Goal: Task Accomplishment & Management: Manage account settings

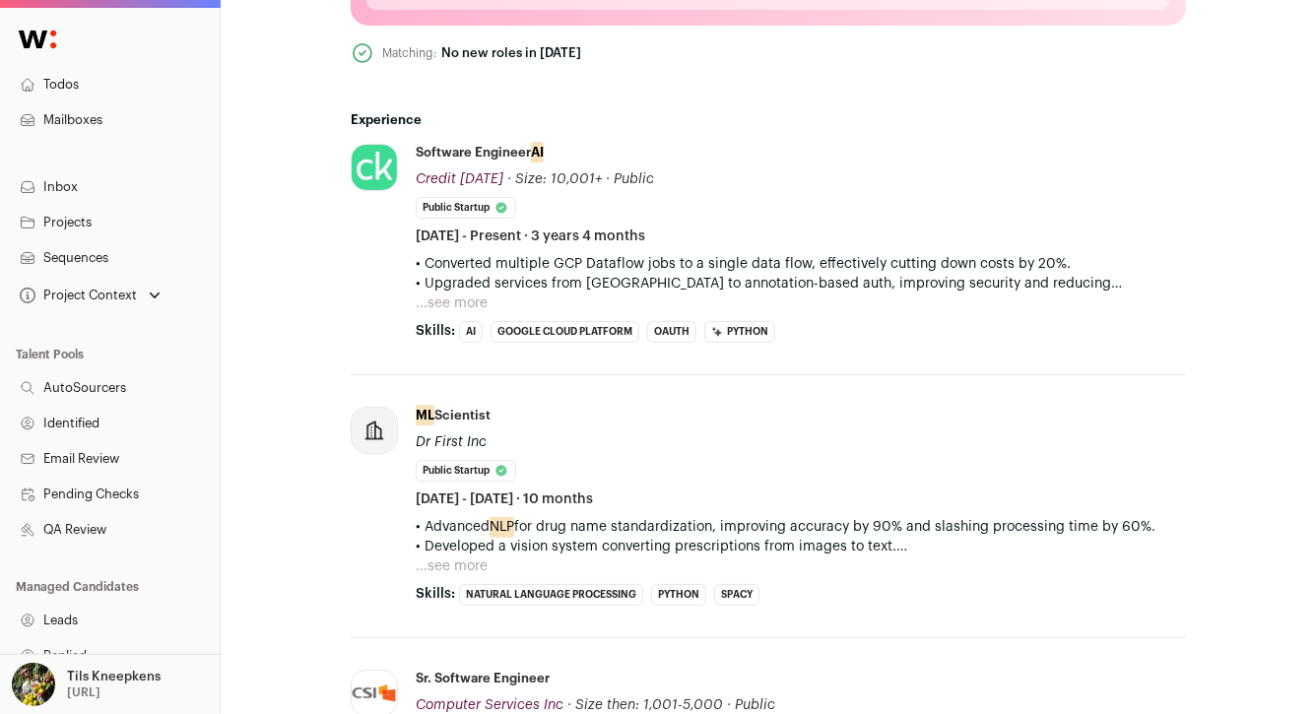
scroll to position [835, 0]
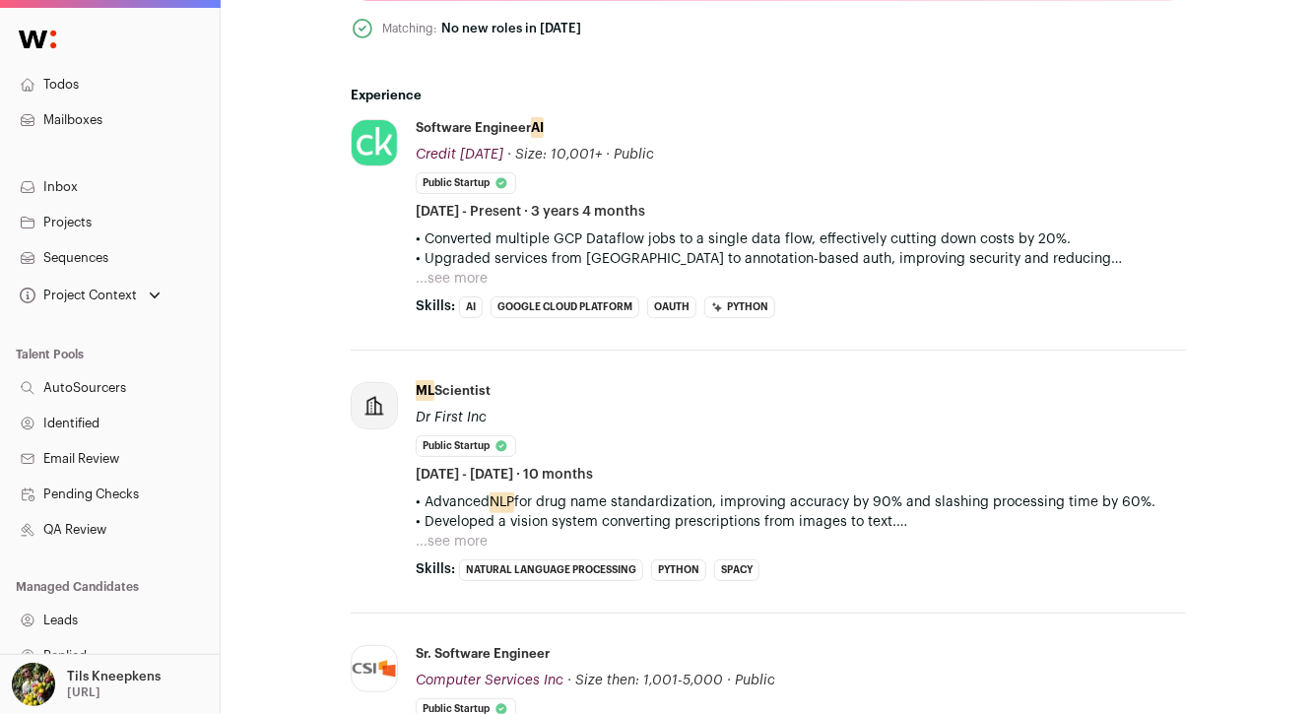
click at [468, 279] on button "...see more" at bounding box center [452, 279] width 72 height 20
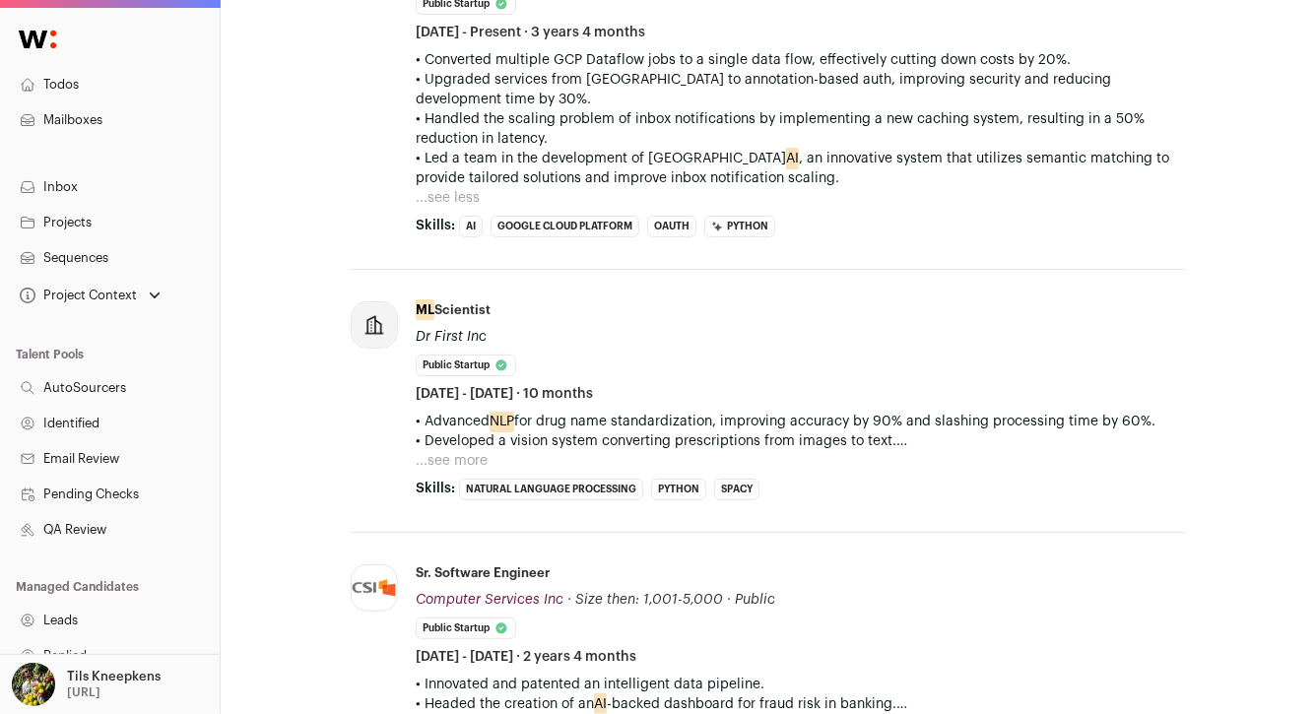
scroll to position [1079, 0]
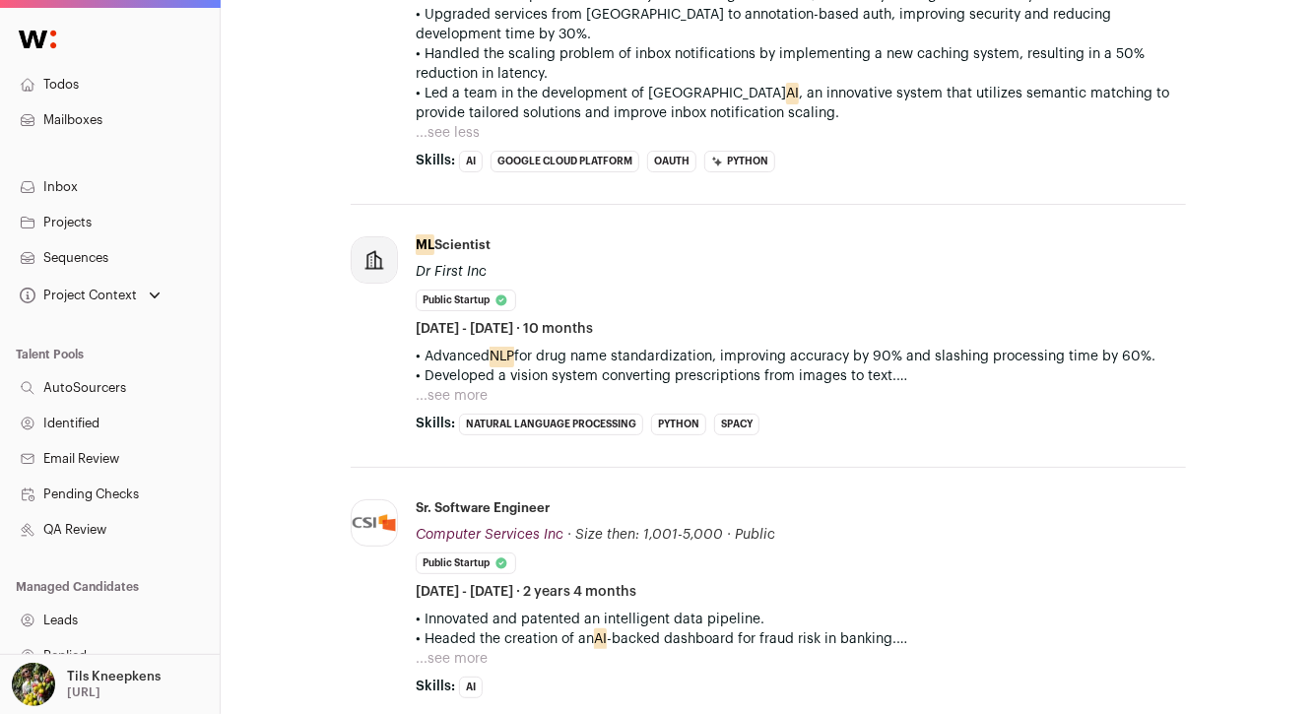
click at [428, 393] on button "...see more" at bounding box center [452, 396] width 72 height 20
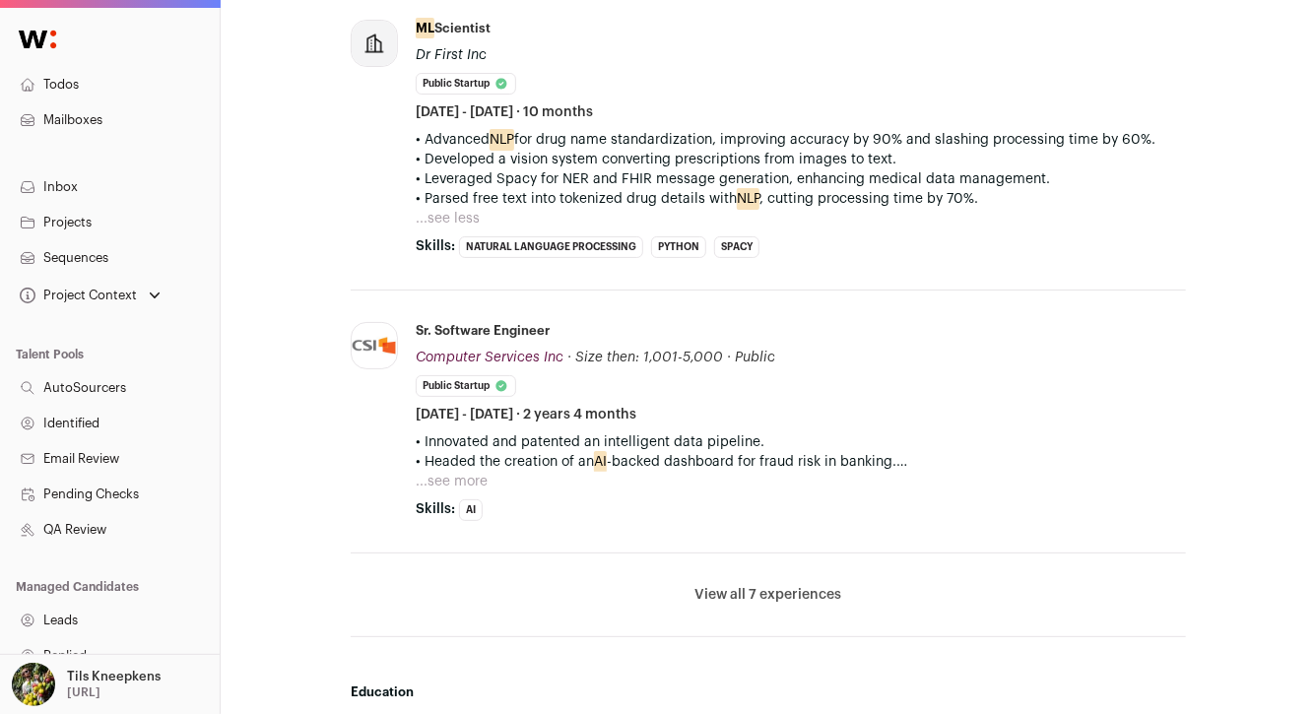
scroll to position [1355, 0]
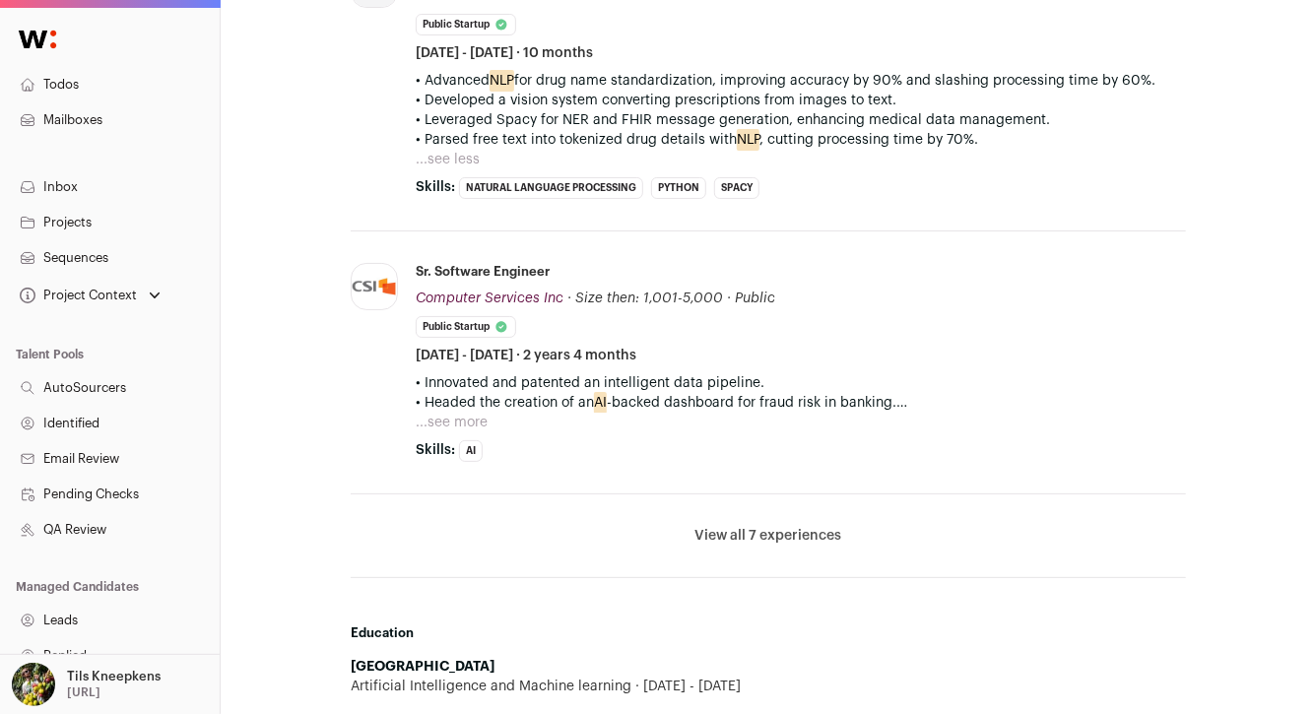
click at [453, 421] on button "...see more" at bounding box center [452, 423] width 72 height 20
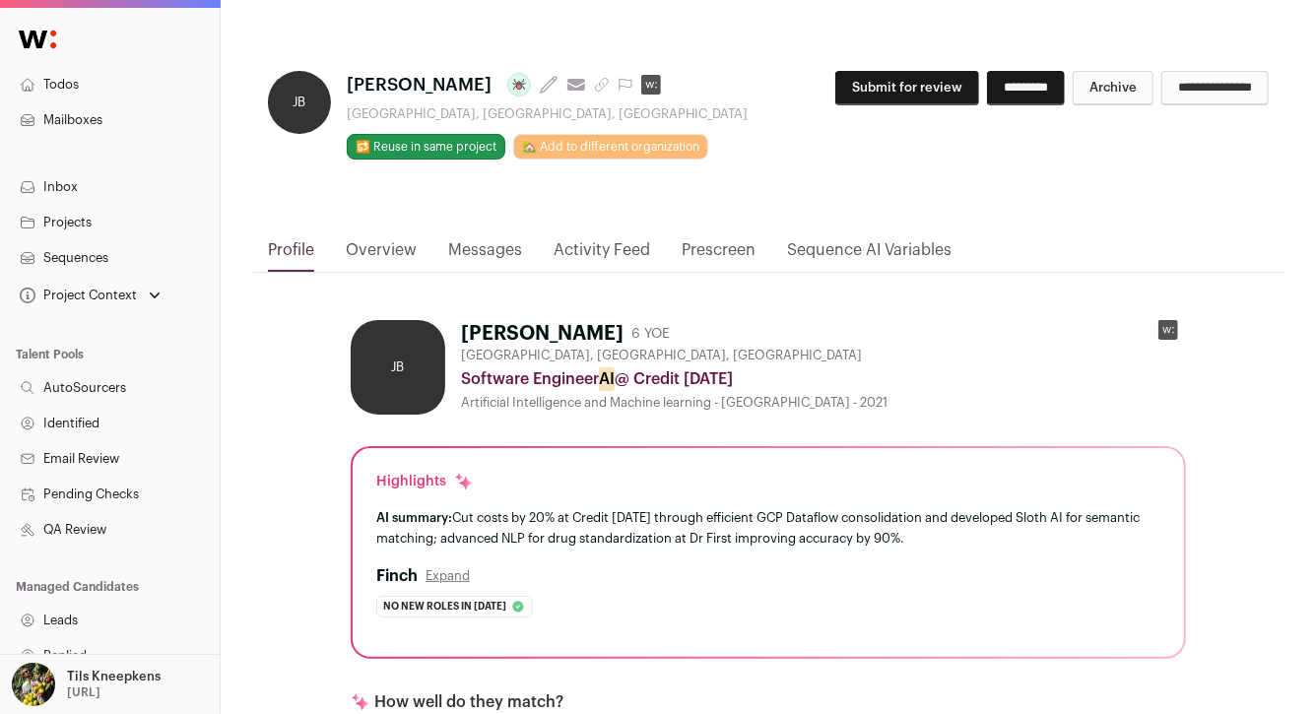
scroll to position [1, 0]
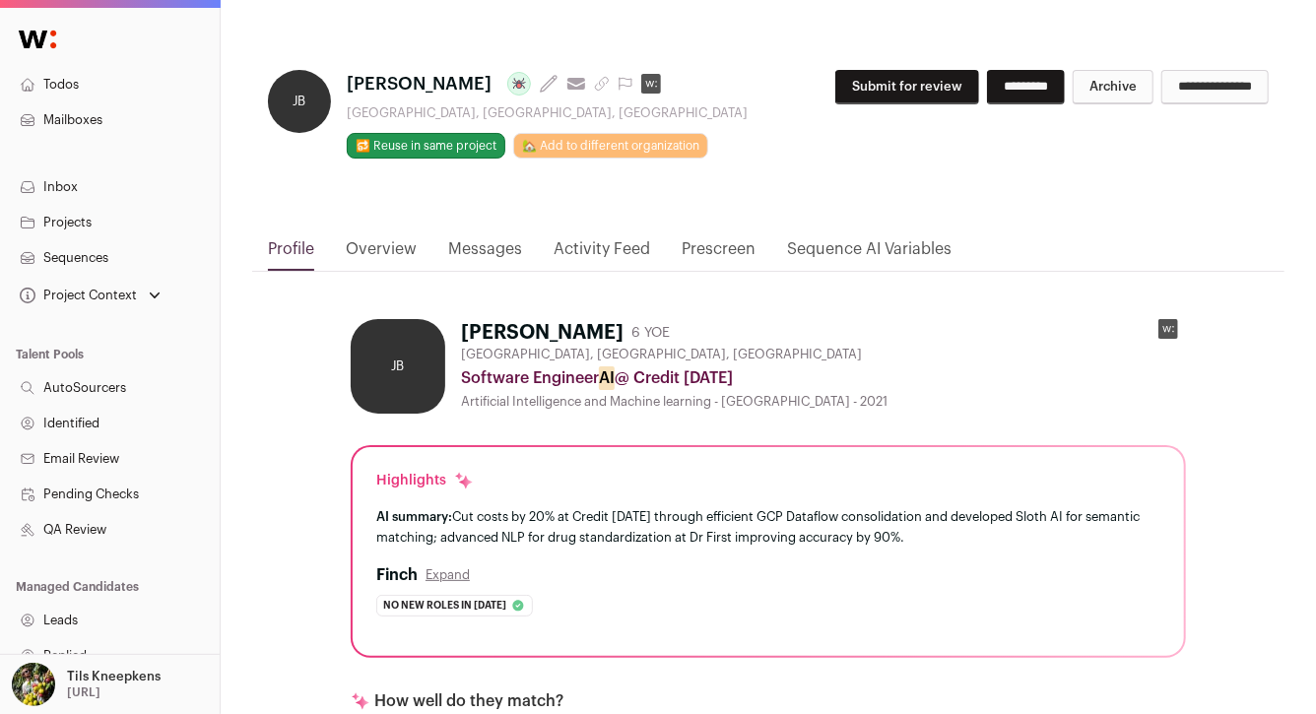
click at [598, 92] on h1 "Jayavelu Balaji Last update: 2 years ago View most recent conversation in Front" at bounding box center [547, 84] width 401 height 28
click at [617, 86] on icon at bounding box center [625, 84] width 16 height 16
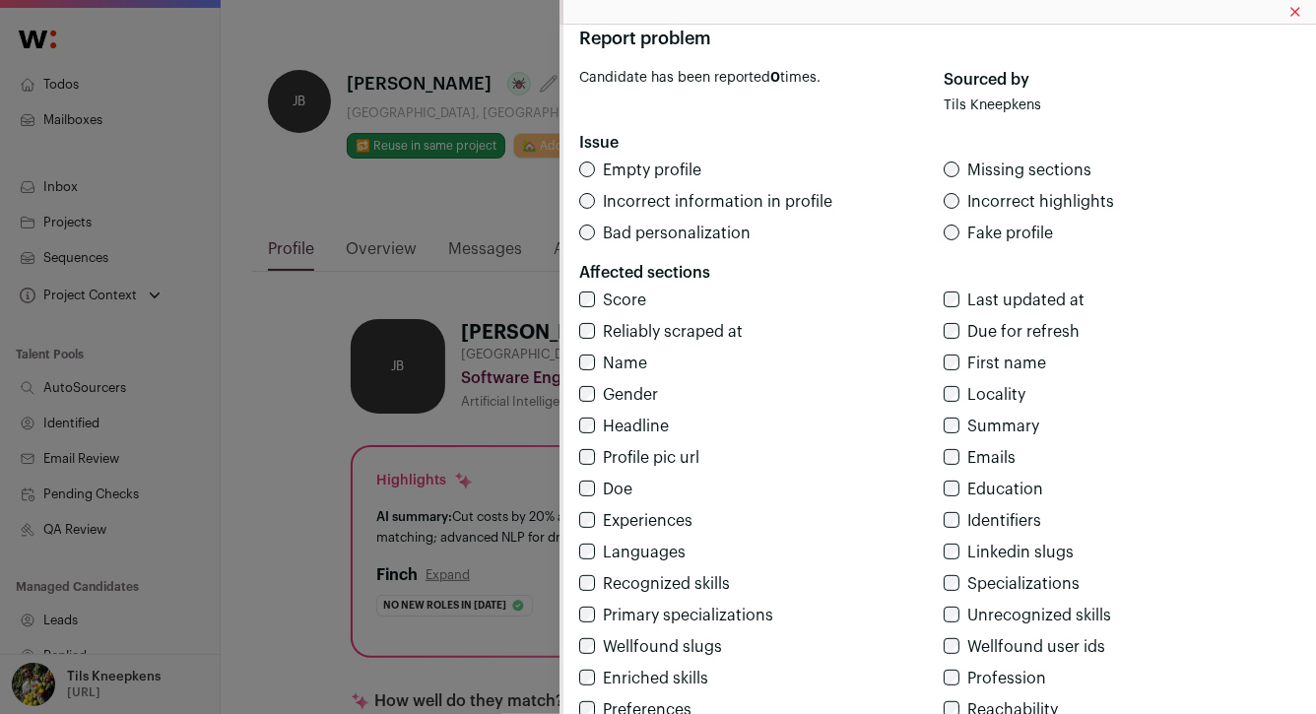
scroll to position [271, 0]
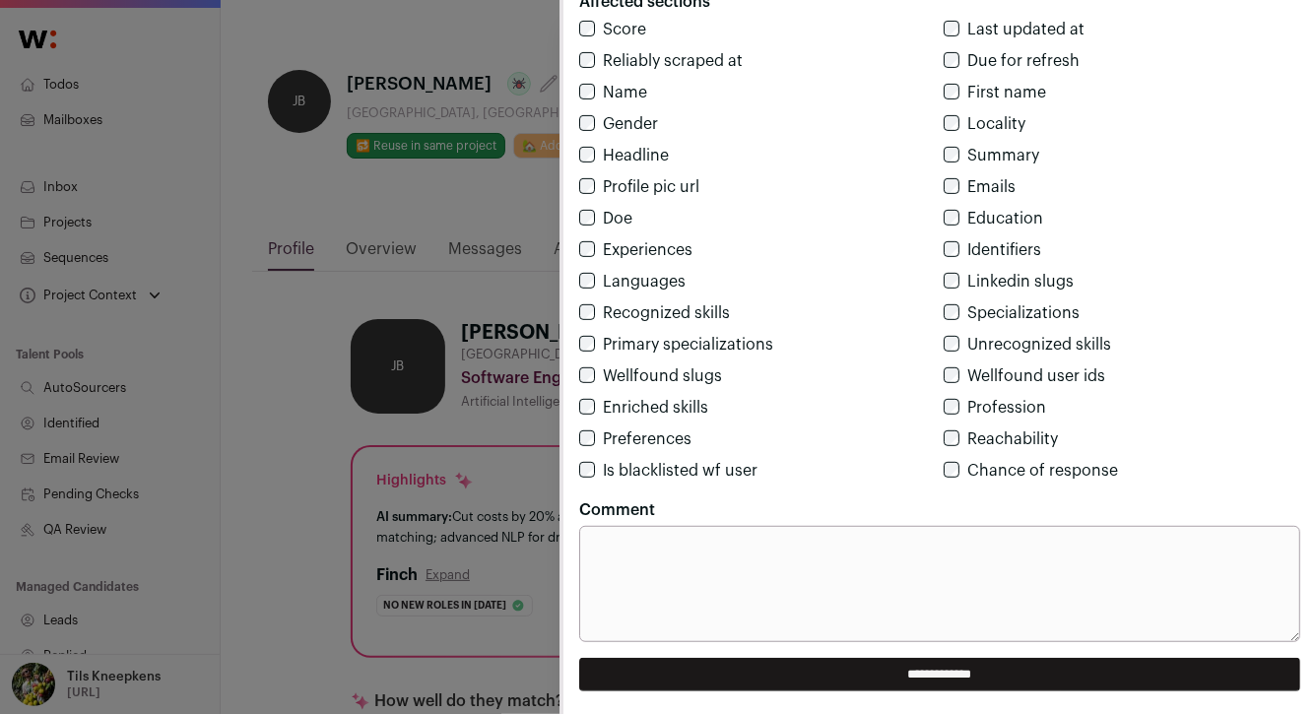
click at [952, 680] on input "**********" at bounding box center [939, 674] width 721 height 33
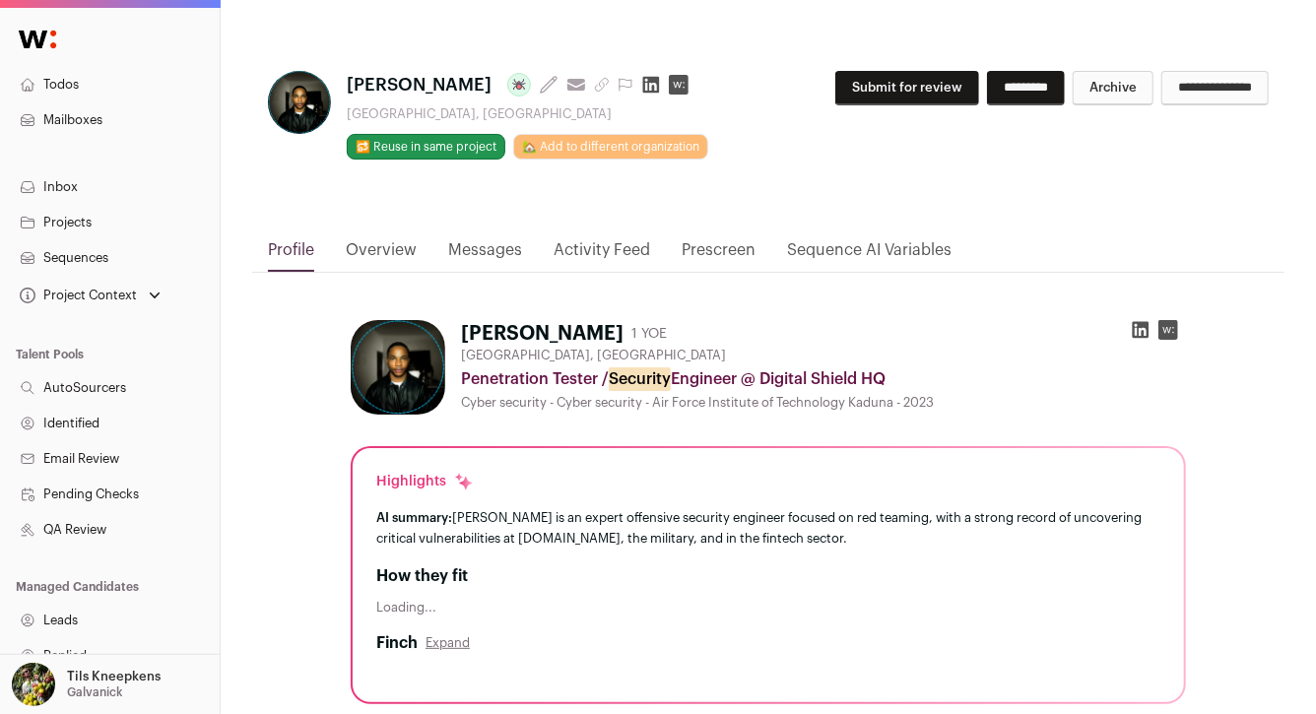
click at [1131, 325] on icon at bounding box center [1141, 330] width 20 height 20
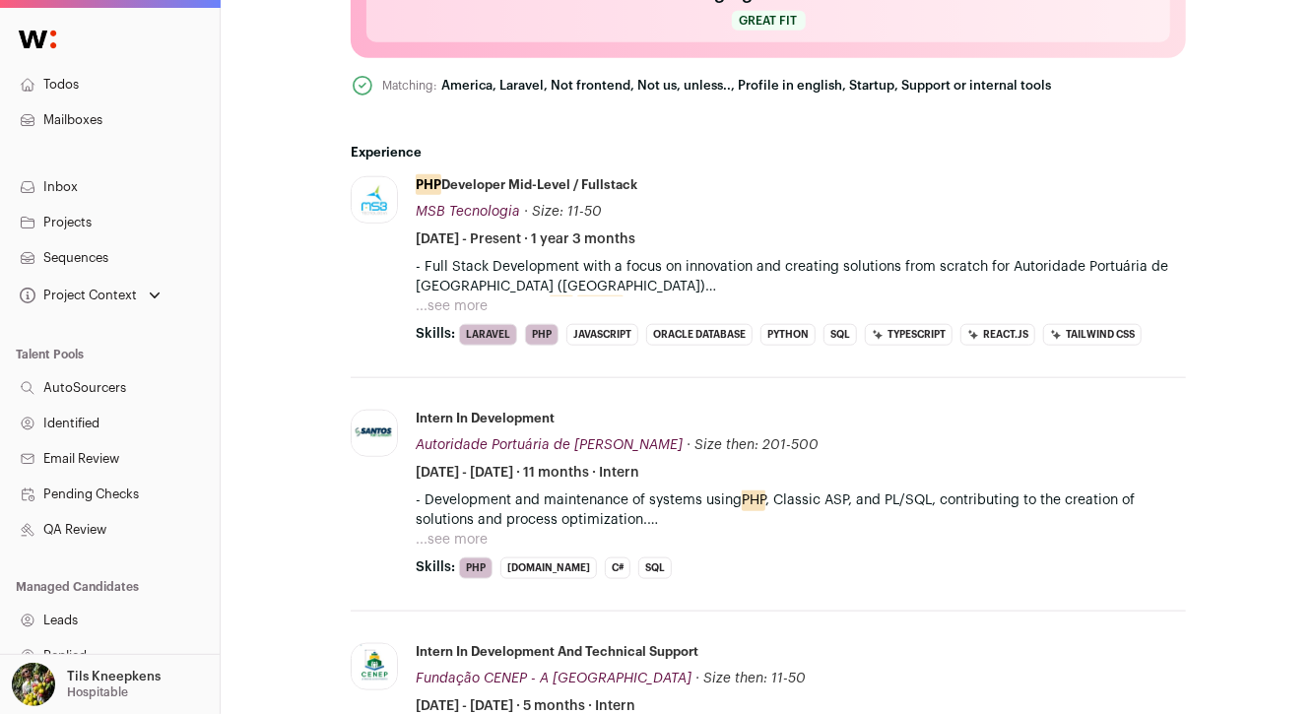
scroll to position [810, 0]
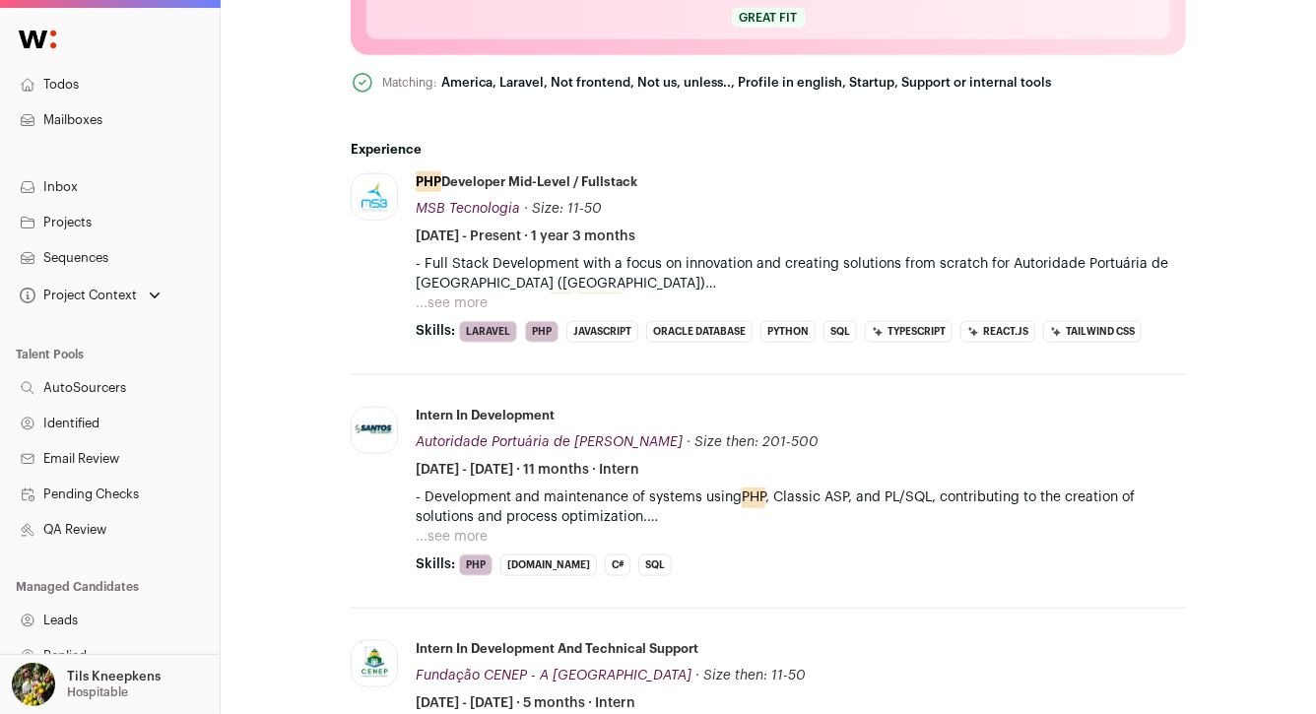
click at [461, 299] on button "...see more" at bounding box center [452, 303] width 72 height 20
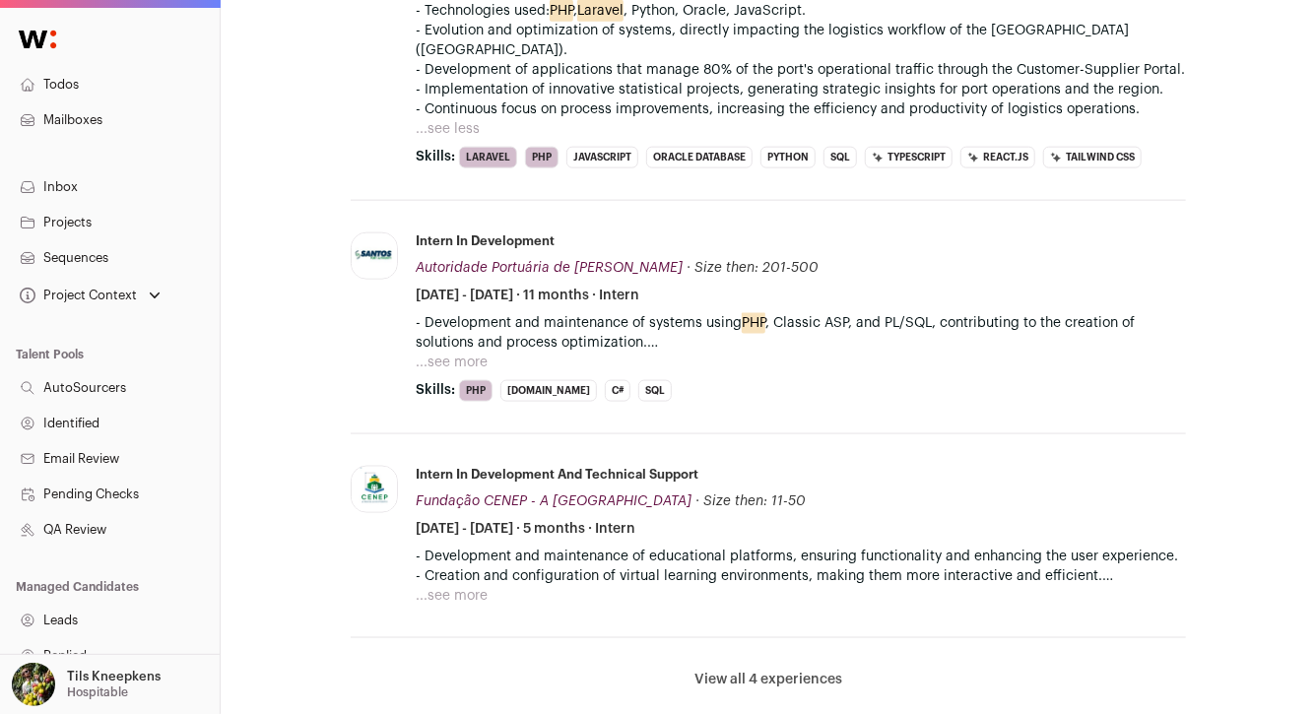
scroll to position [1106, 0]
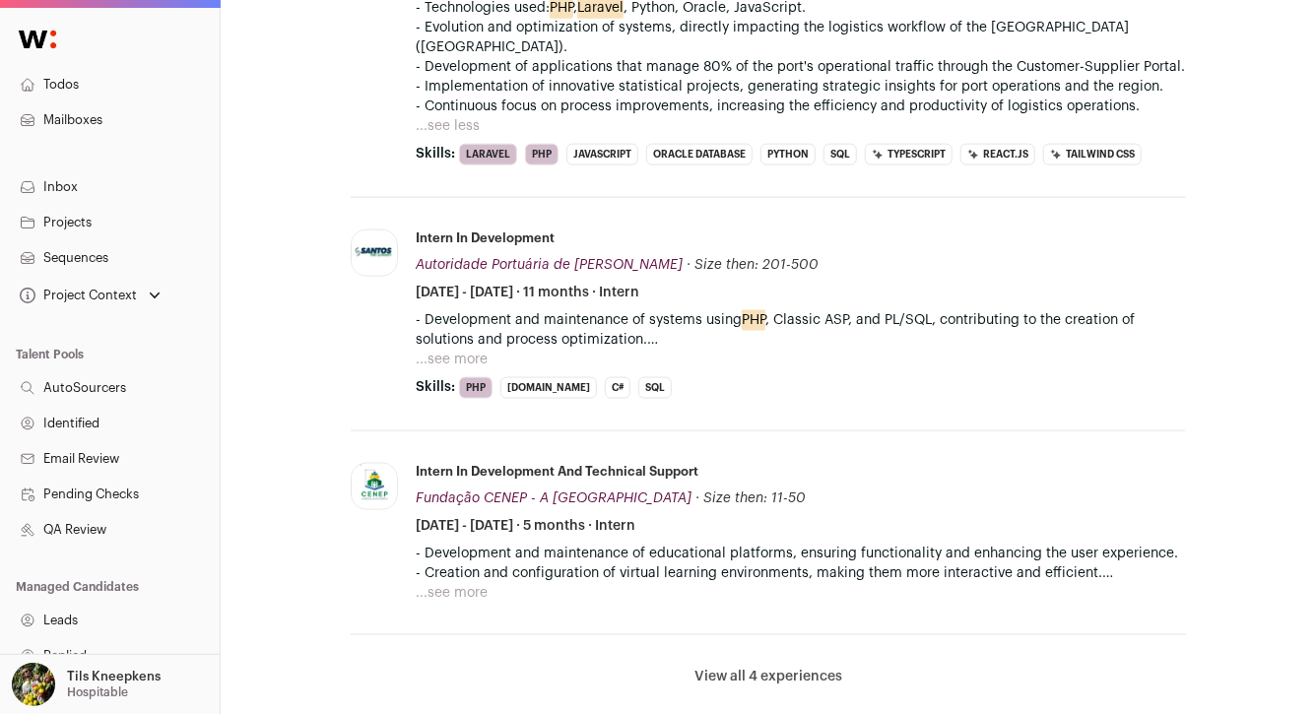
click at [470, 350] on button "...see more" at bounding box center [452, 360] width 72 height 20
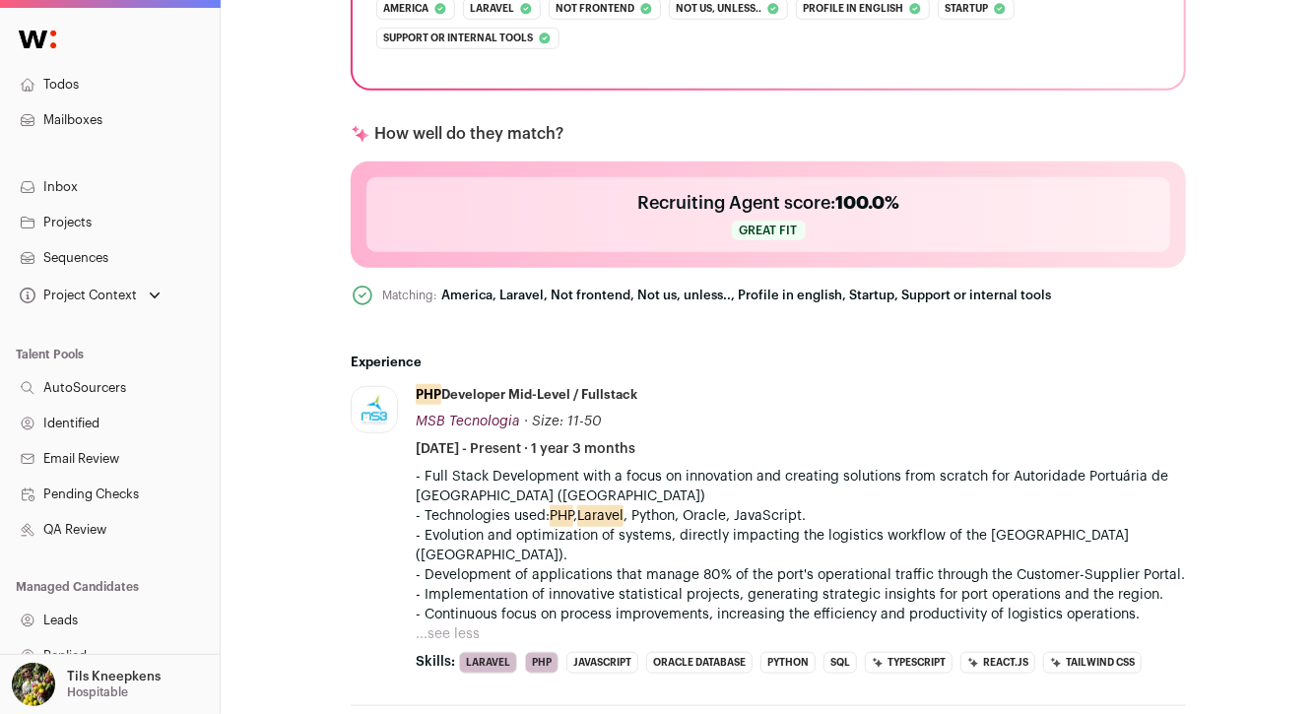
scroll to position [0, 0]
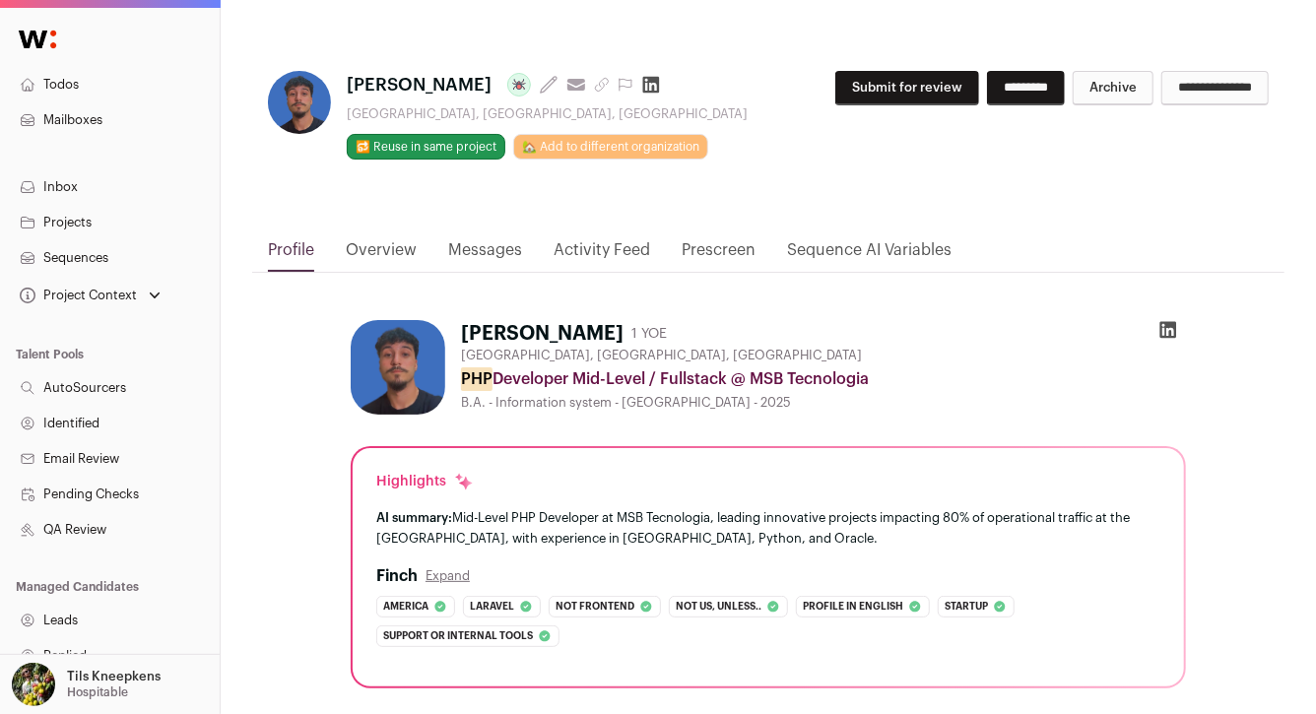
click at [1167, 325] on icon at bounding box center [1168, 330] width 17 height 17
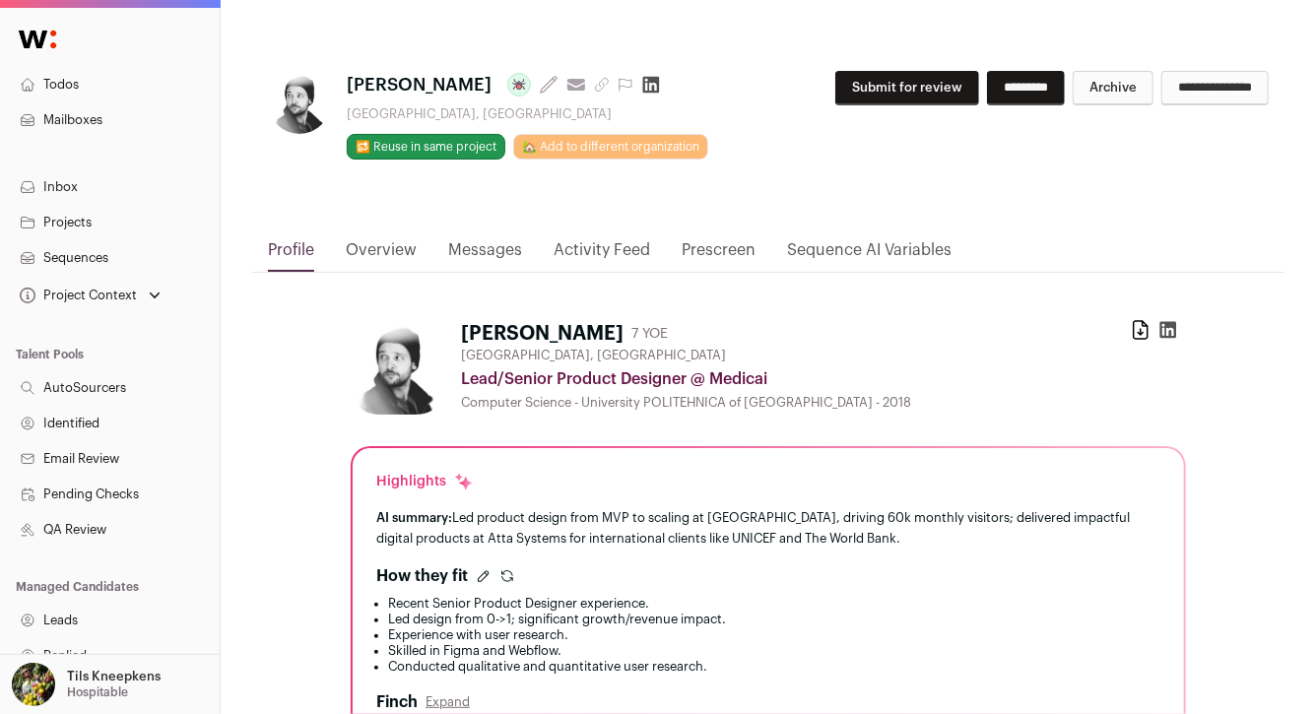
click at [914, 85] on button "Submit for review" at bounding box center [907, 88] width 144 height 34
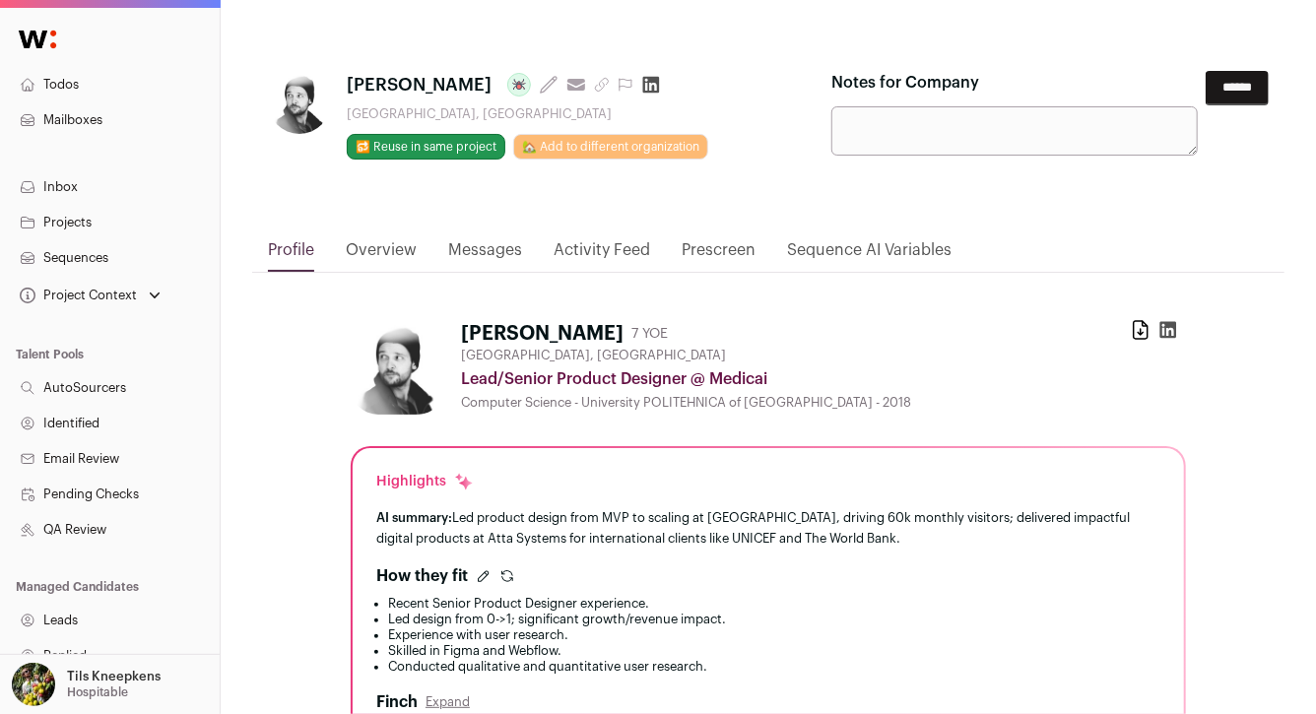
click at [977, 137] on textarea "Notes for Company" at bounding box center [1014, 130] width 366 height 49
paste textarea "**********"
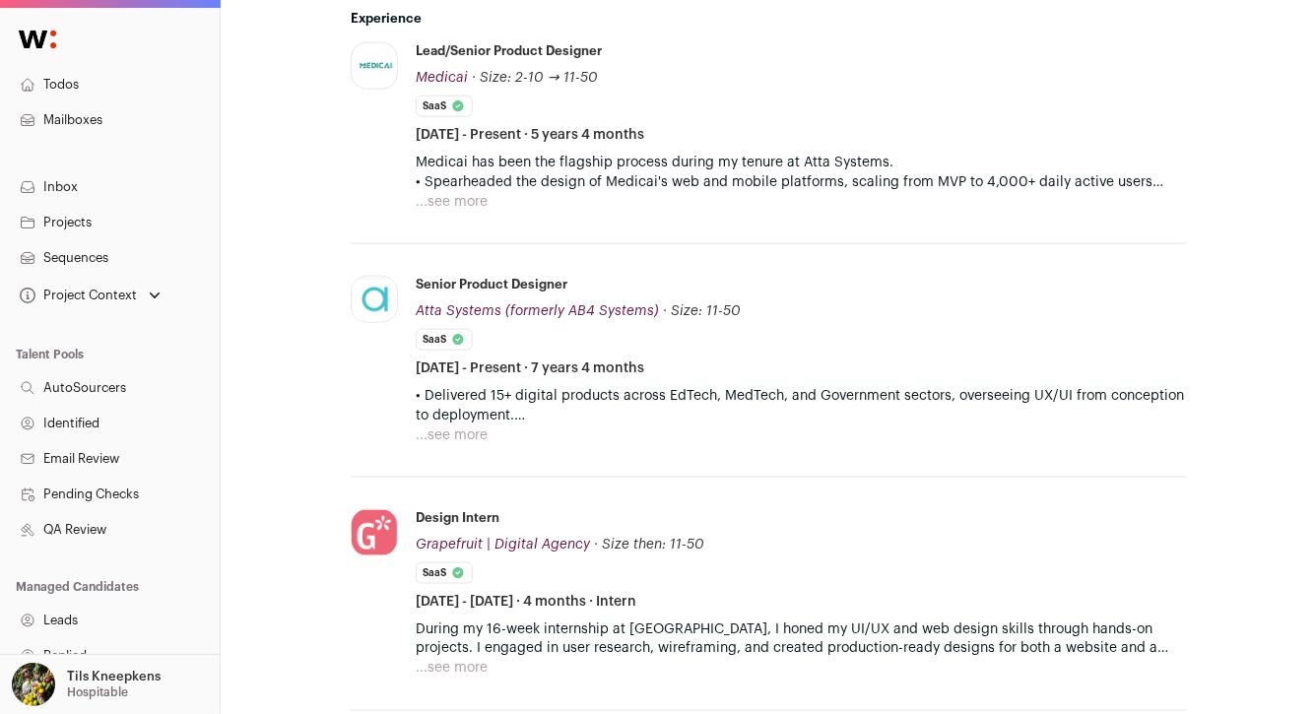
scroll to position [1161, 0]
type textarea "**********"
click at [448, 194] on button "...see more" at bounding box center [452, 201] width 72 height 20
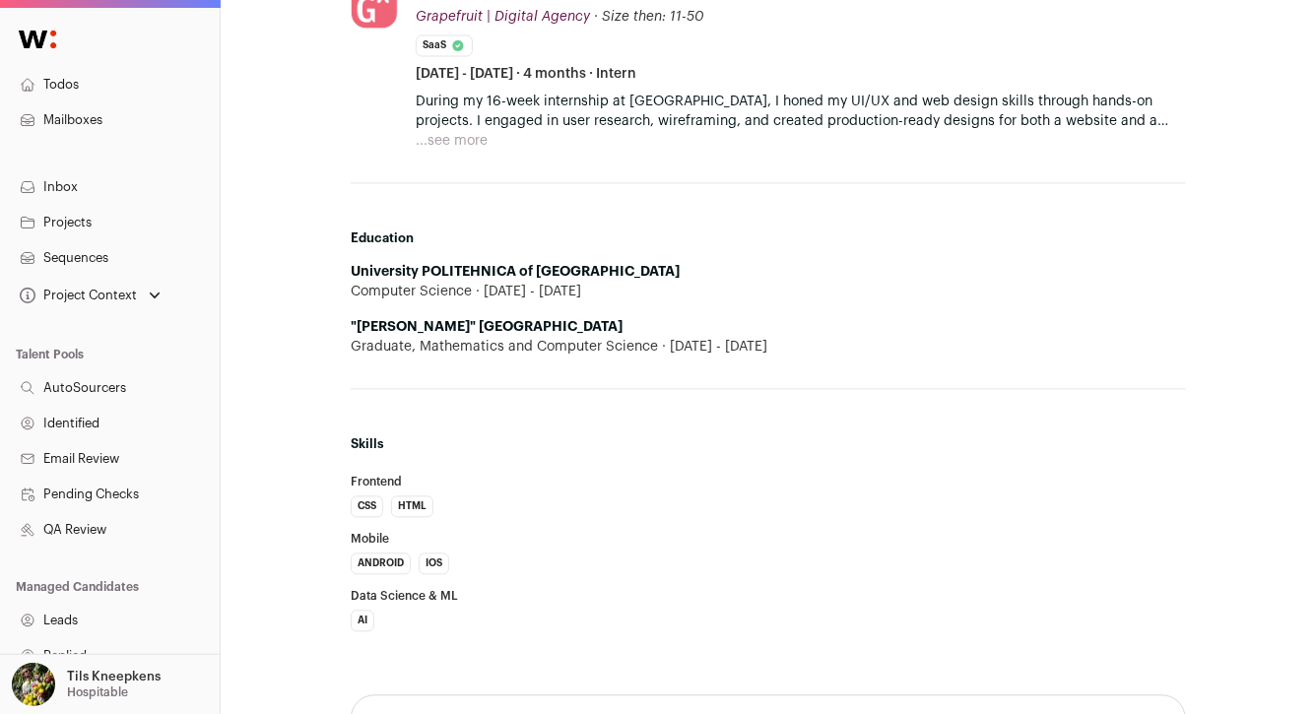
scroll to position [1172, 0]
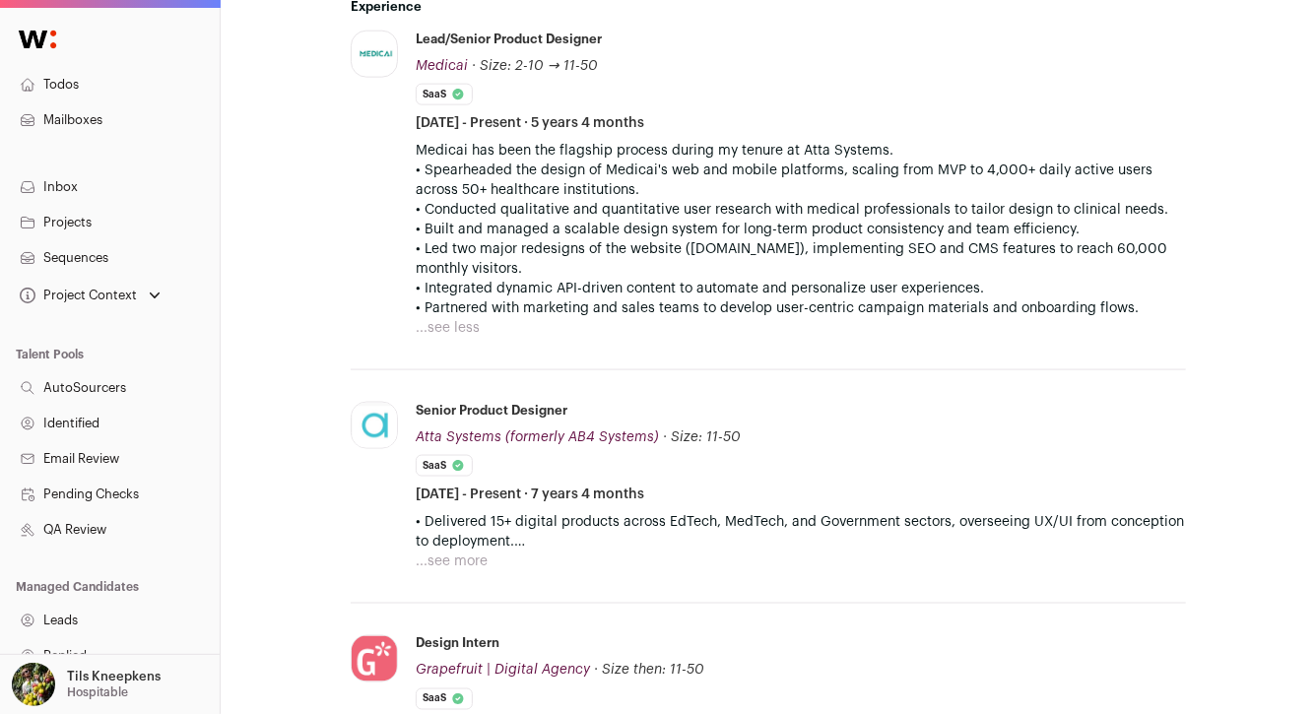
click at [444, 325] on button "...see less" at bounding box center [448, 328] width 64 height 20
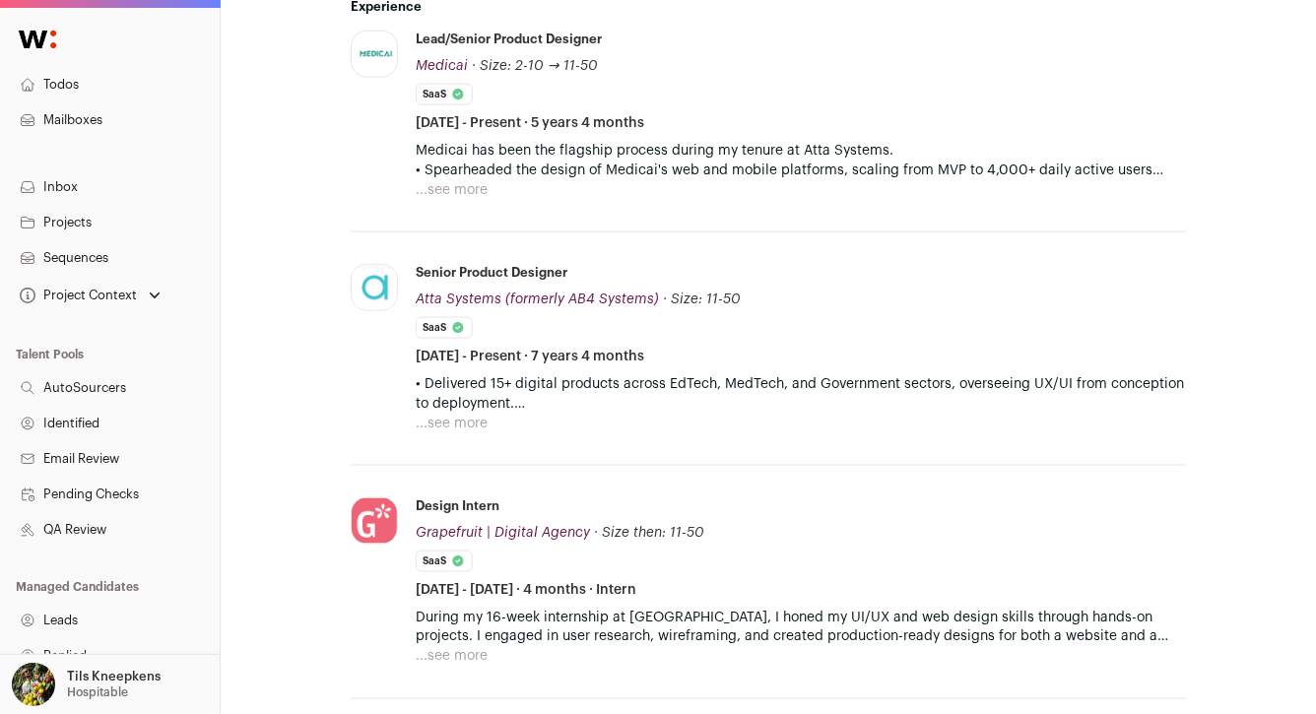
click at [462, 186] on button "...see more" at bounding box center [452, 190] width 72 height 20
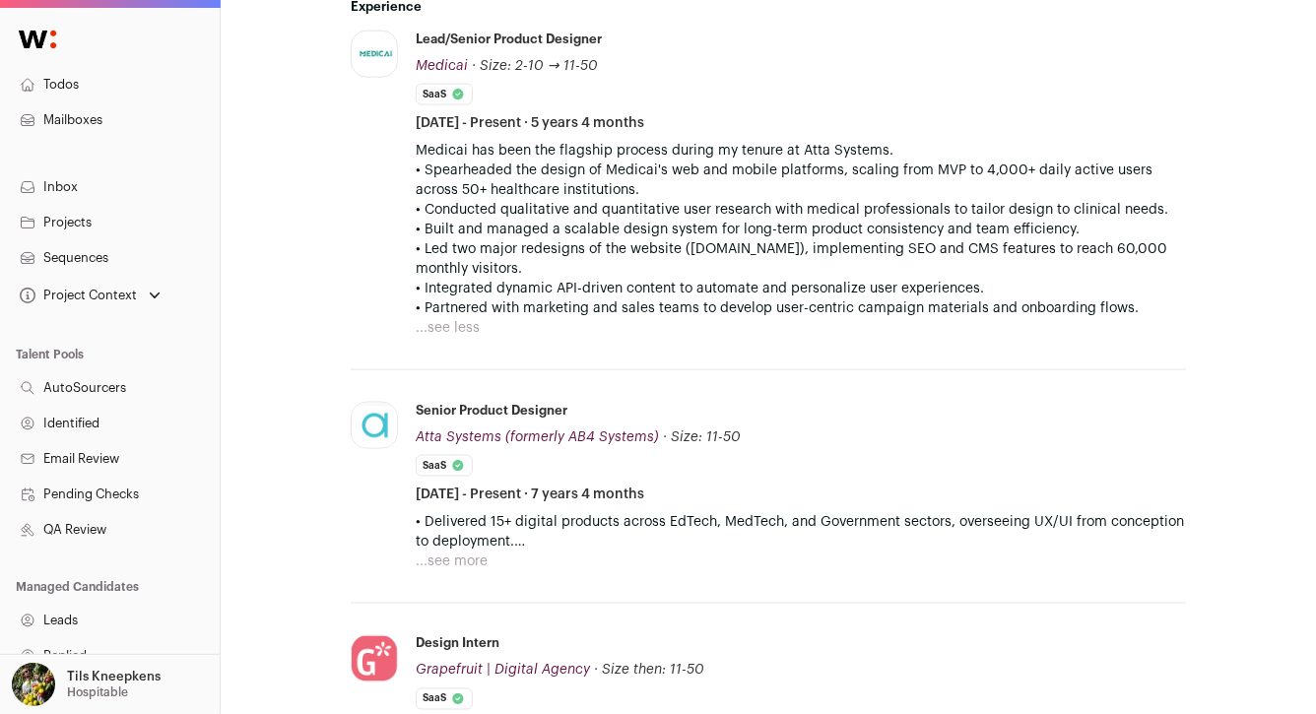
scroll to position [0, 0]
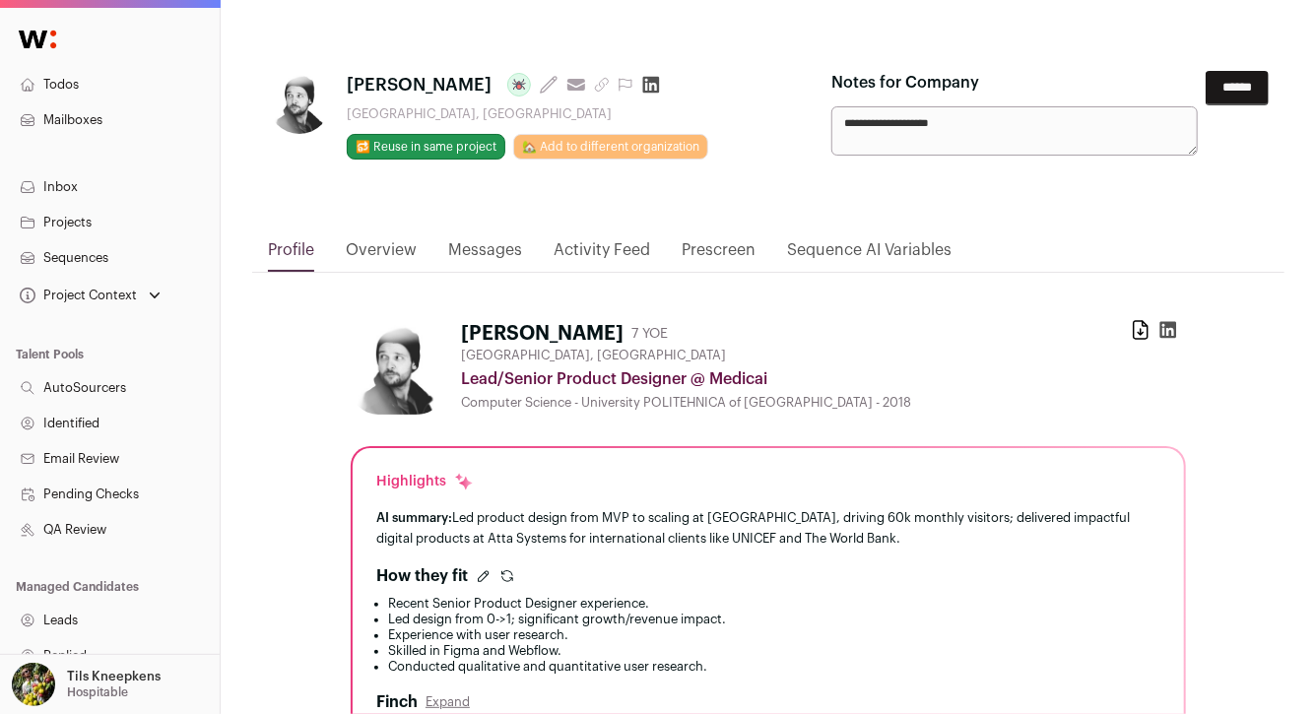
click at [1227, 95] on input "******" at bounding box center [1236, 88] width 63 height 34
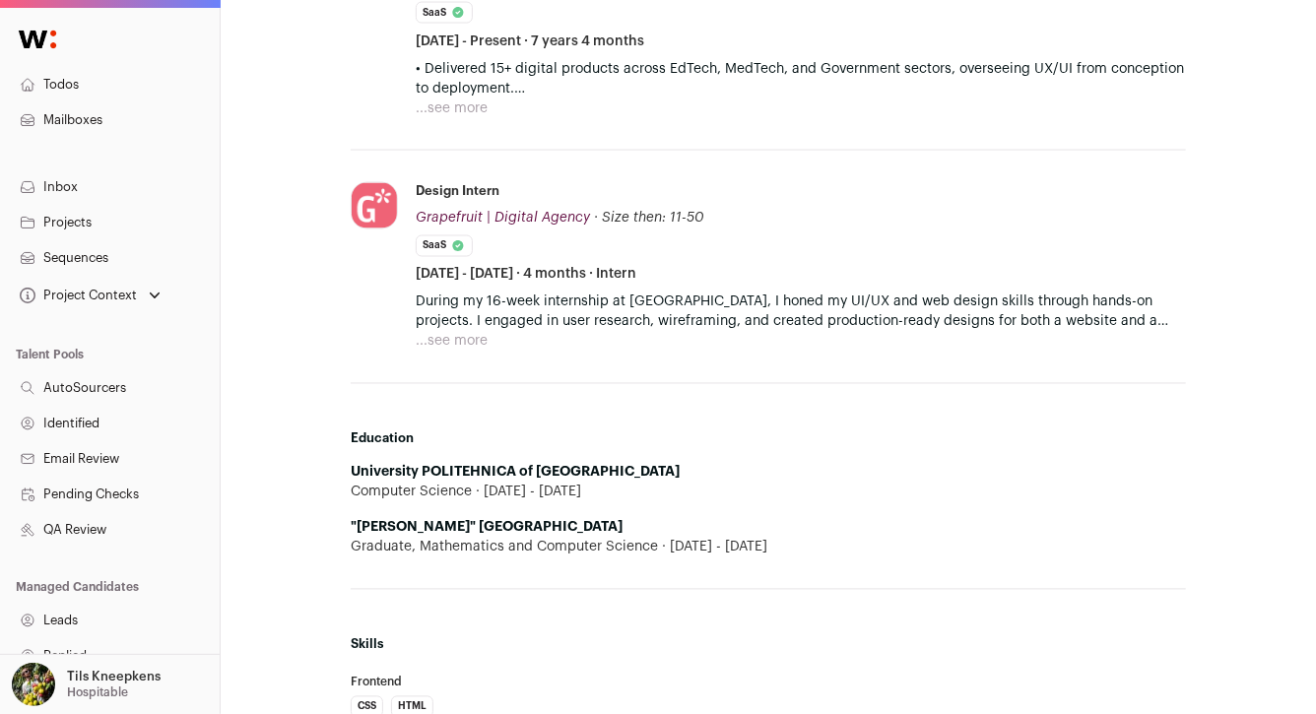
scroll to position [1575, 0]
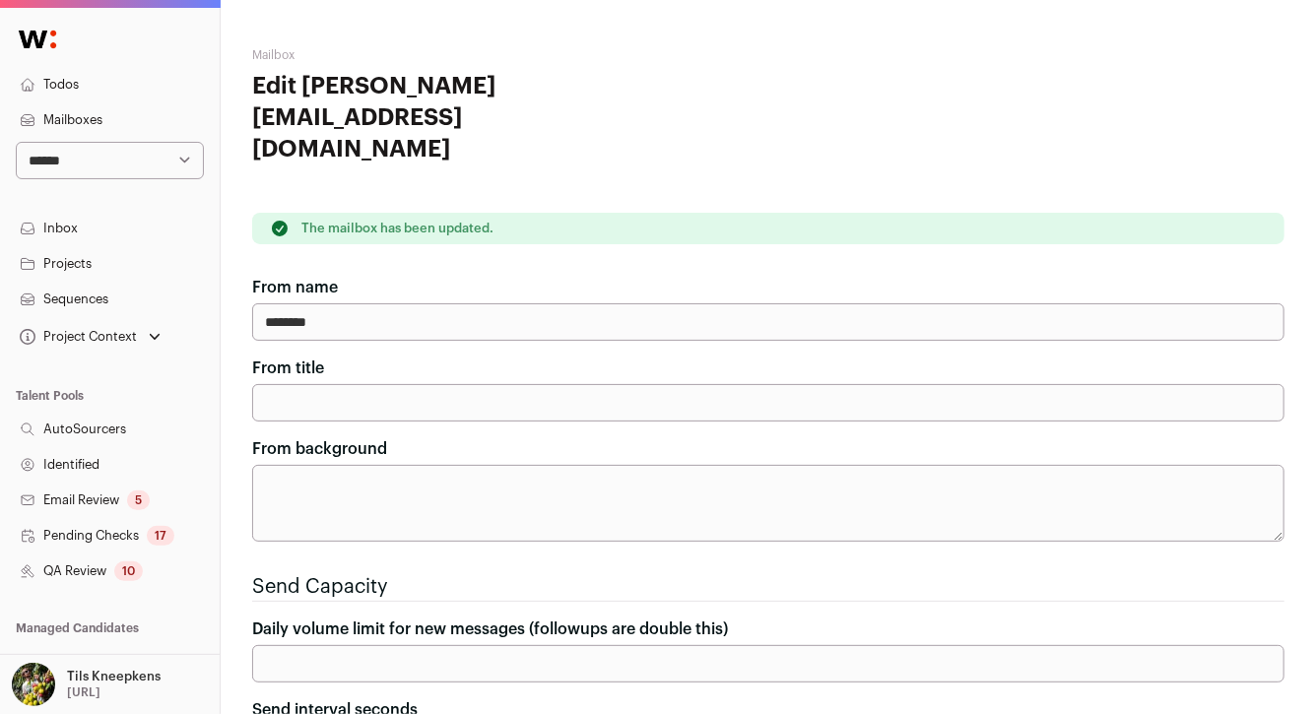
click at [91, 81] on link "Todos" at bounding box center [110, 84] width 220 height 35
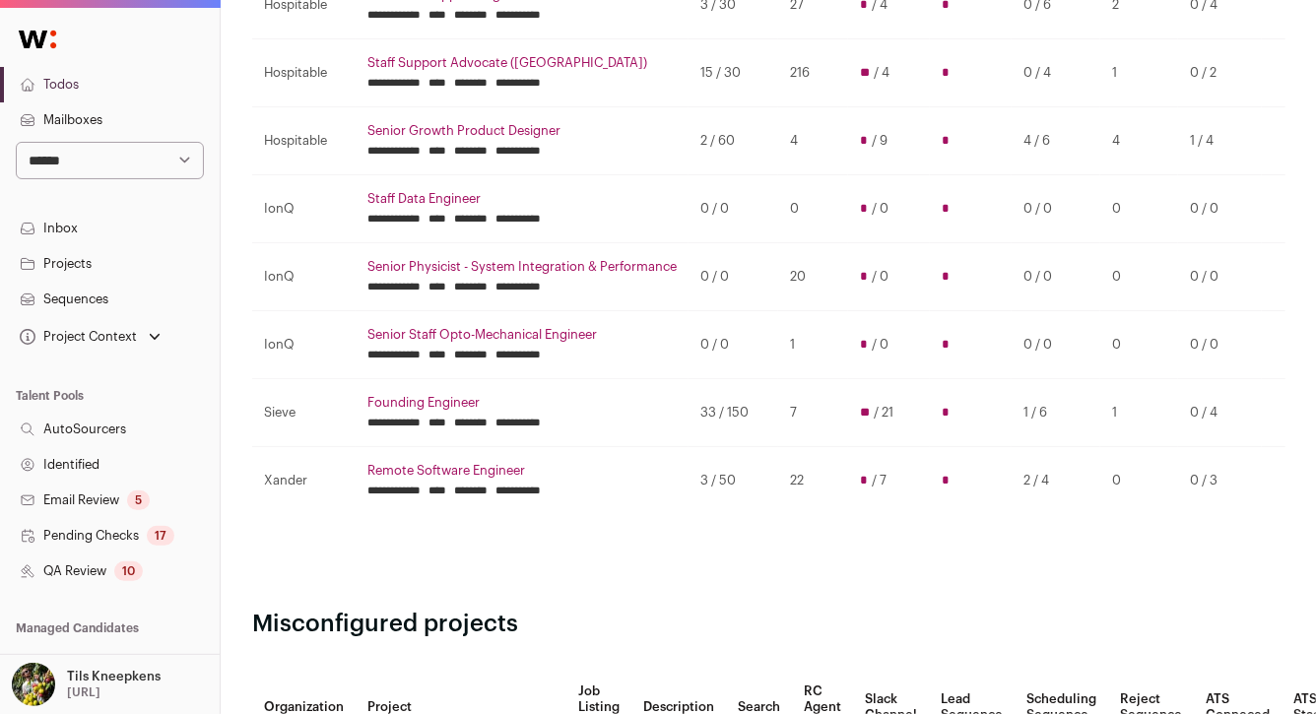
scroll to position [421, 0]
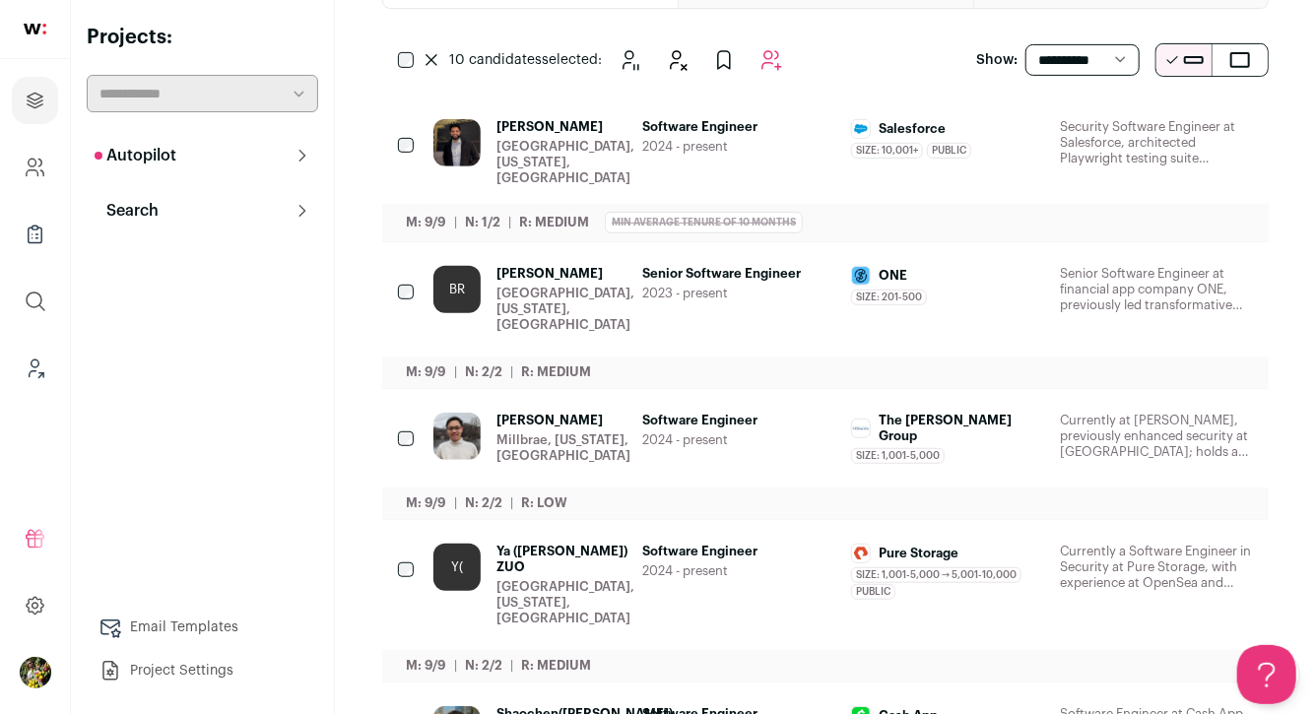
scroll to position [391, 0]
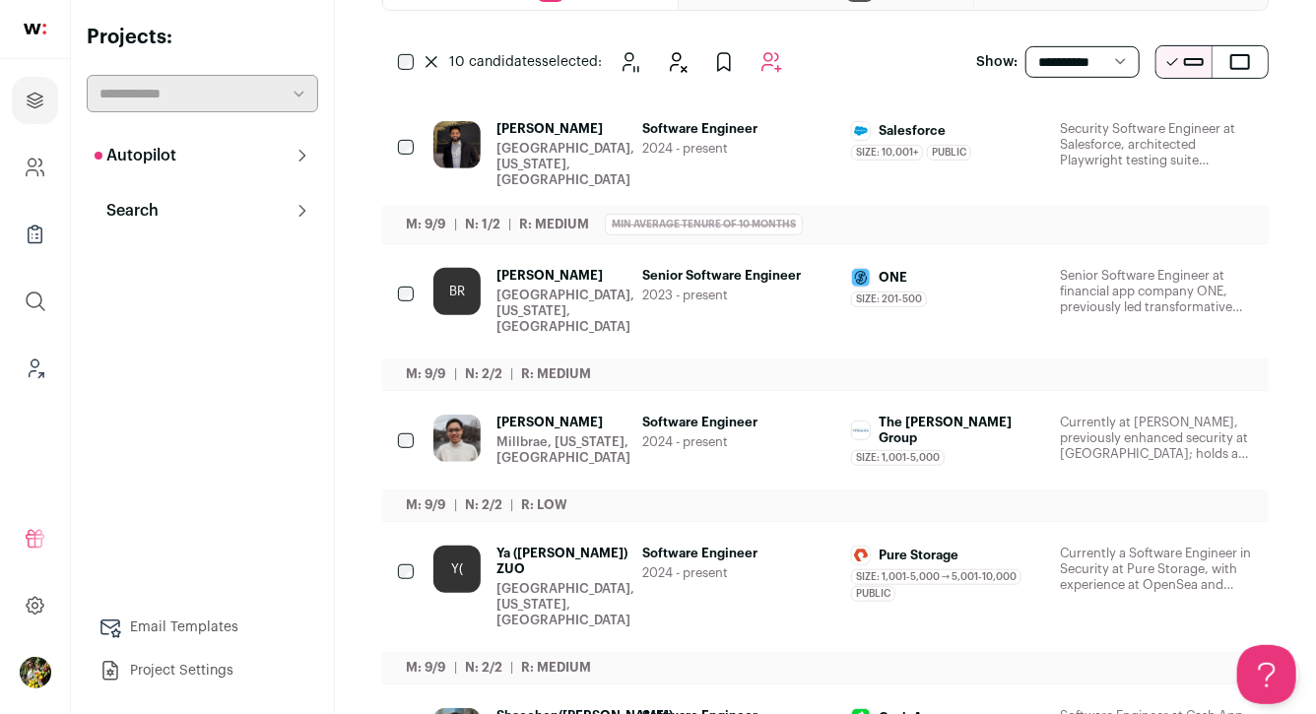
click at [771, 129] on span "Software Engineer" at bounding box center [738, 129] width 193 height 16
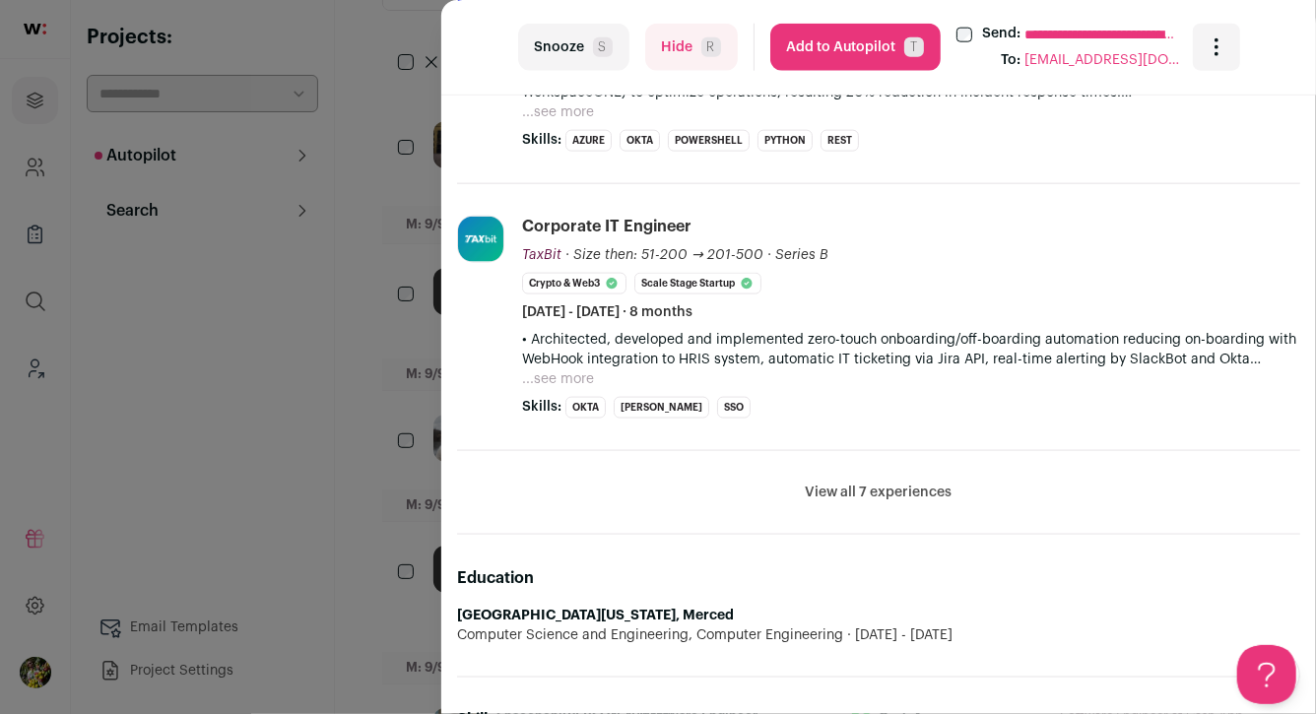
scroll to position [1135, 0]
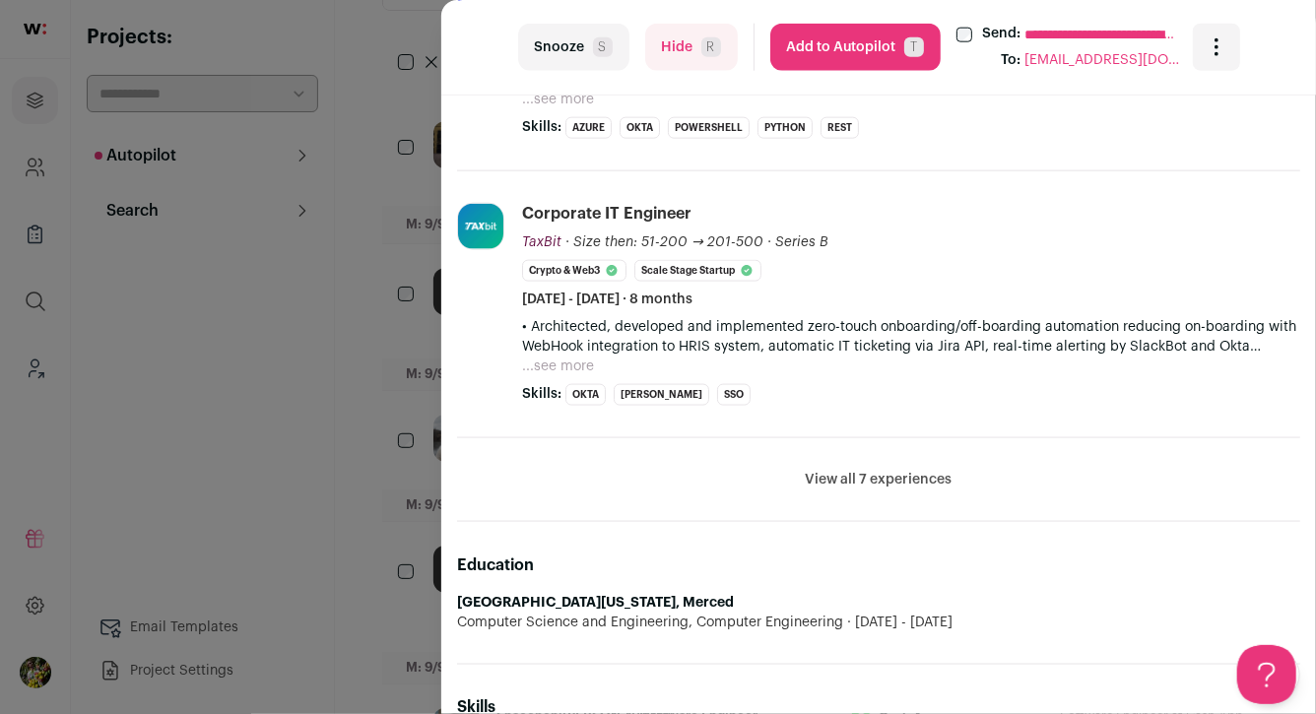
click at [387, 296] on div "**********" at bounding box center [658, 357] width 1316 height 714
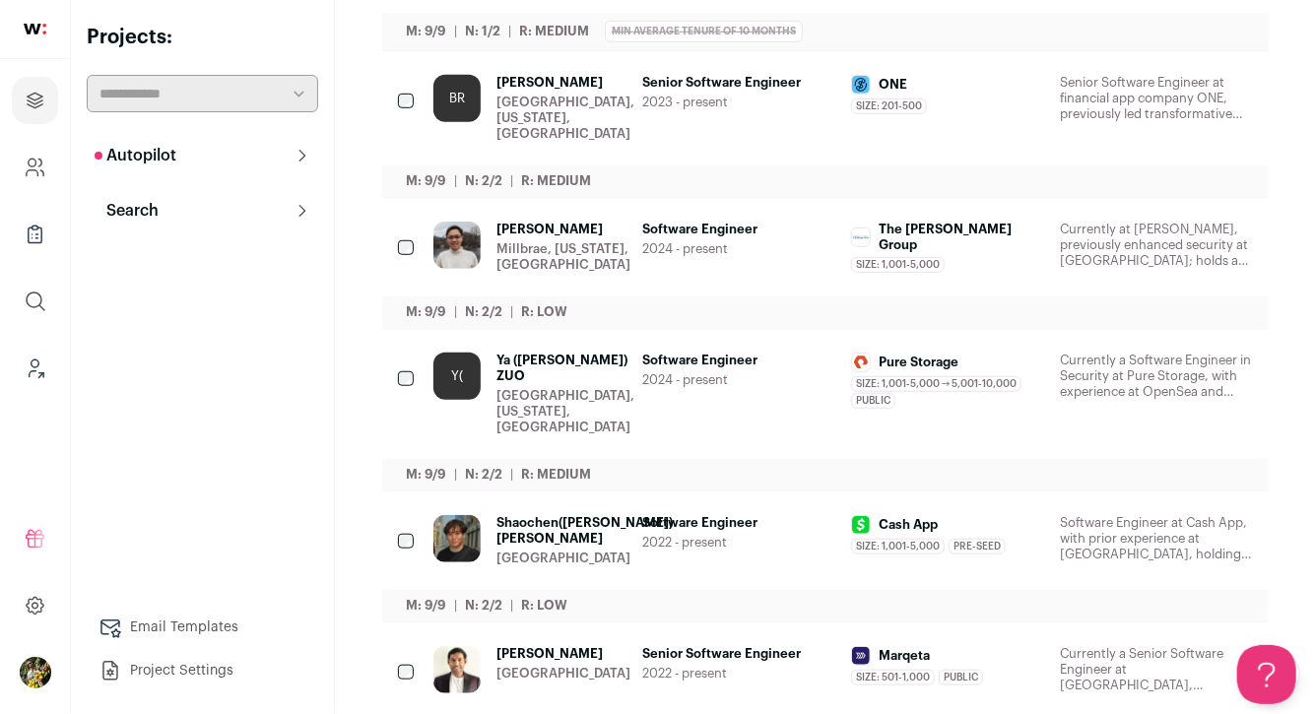
scroll to position [626, 0]
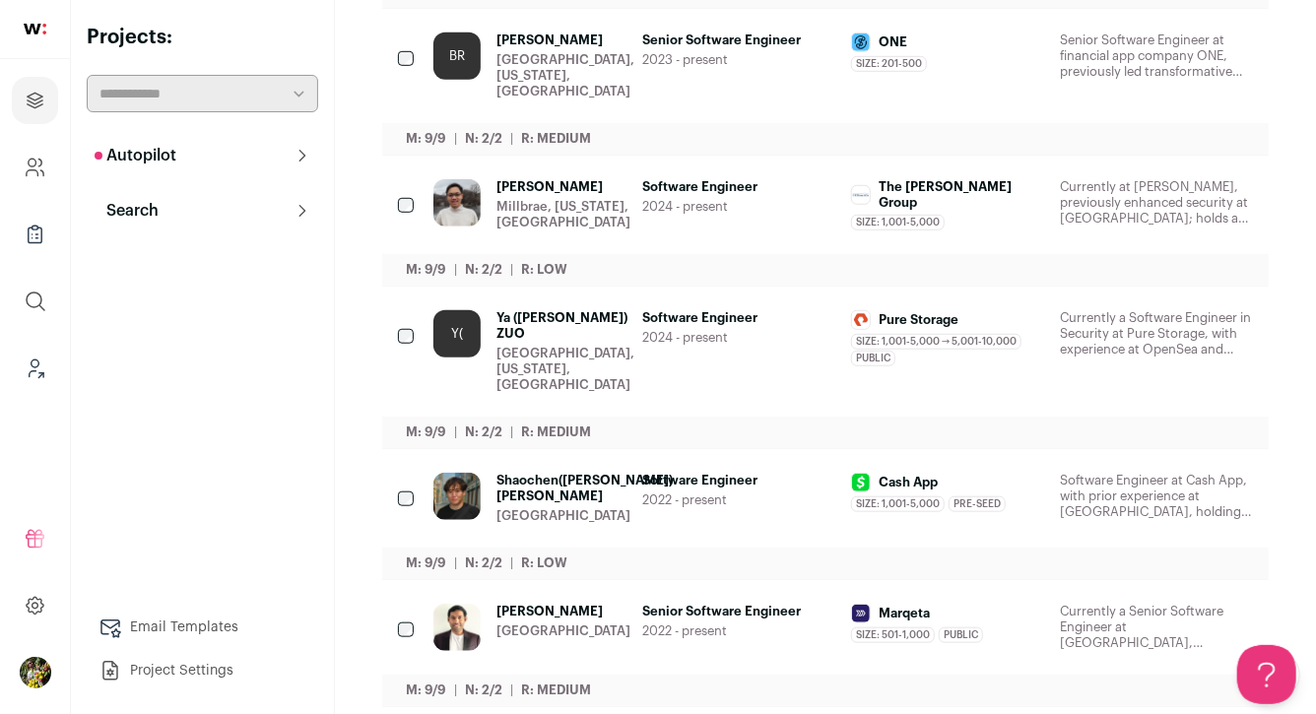
click at [608, 75] on div "San Francisco, California, United States" at bounding box center [565, 75] width 138 height 47
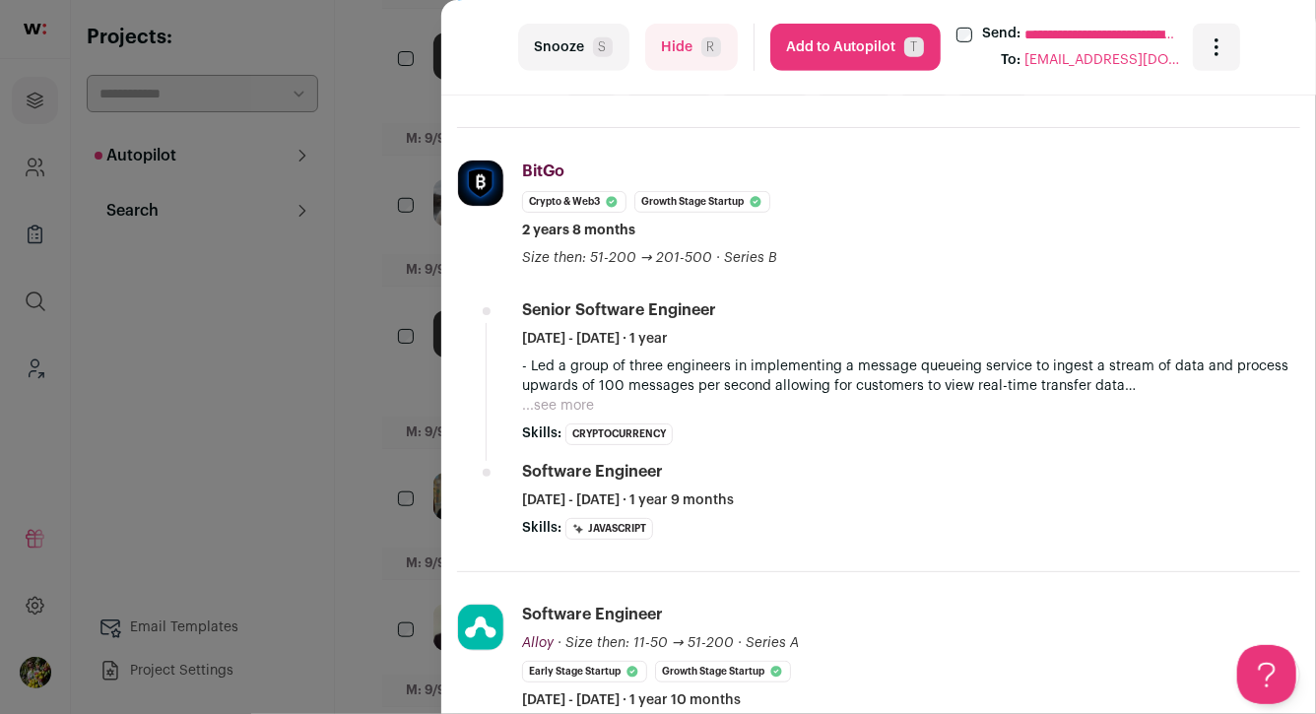
scroll to position [541, 0]
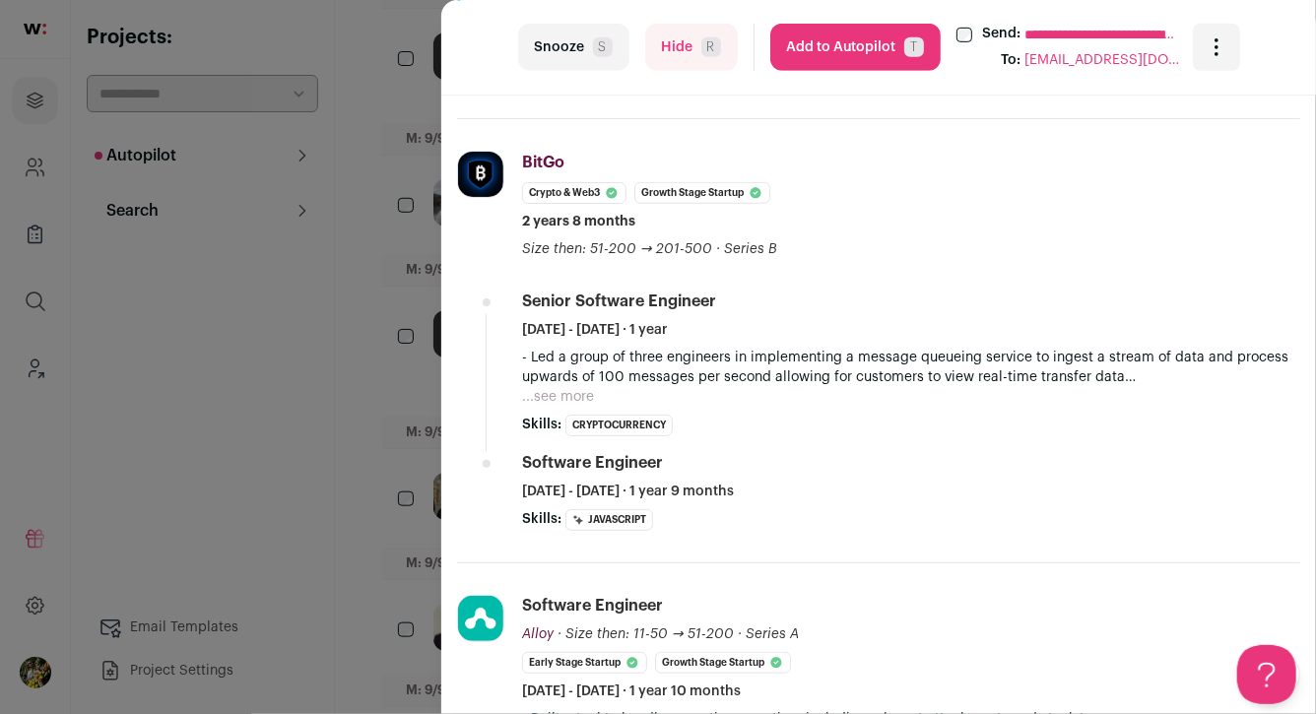
click at [374, 249] on div "**********" at bounding box center [658, 357] width 1316 height 714
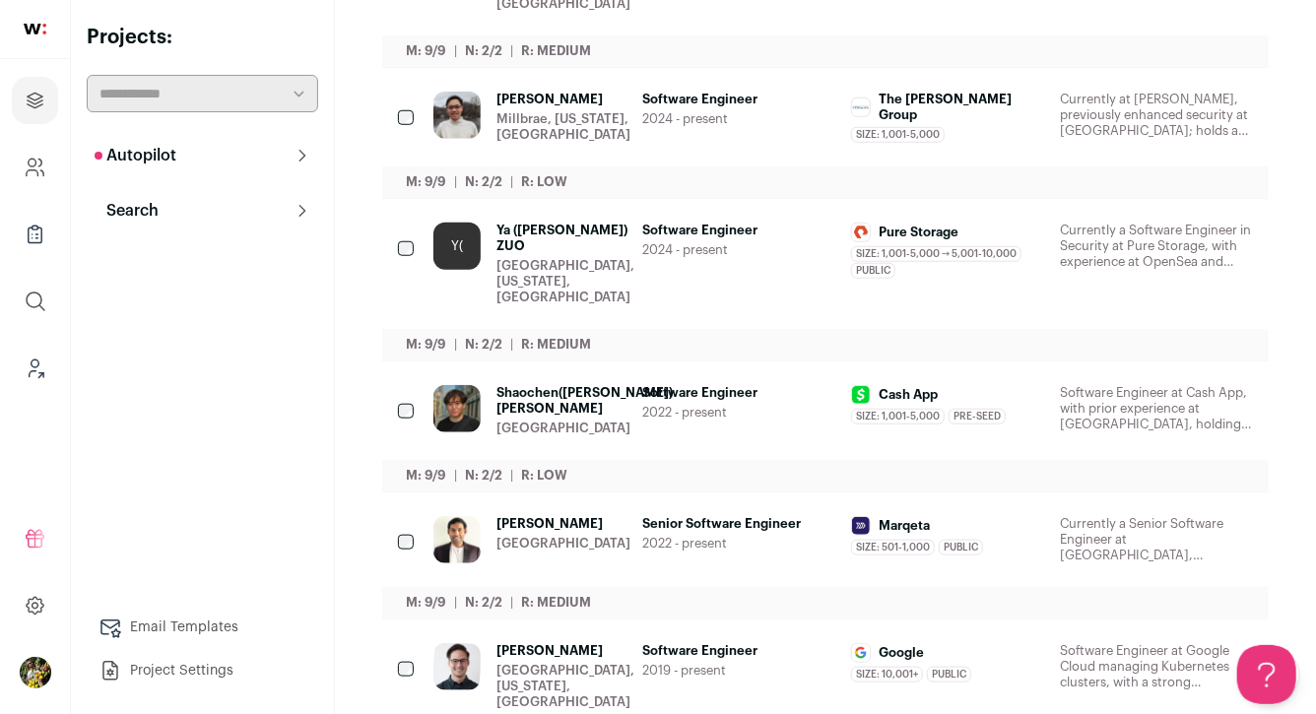
scroll to position [719, 0]
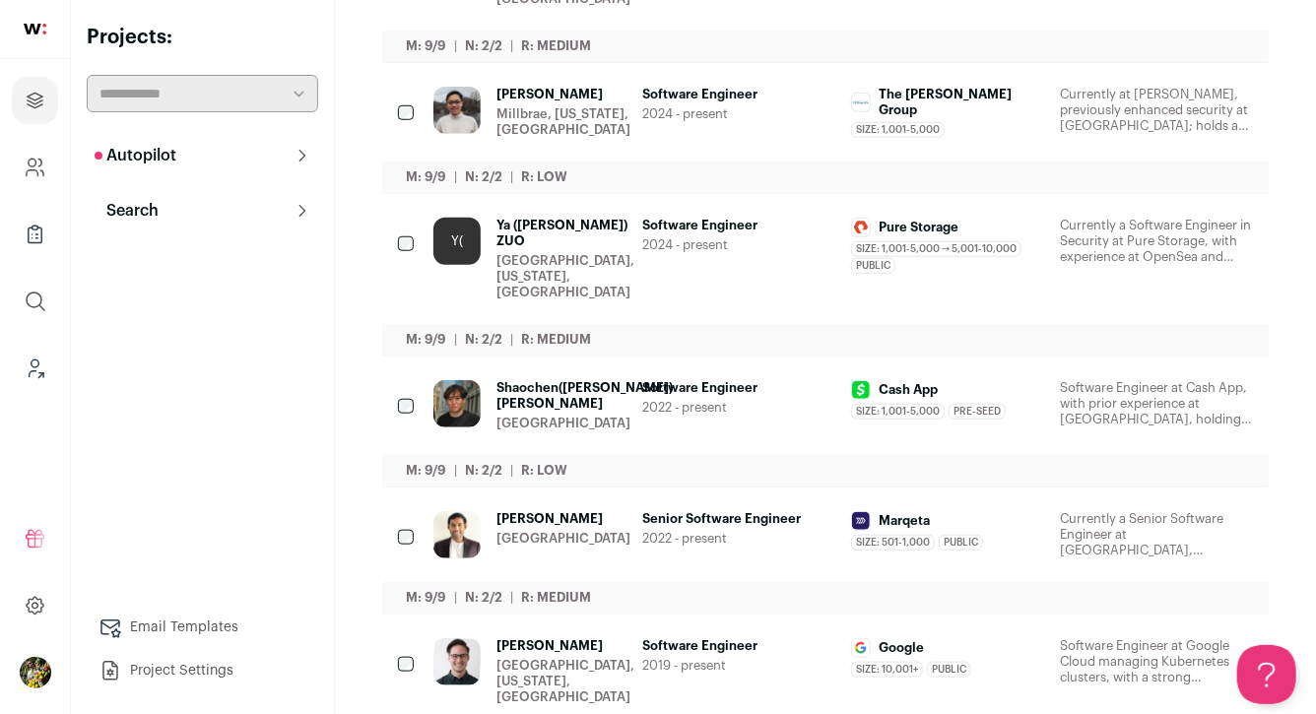
click at [607, 121] on div "Millbrae, California, United States" at bounding box center [563, 122] width 134 height 32
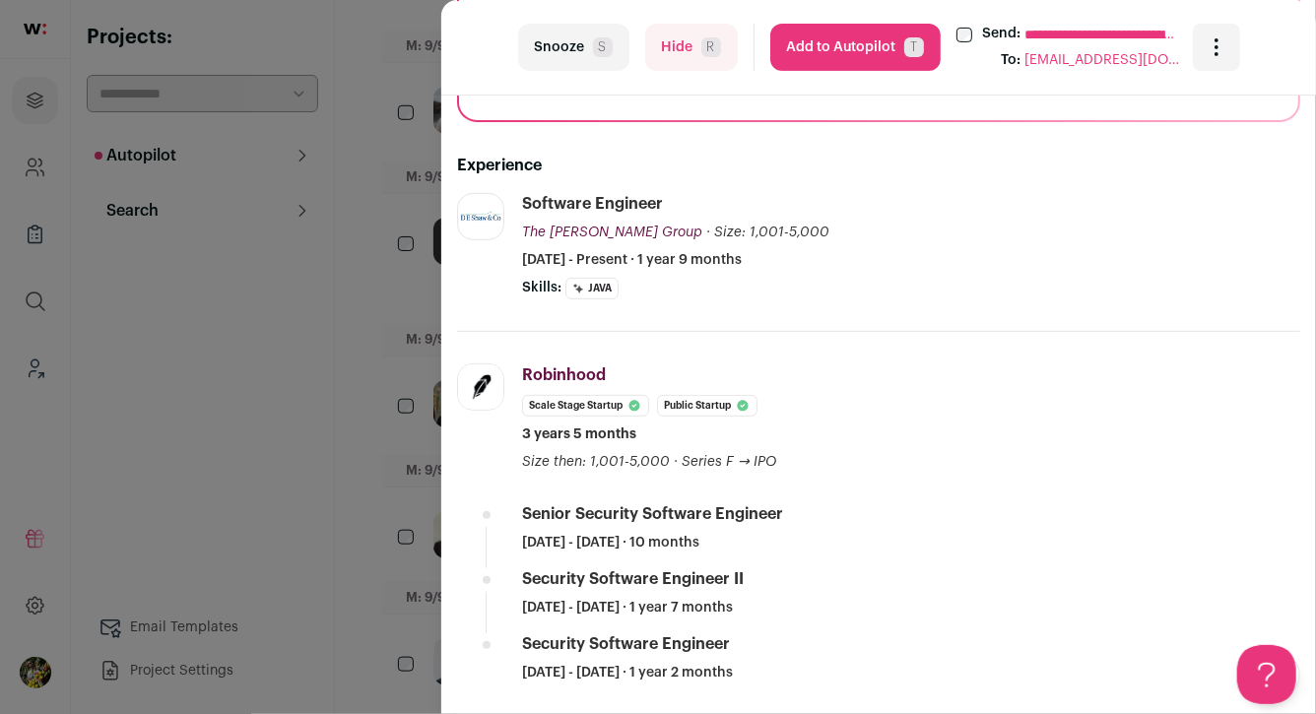
scroll to position [330, 0]
click at [419, 356] on div "**********" at bounding box center [658, 357] width 1316 height 714
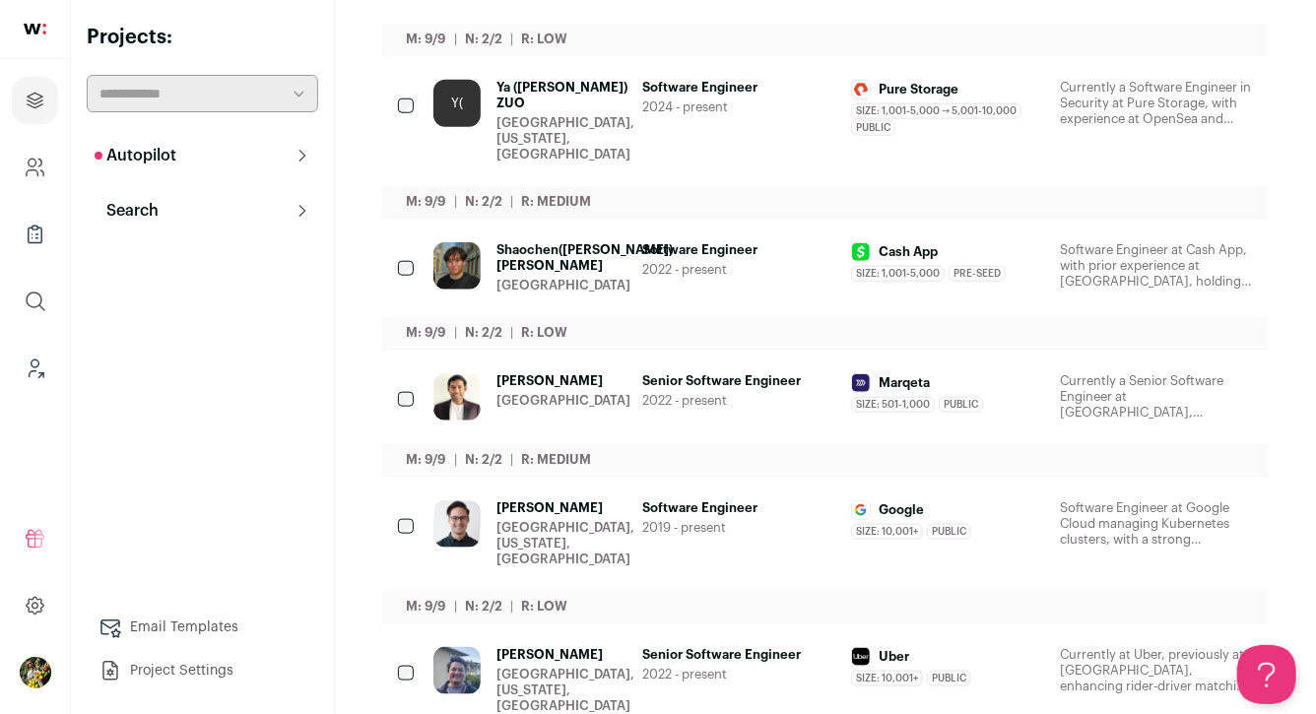
scroll to position [862, 0]
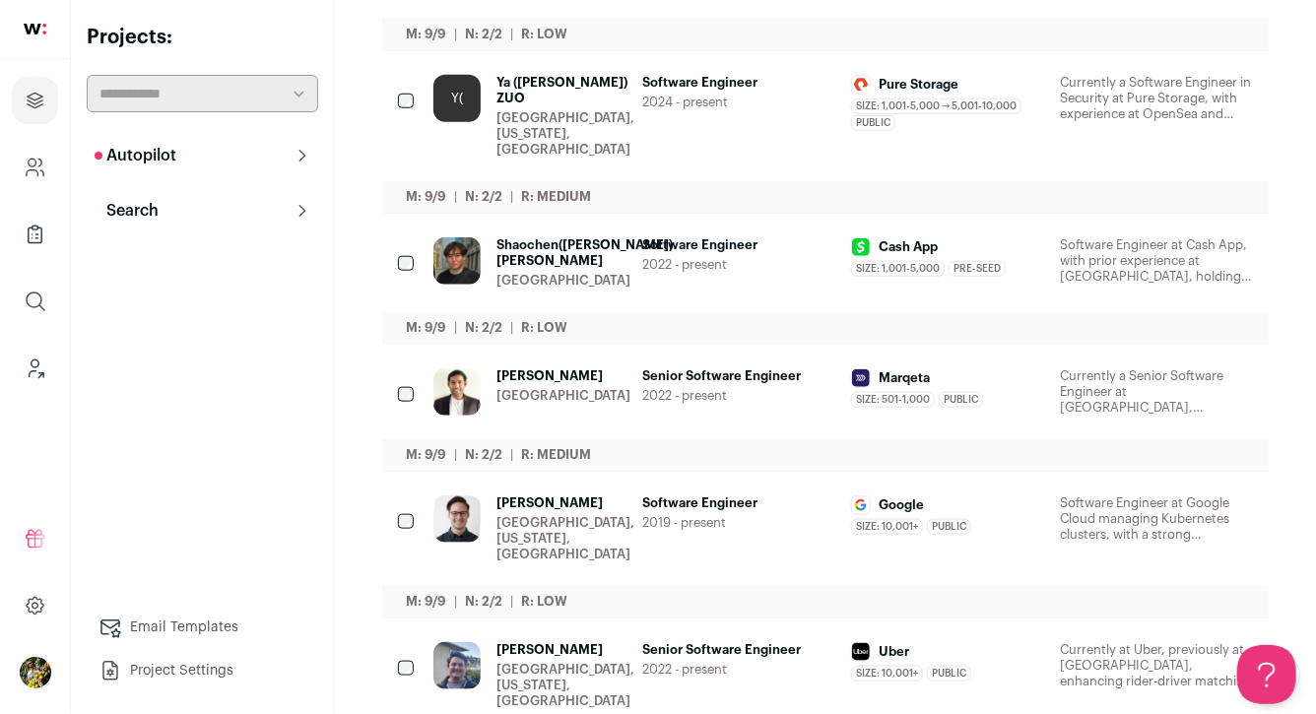
click at [434, 121] on div "Y(" at bounding box center [456, 116] width 47 height 83
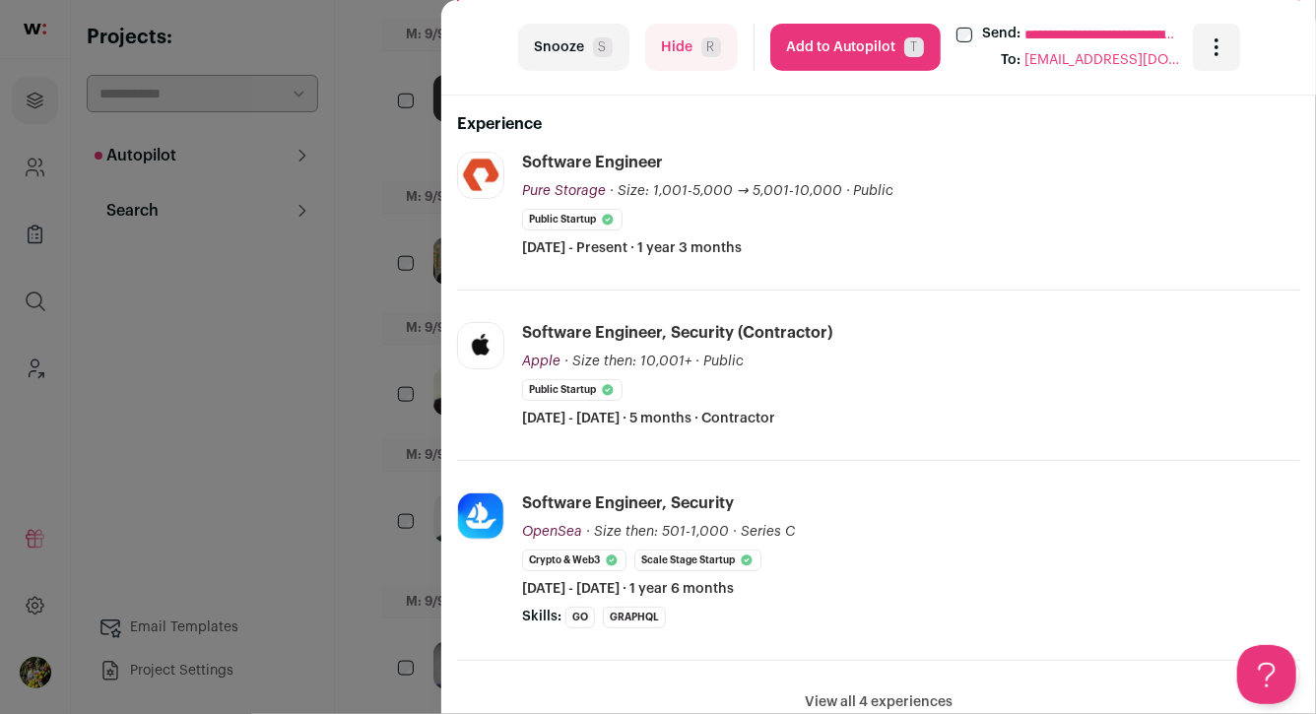
scroll to position [371, 0]
click at [391, 341] on div "**********" at bounding box center [658, 357] width 1316 height 714
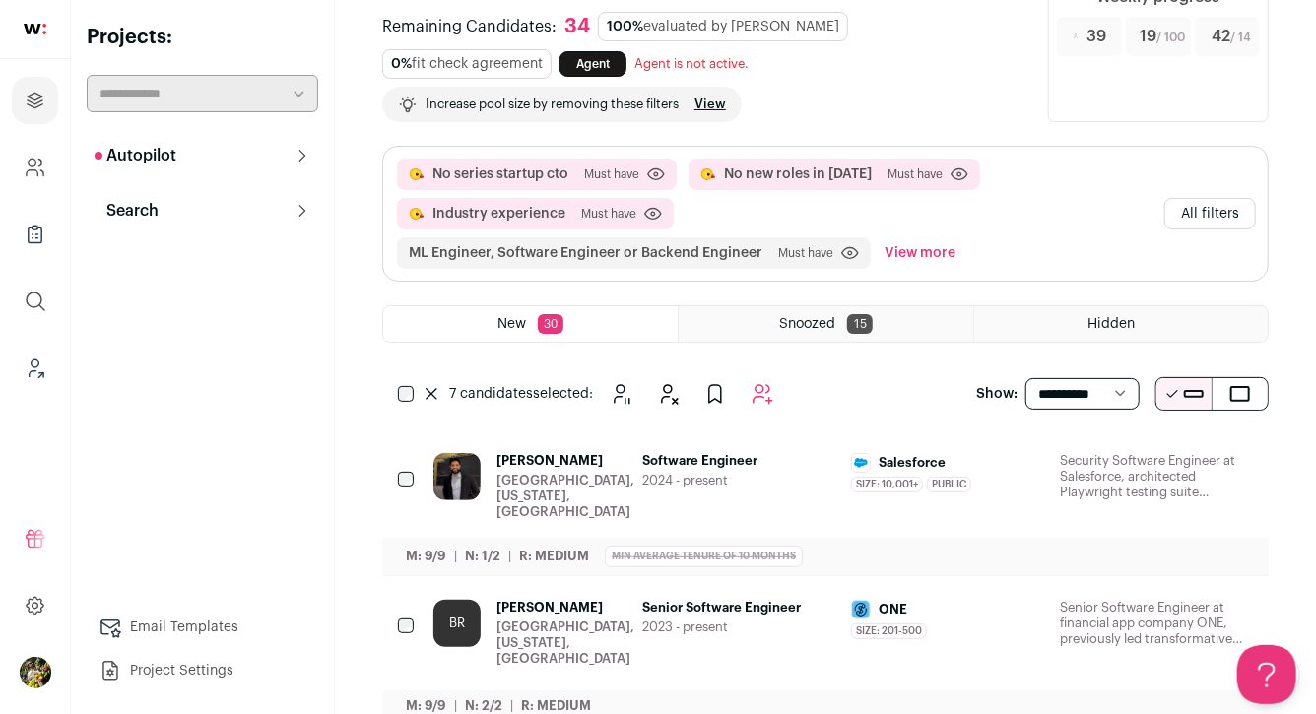
scroll to position [0, 0]
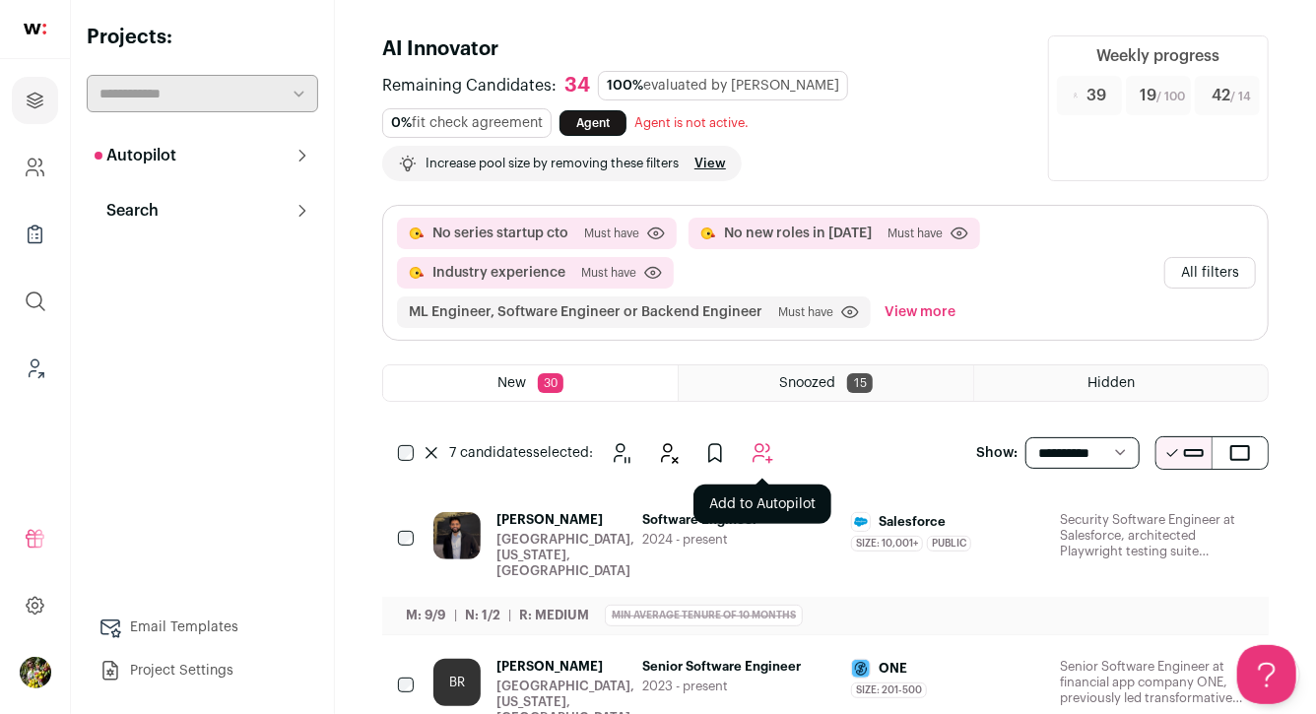
click at [769, 445] on icon "Add to Autopilot" at bounding box center [762, 453] width 19 height 19
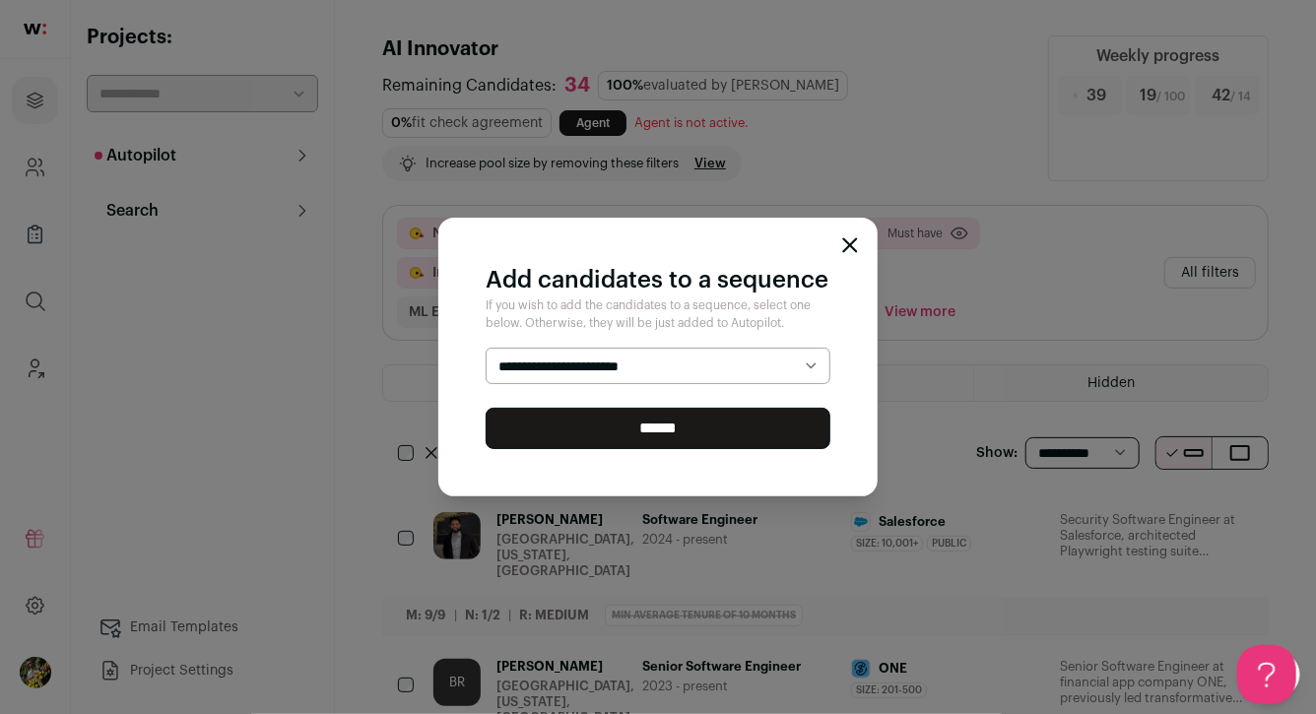
select select "*****"
click at [689, 435] on input "******" at bounding box center [658, 428] width 345 height 41
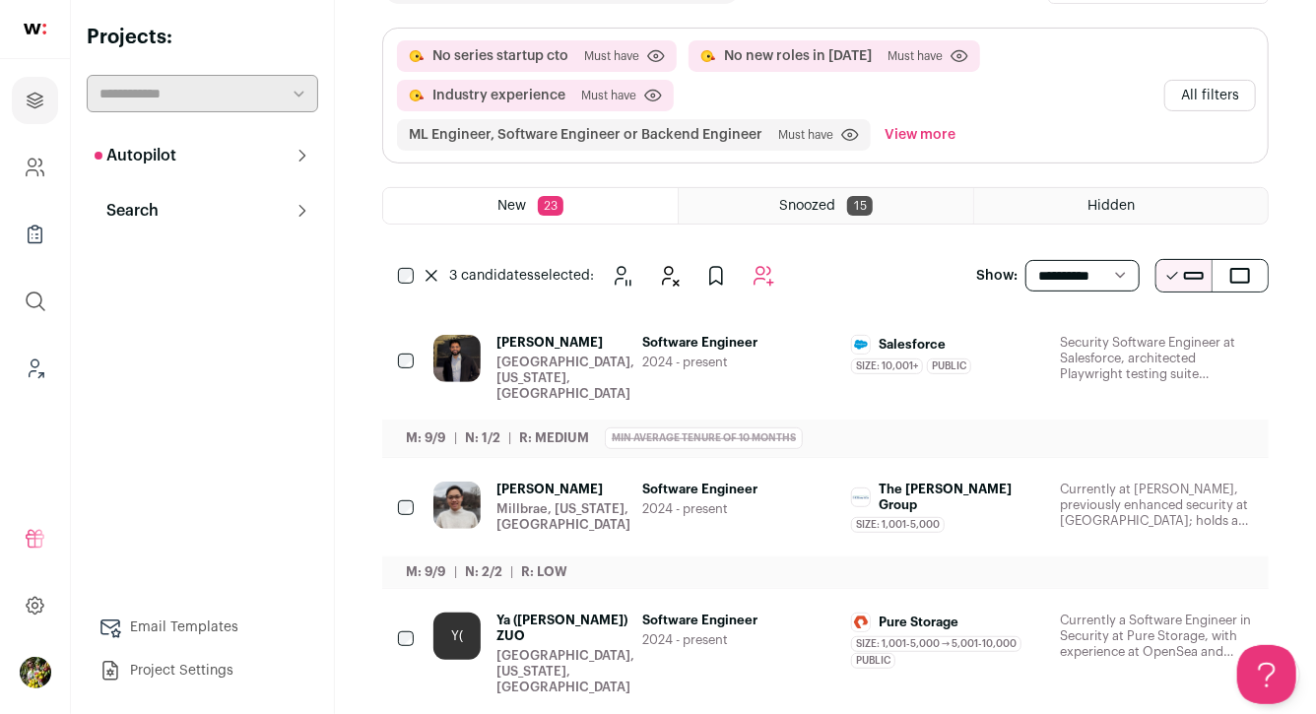
scroll to position [158, 0]
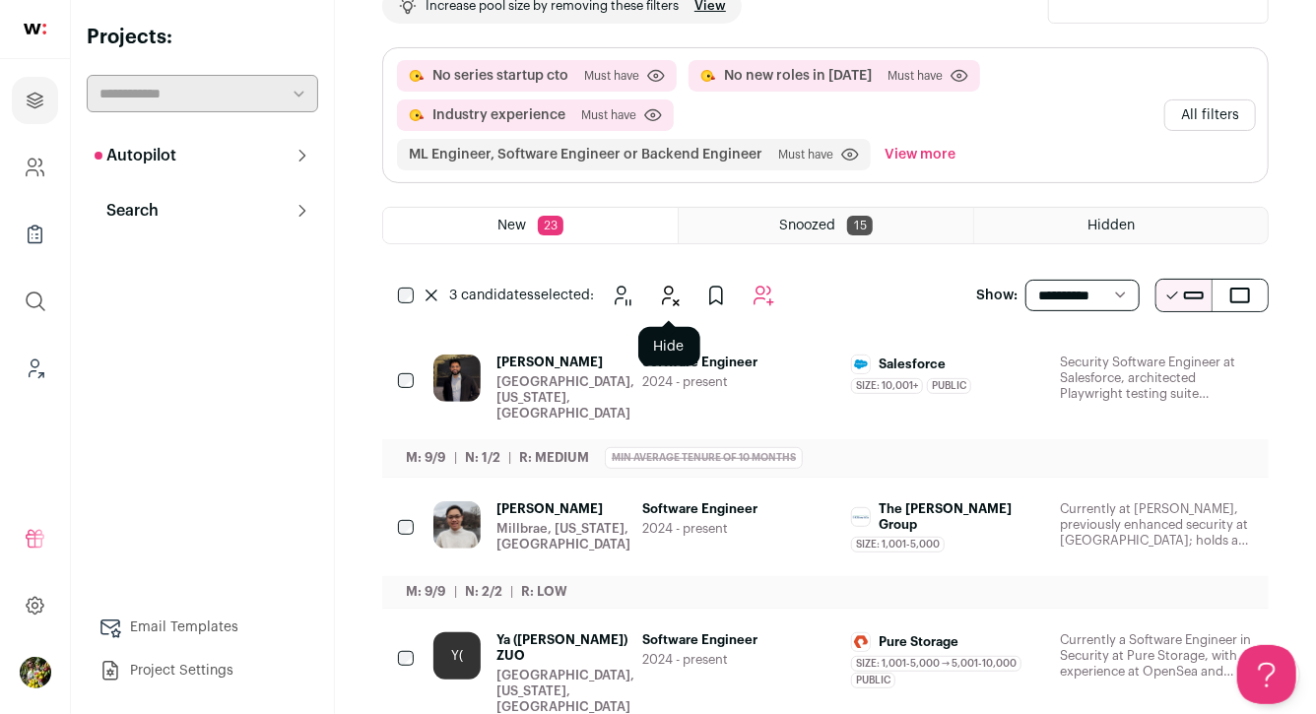
click at [677, 285] on icon "Hide" at bounding box center [669, 296] width 24 height 24
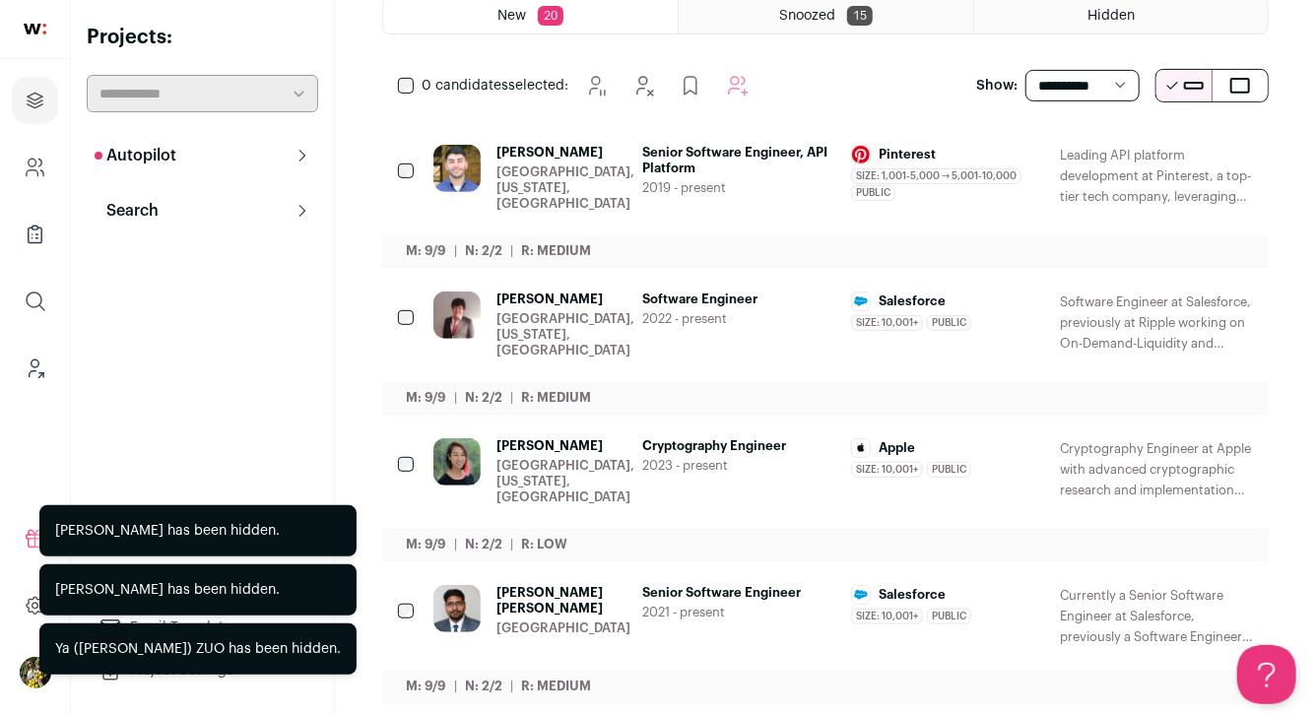
scroll to position [369, 0]
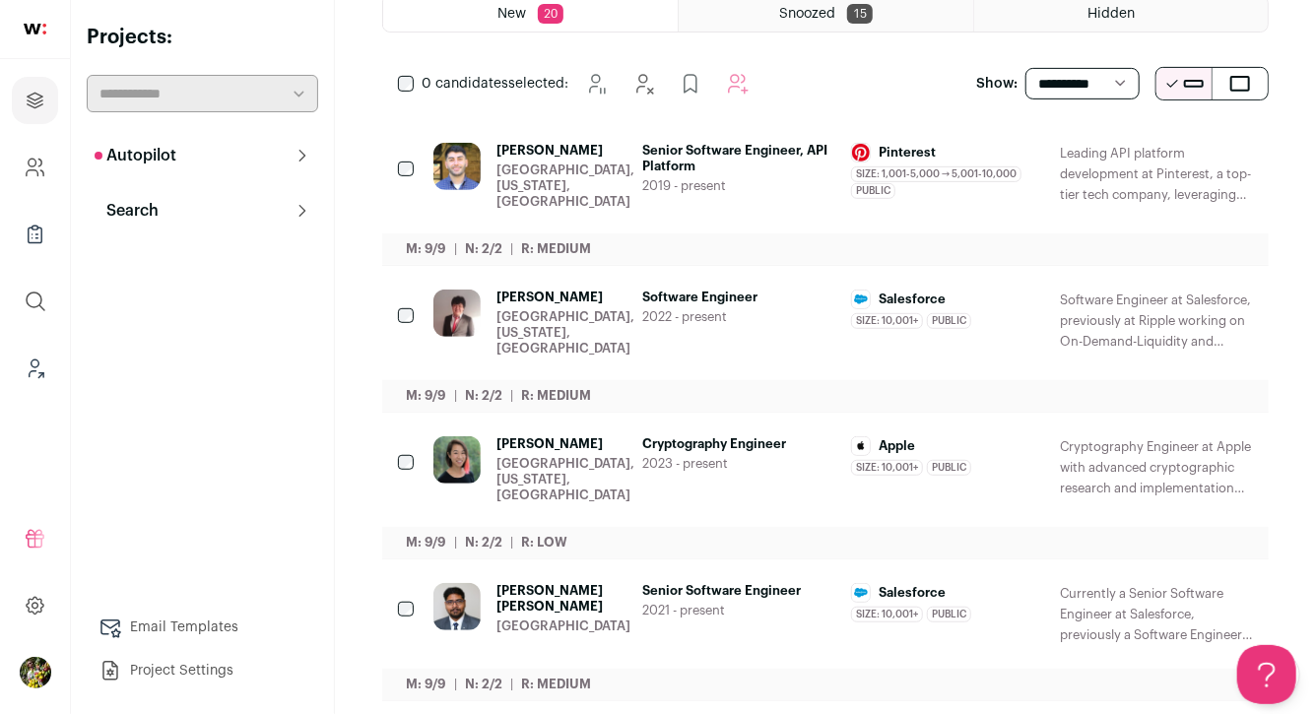
click at [802, 446] on span "Cryptography Engineer" at bounding box center [738, 444] width 193 height 16
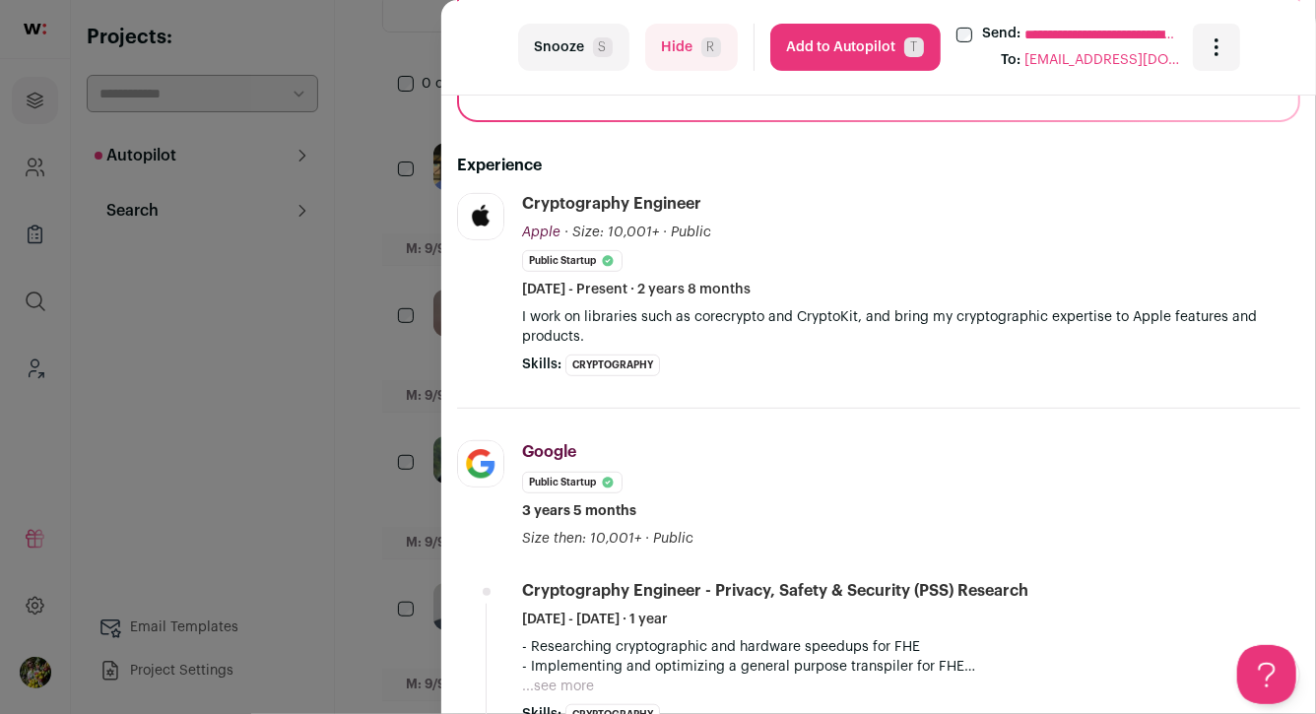
scroll to position [330, 0]
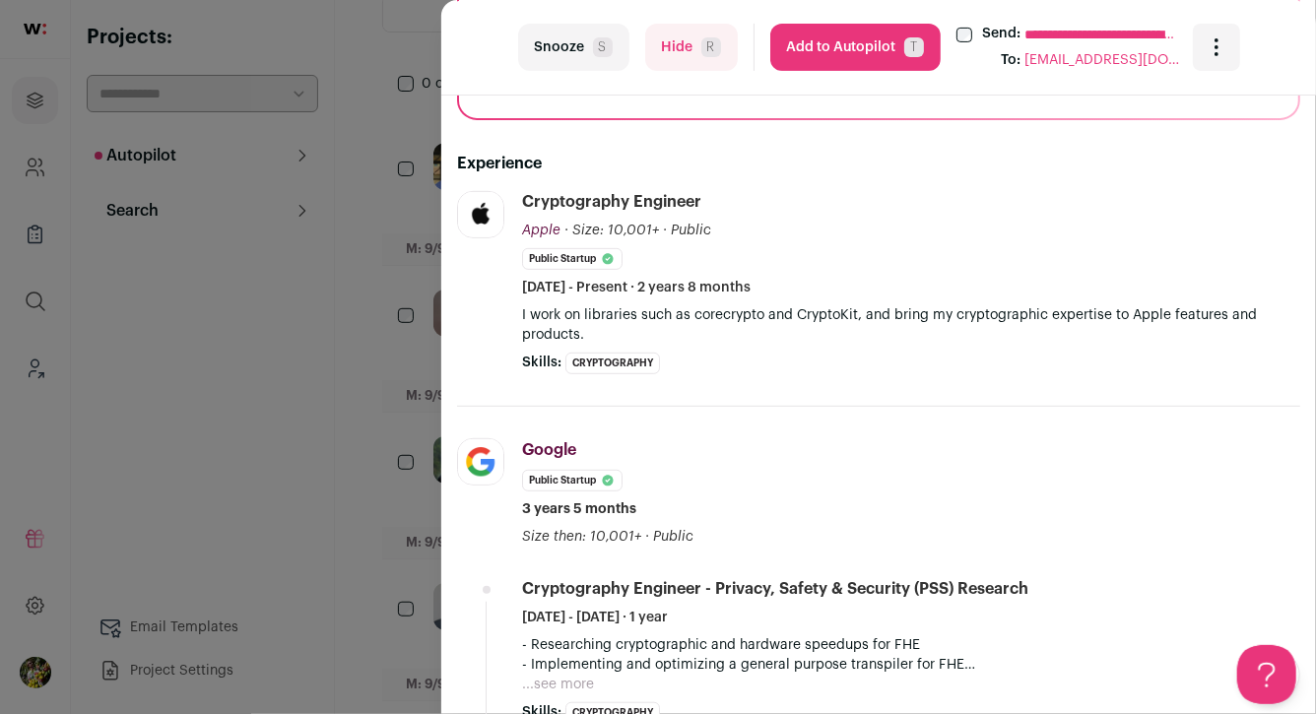
click at [408, 346] on div "**********" at bounding box center [658, 357] width 1316 height 714
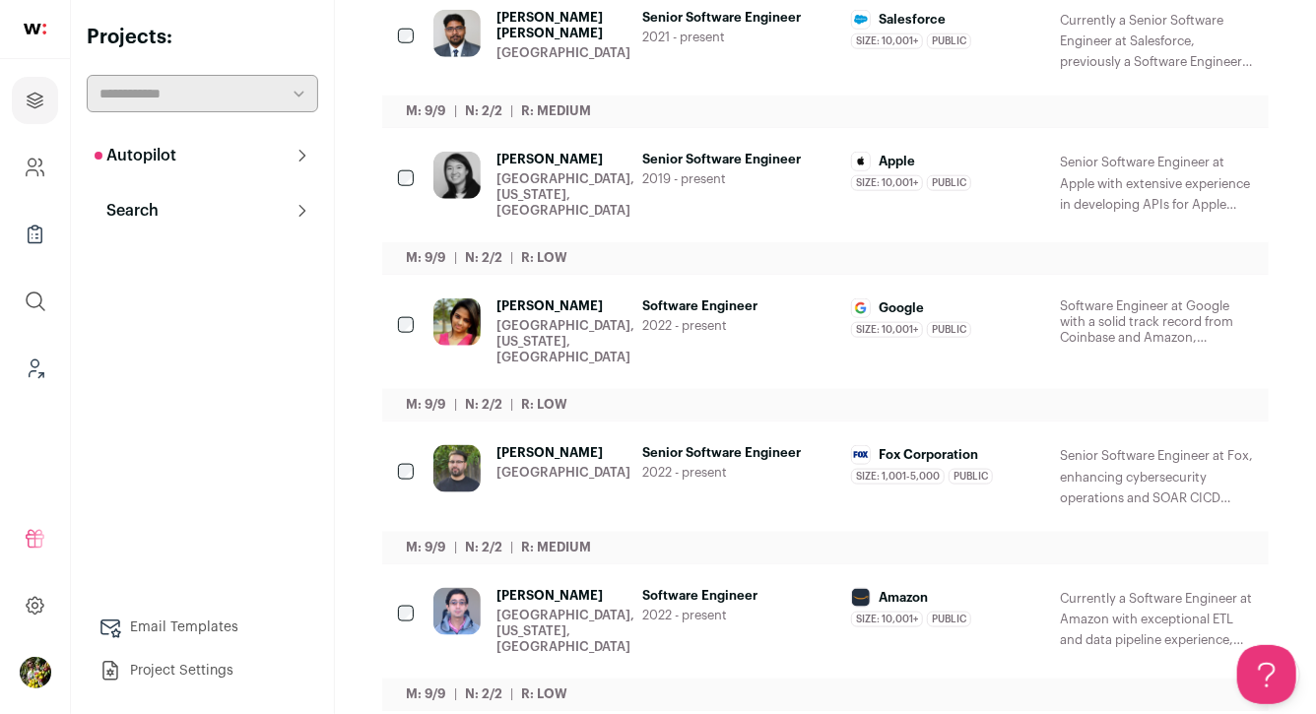
scroll to position [941, 0]
click at [615, 38] on div "Arvind Kumar Sugumar San Francisco Bay Area" at bounding box center [563, 42] width 134 height 62
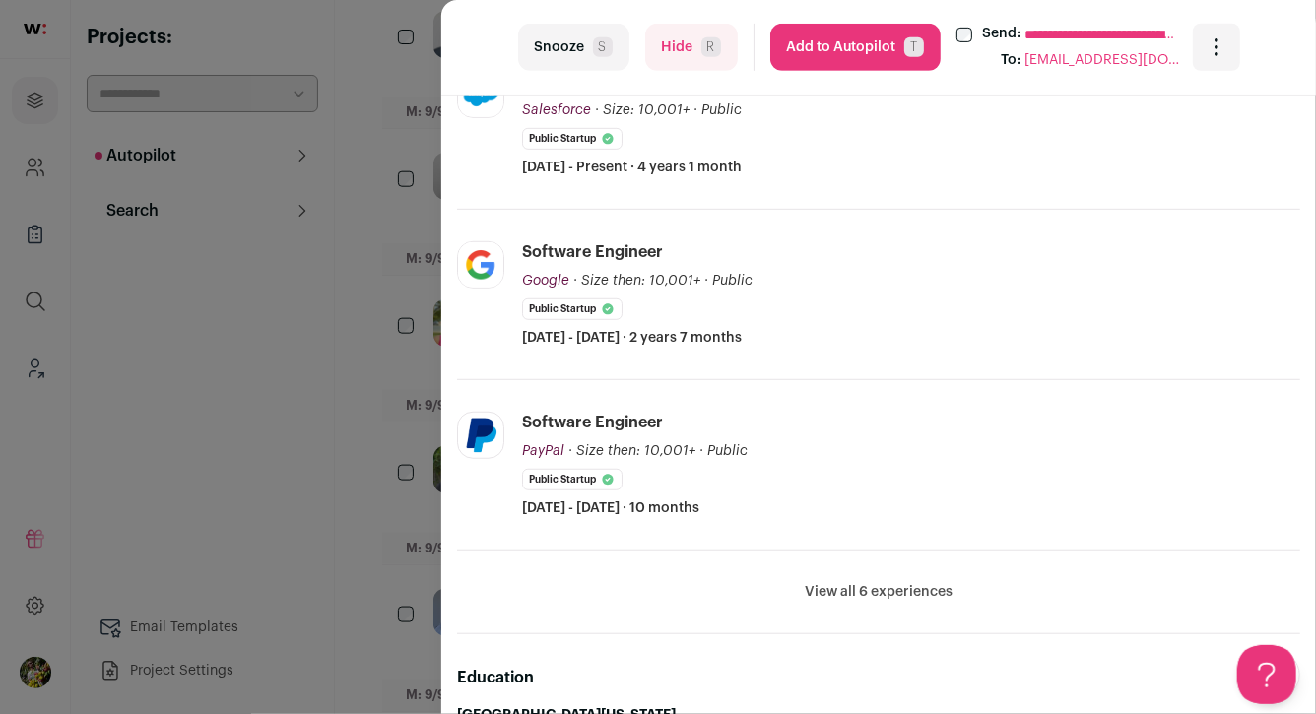
scroll to position [620, 0]
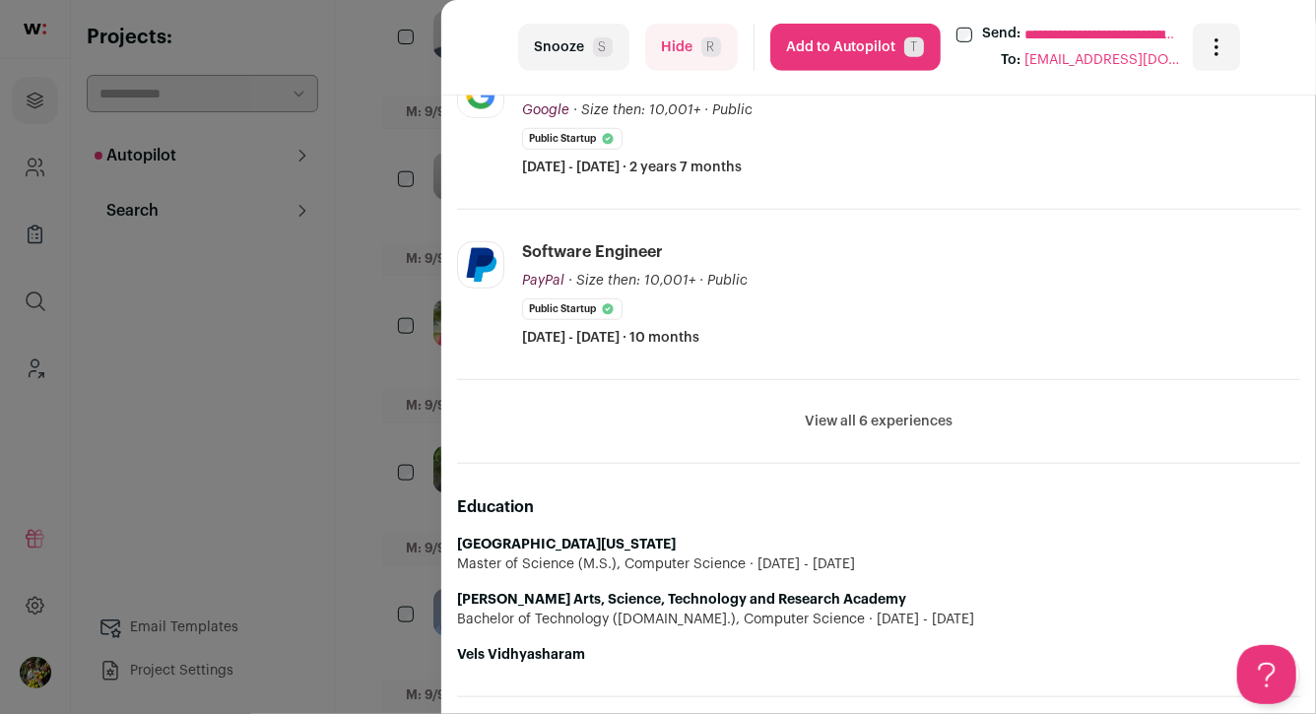
click at [843, 412] on button "View all 6 experiences" at bounding box center [879, 422] width 148 height 20
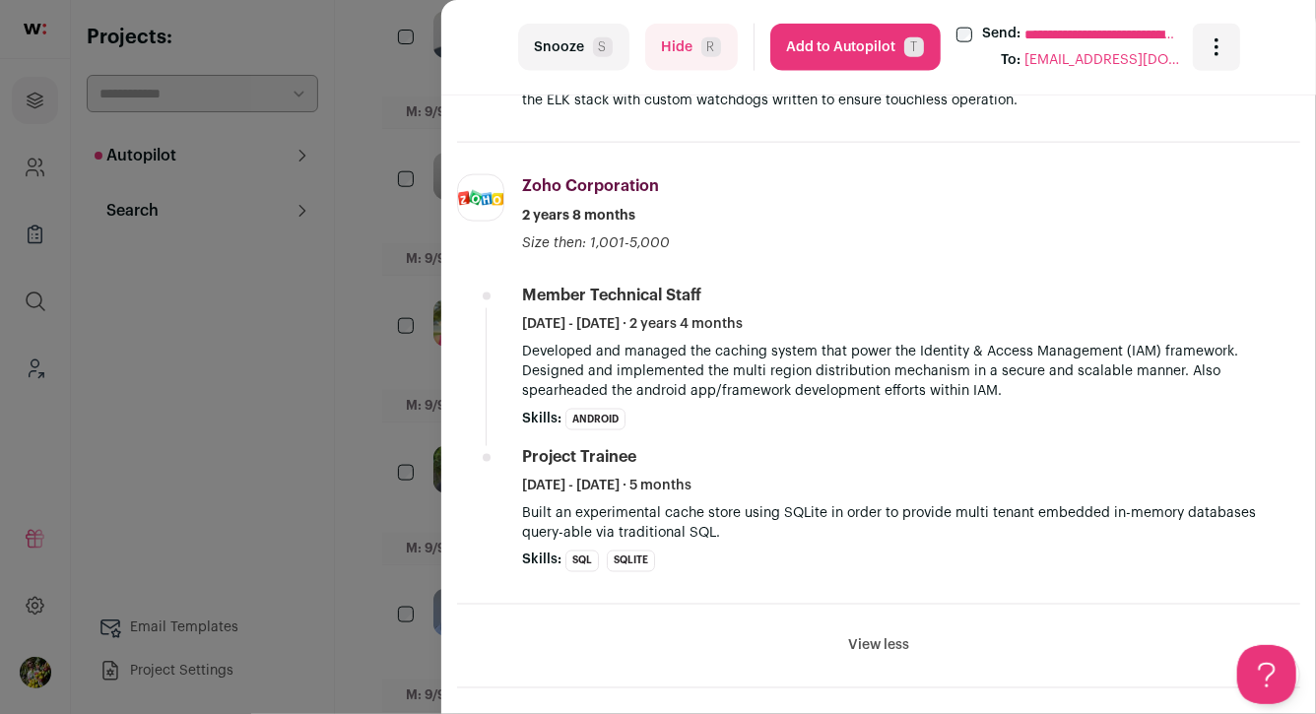
scroll to position [1322, 0]
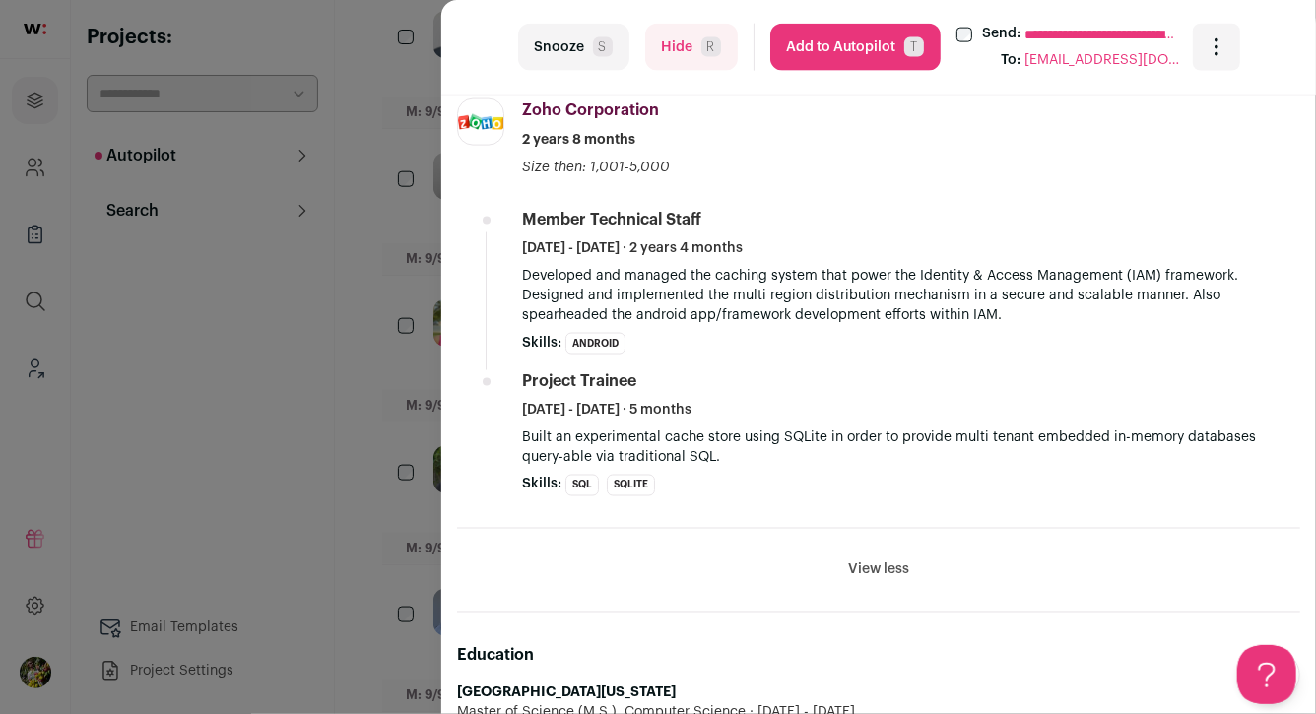
click at [392, 478] on div "**********" at bounding box center [658, 357] width 1316 height 714
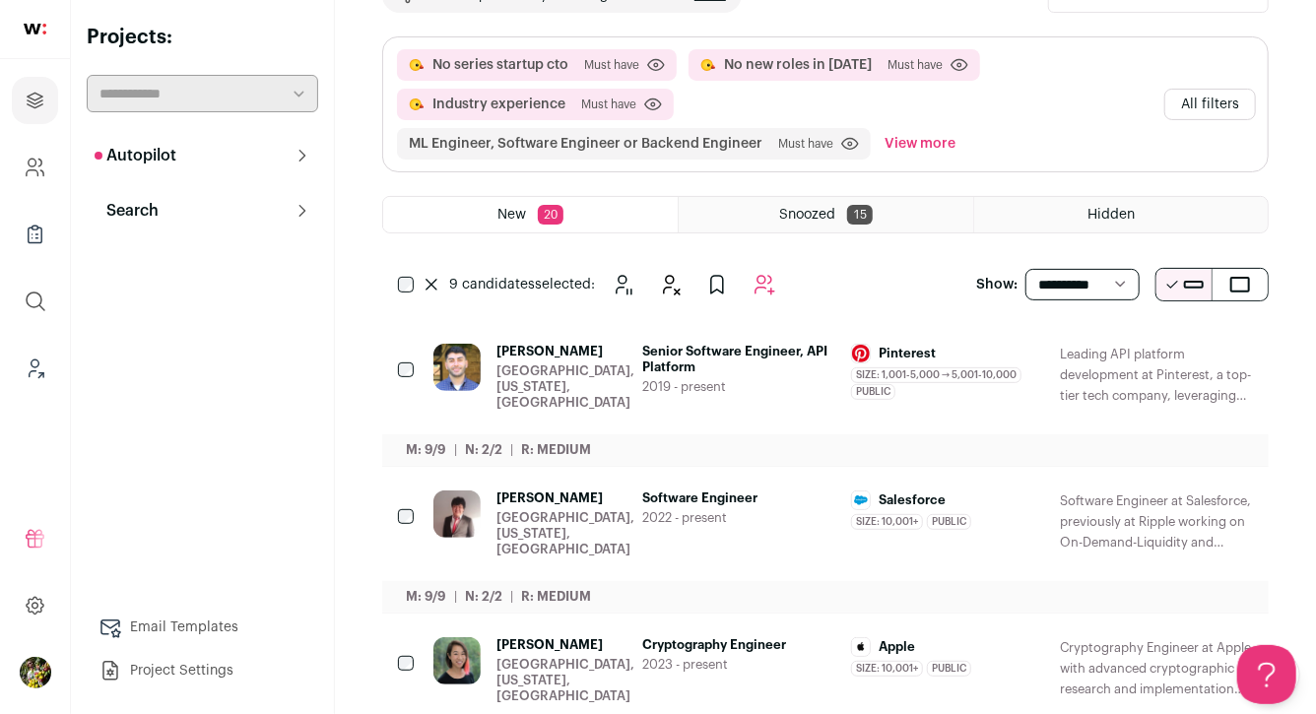
scroll to position [89, 0]
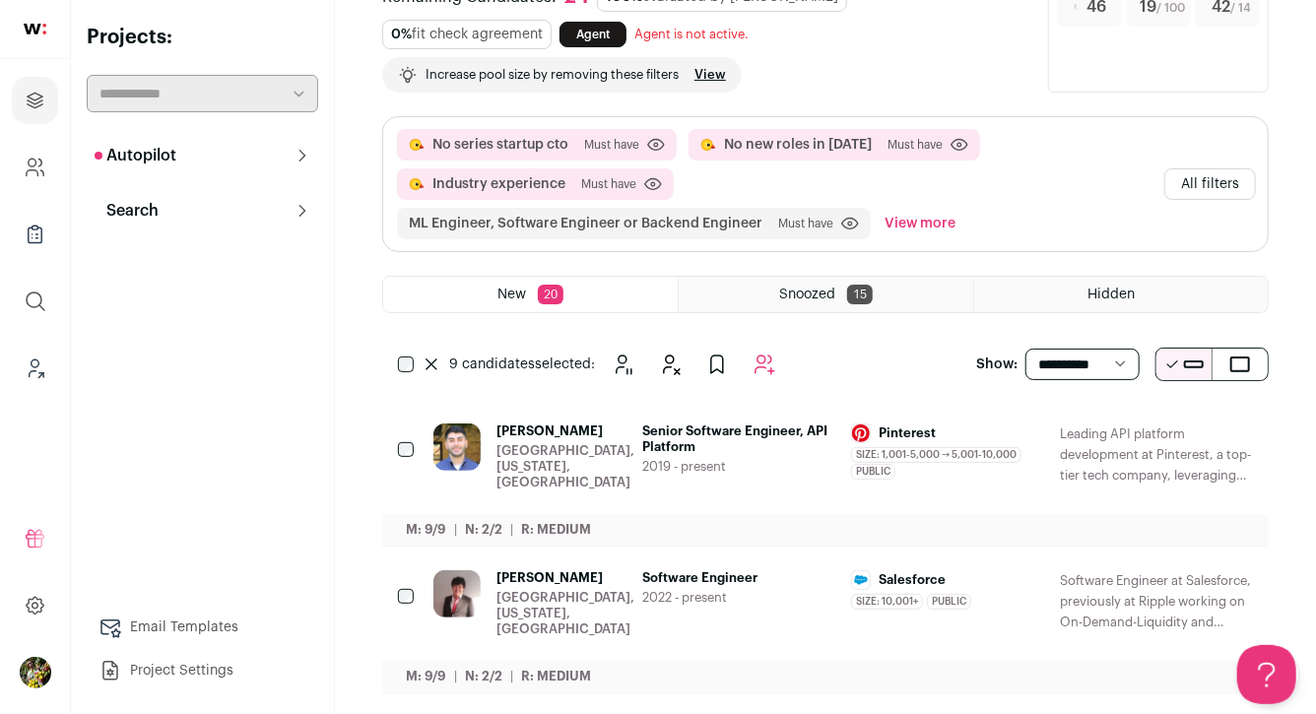
click at [1211, 178] on button "All filters" at bounding box center [1210, 184] width 92 height 32
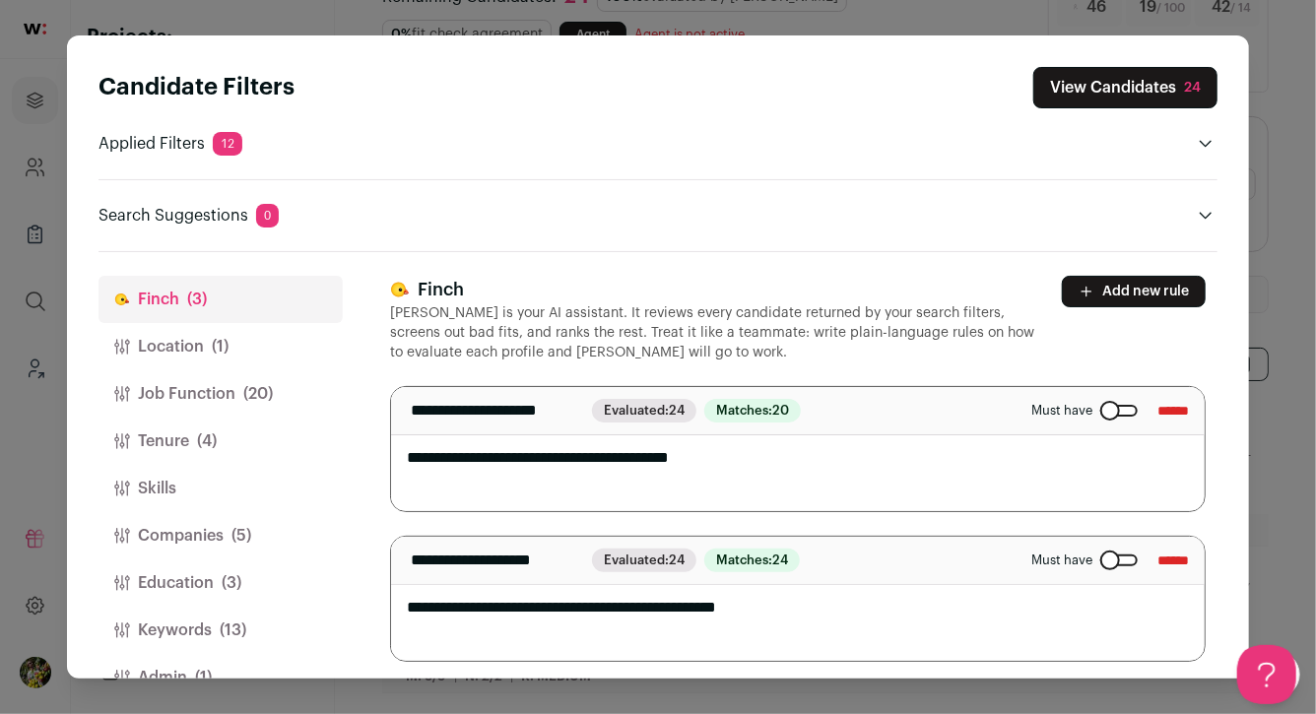
scroll to position [45, 0]
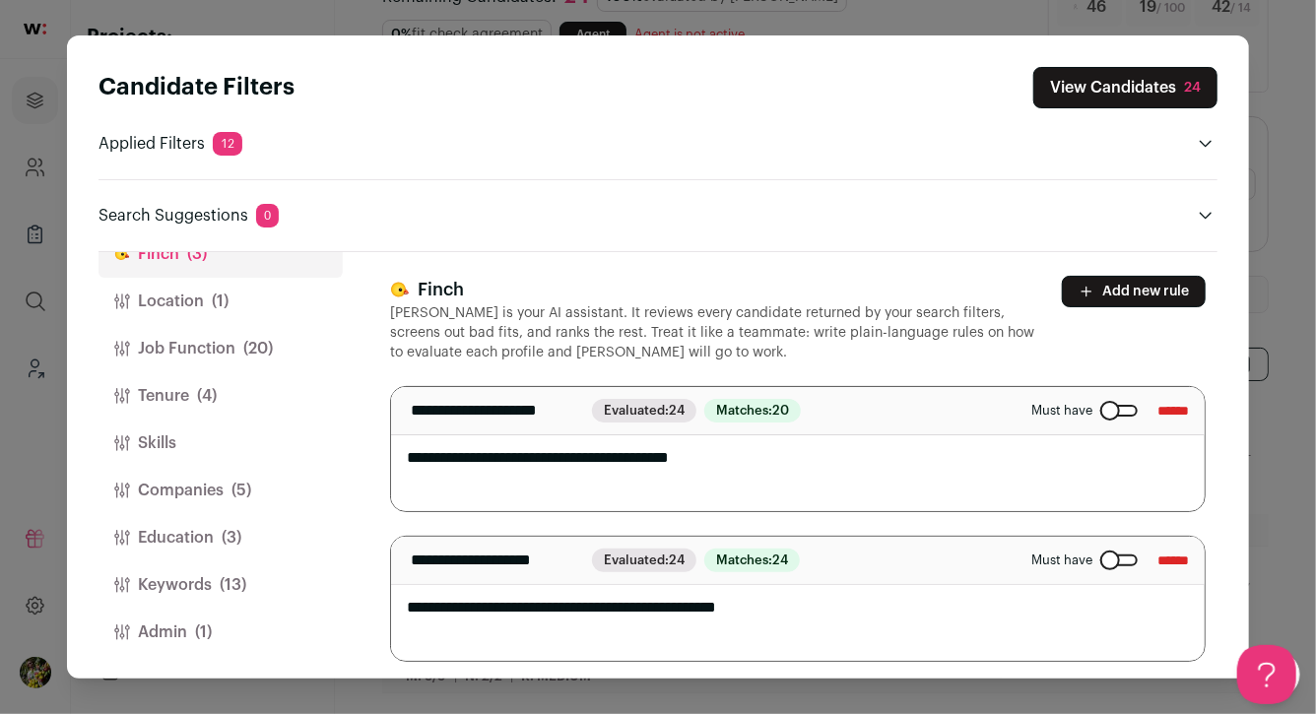
click at [253, 483] on button "Companies (5)" at bounding box center [220, 490] width 244 height 47
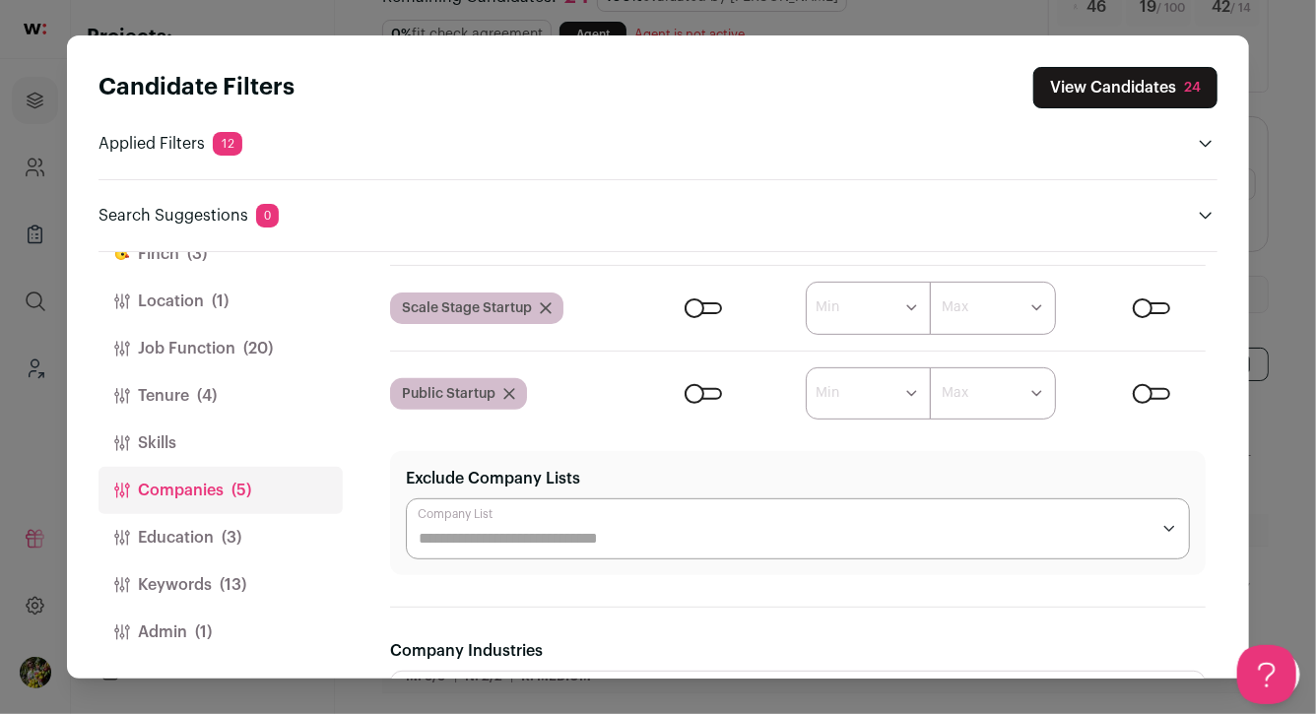
scroll to position [379, 0]
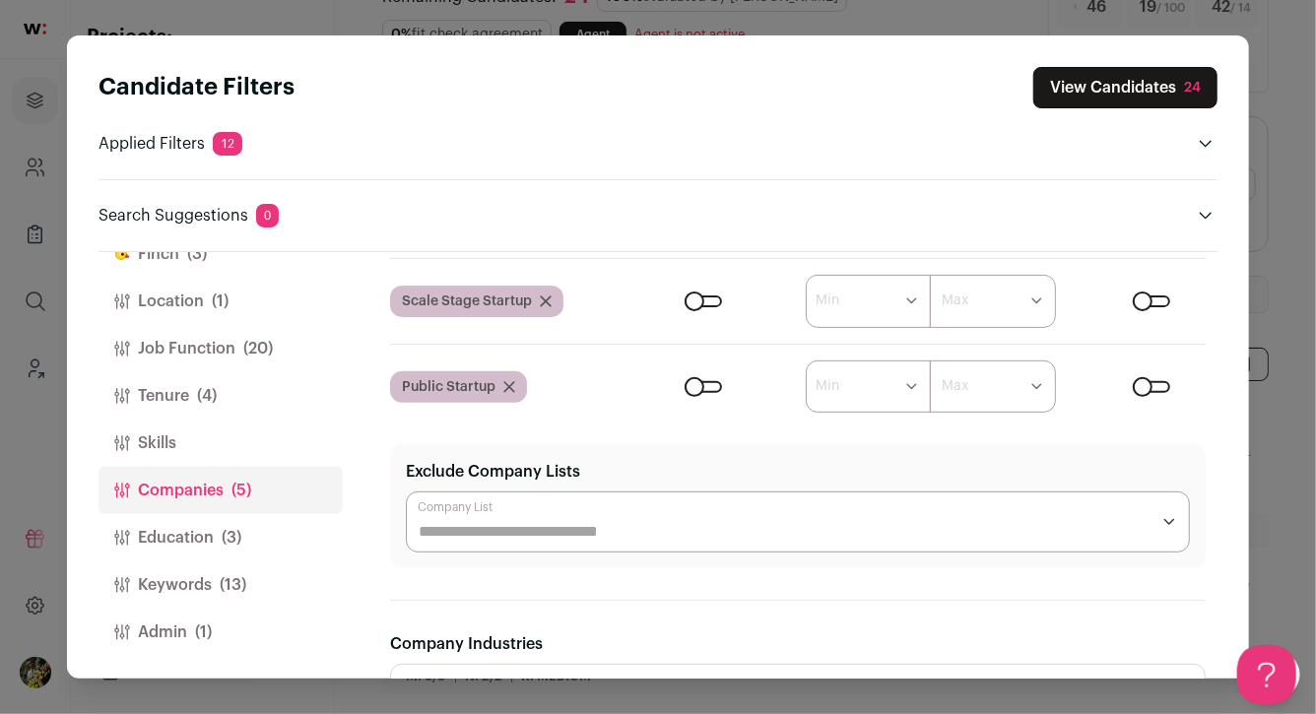
click at [514, 386] on icon "Close modal via background" at bounding box center [509, 387] width 12 height 12
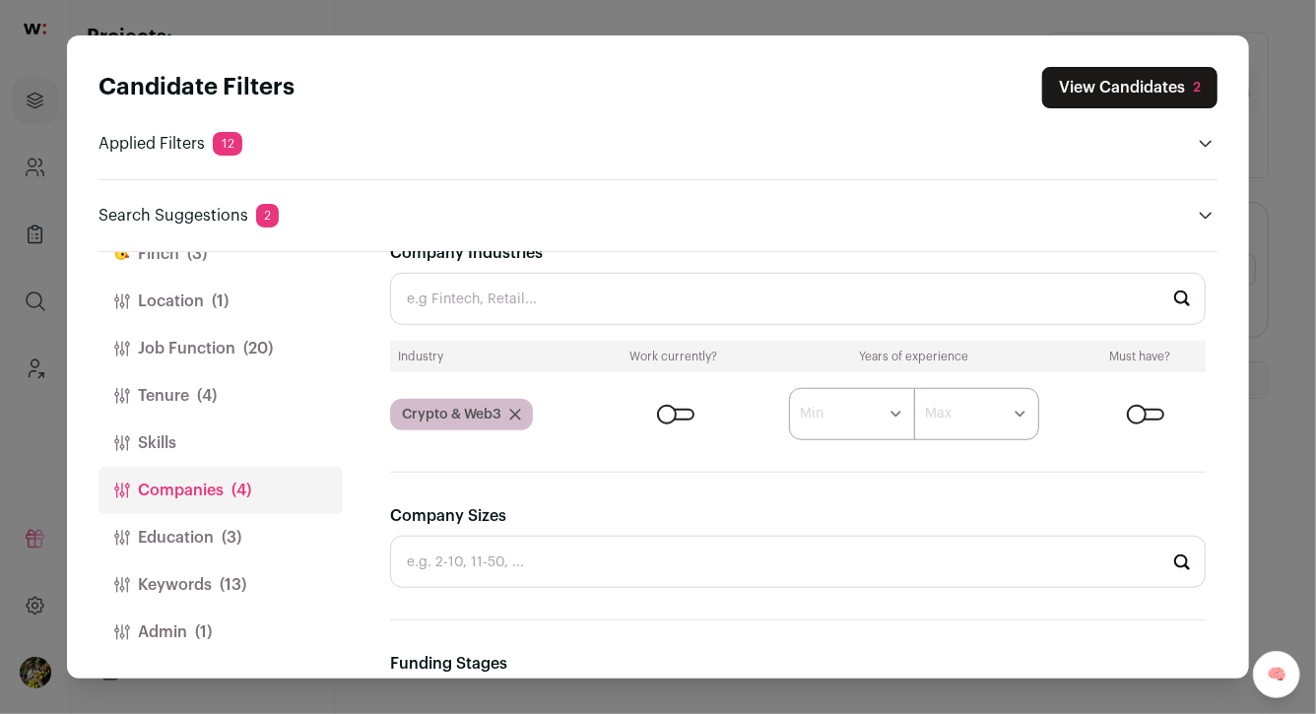
scroll to position [0, 0]
click at [282, 572] on button "Keywords (13)" at bounding box center [220, 584] width 244 height 47
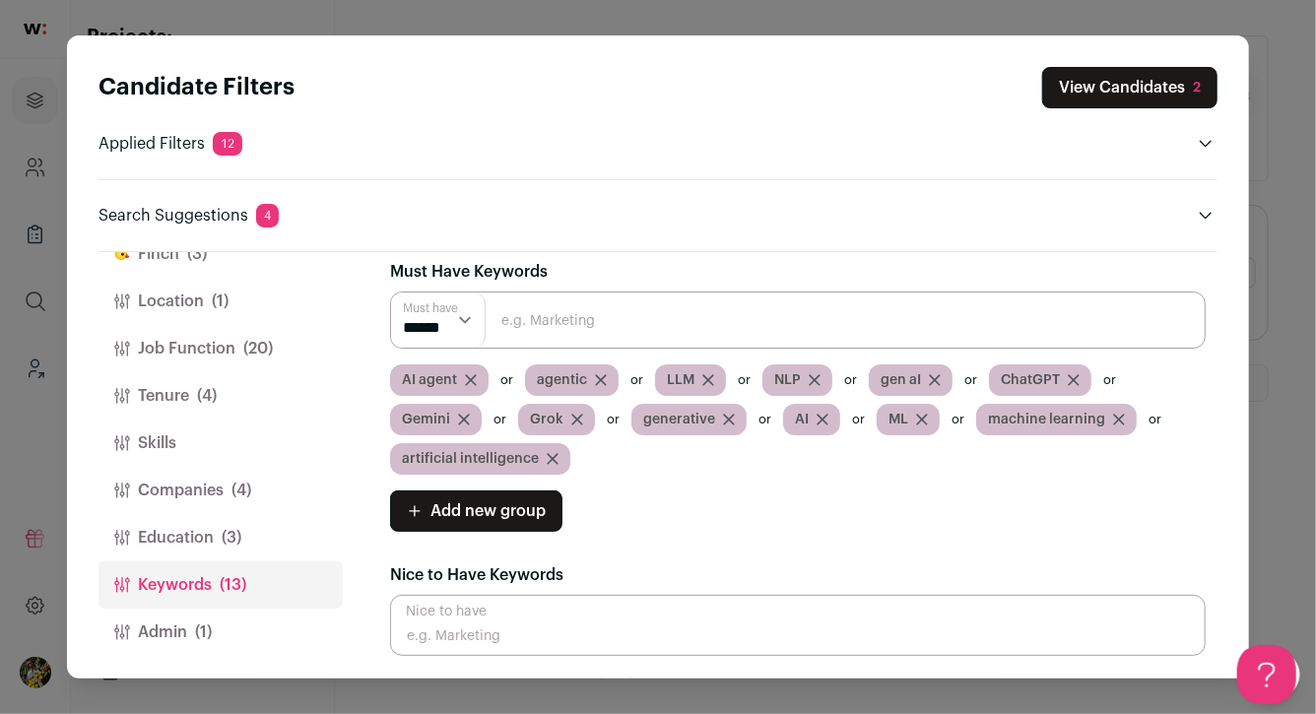
click at [232, 630] on button "Admin (1)" at bounding box center [220, 632] width 244 height 47
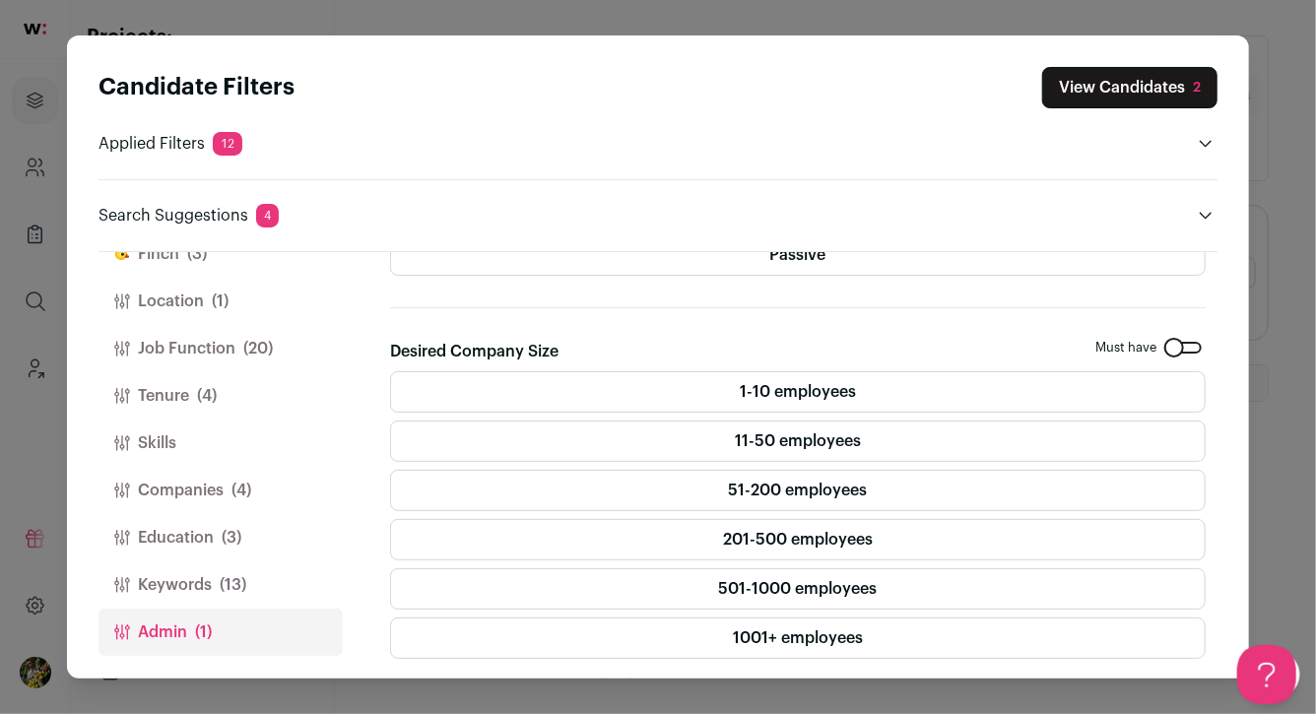
click at [232, 592] on span "(13)" at bounding box center [233, 585] width 27 height 24
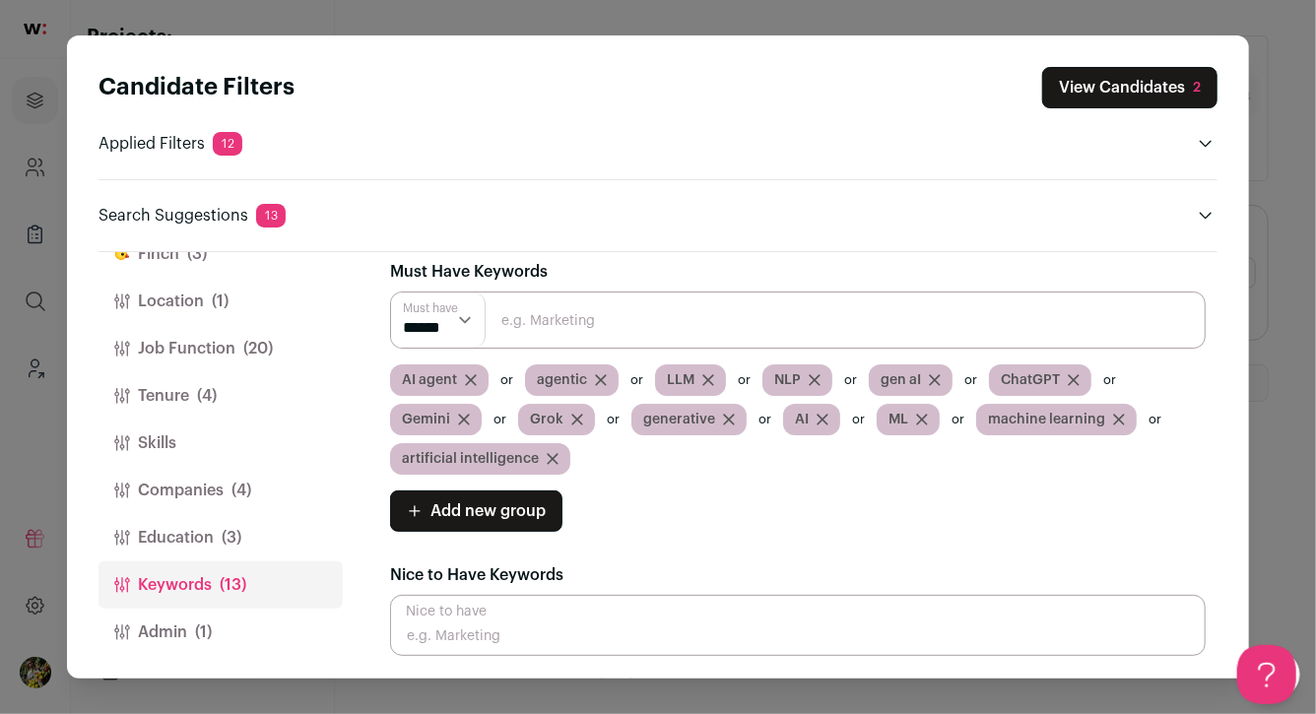
click at [538, 330] on input "Close modal via background" at bounding box center [797, 319] width 815 height 57
type input "Claude"
click at [626, 327] on input "Close modal via background" at bounding box center [797, 319] width 815 height 57
click at [261, 529] on button "Education (3)" at bounding box center [220, 537] width 244 height 47
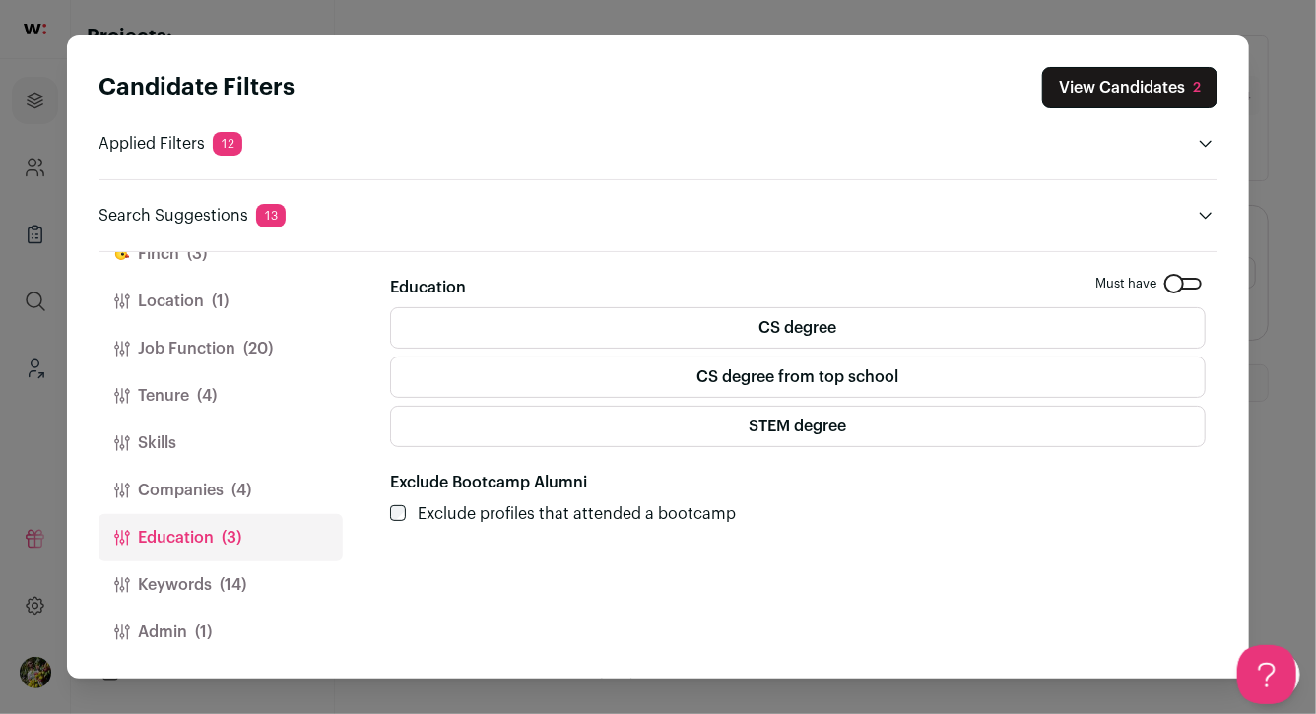
click at [288, 478] on button "Companies (4)" at bounding box center [220, 490] width 244 height 47
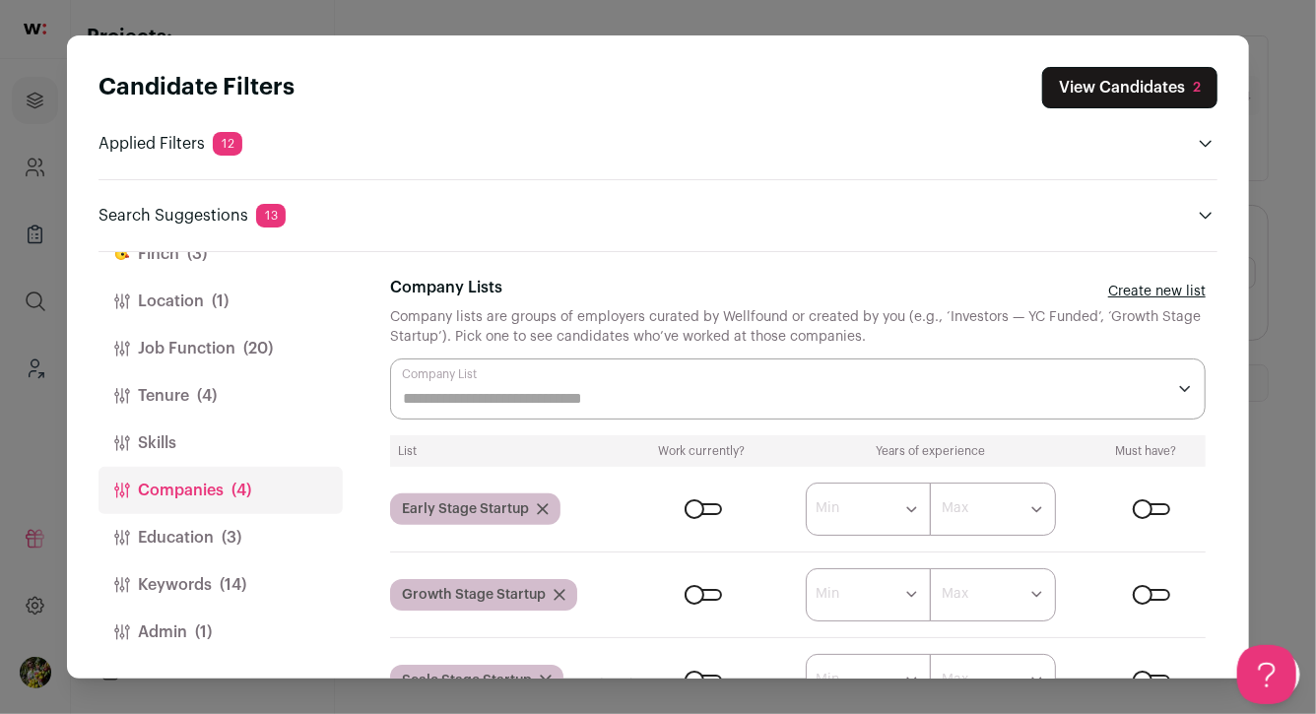
click at [254, 382] on button "Tenure (4)" at bounding box center [220, 395] width 244 height 47
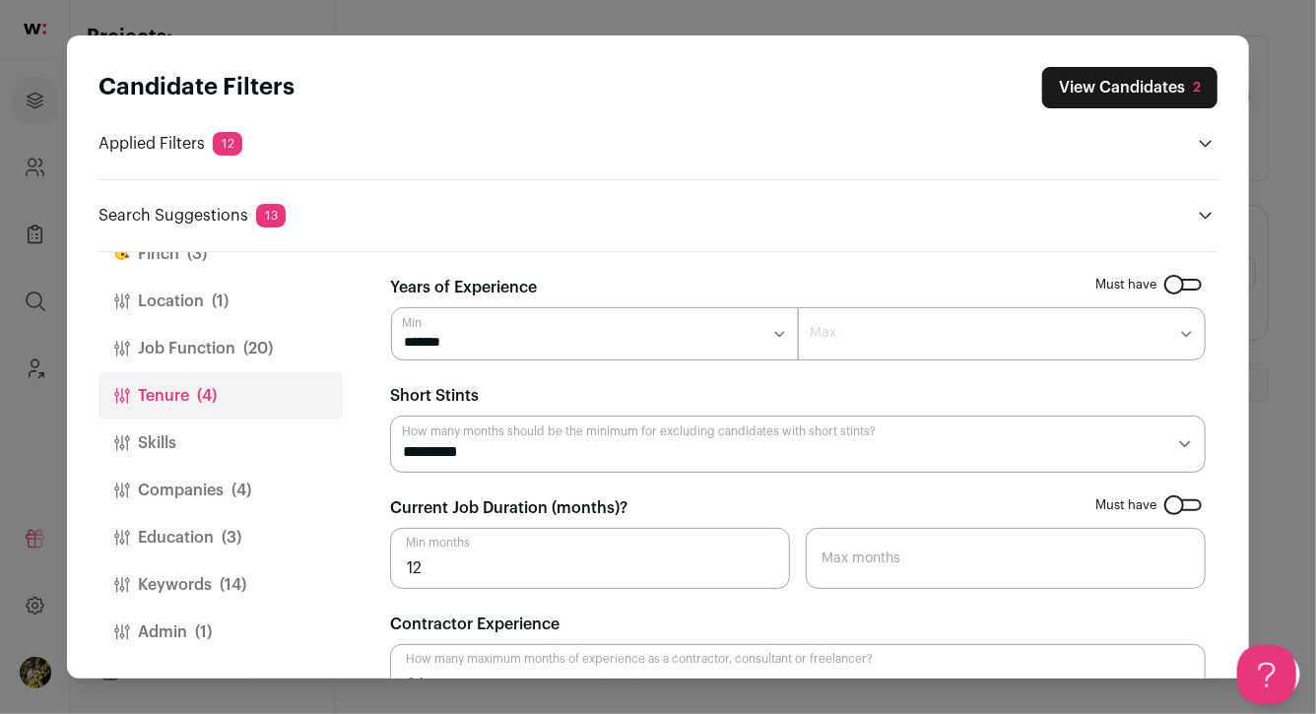
click at [281, 327] on button "Job Function (20)" at bounding box center [220, 348] width 244 height 47
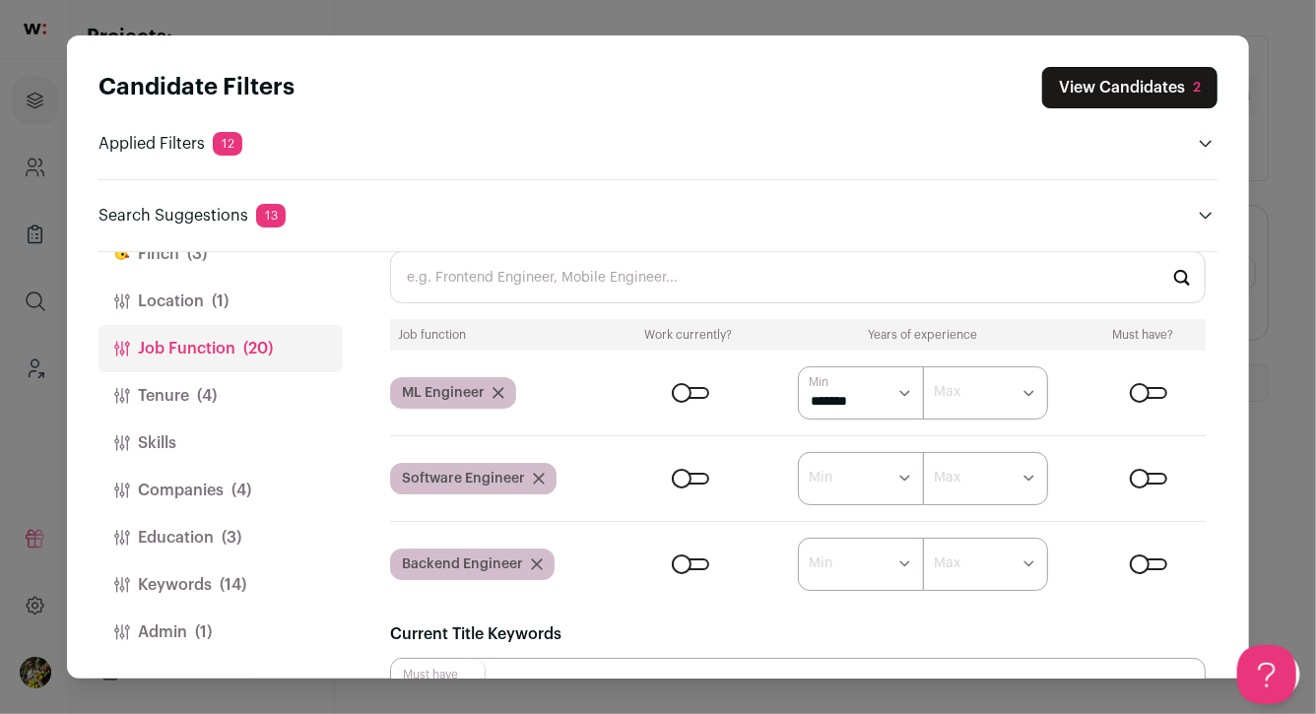
scroll to position [82, 0]
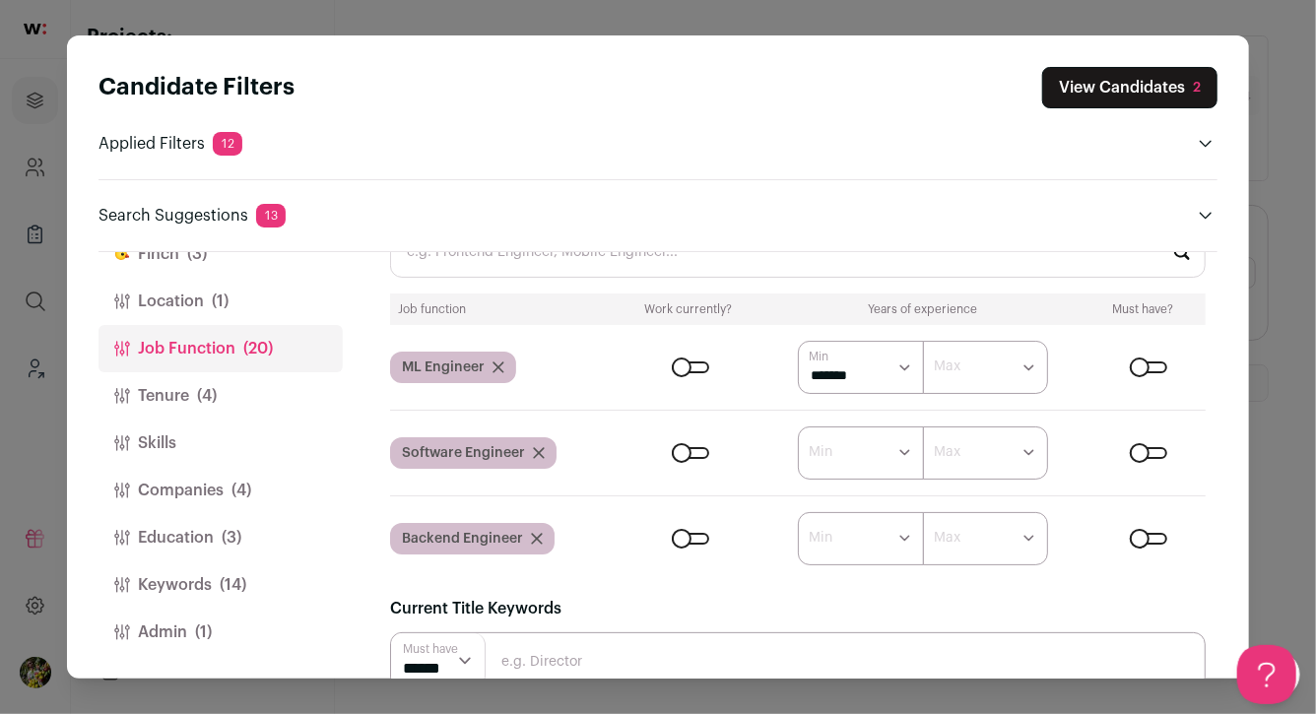
click at [287, 297] on button "Location (1)" at bounding box center [220, 301] width 244 height 47
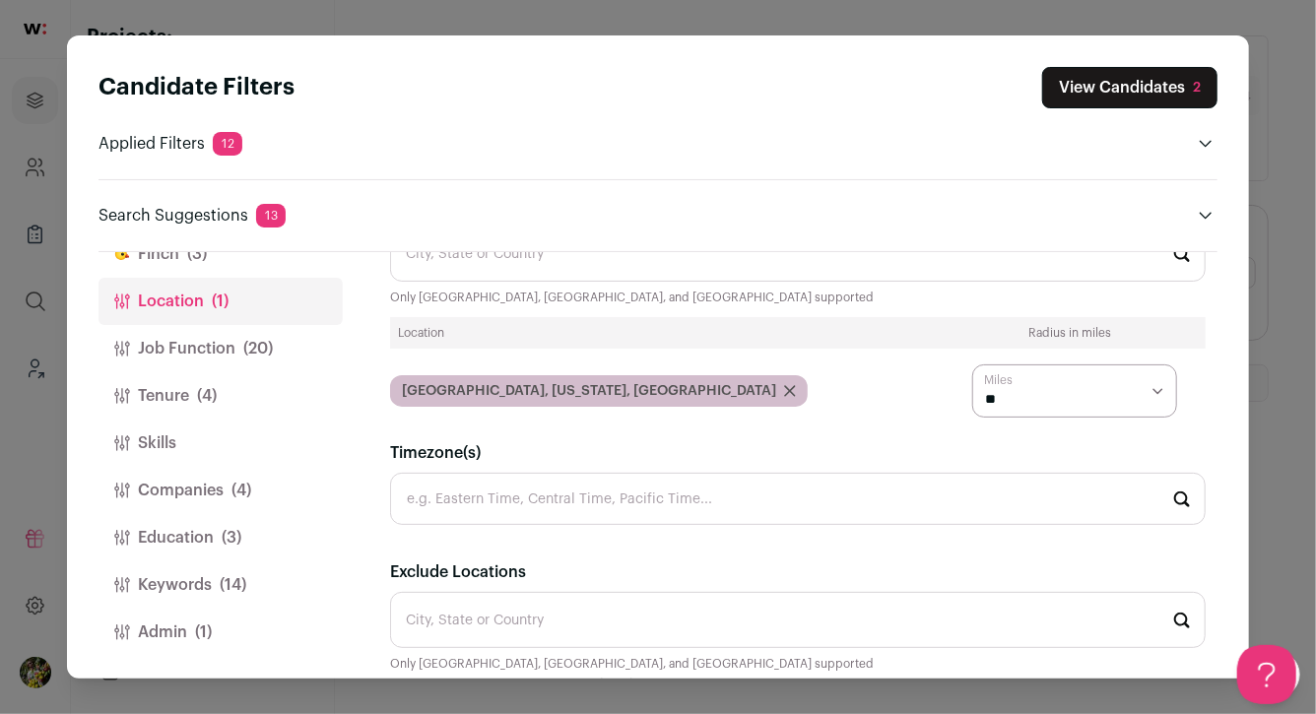
click at [257, 258] on button "Finch (3)" at bounding box center [220, 253] width 244 height 47
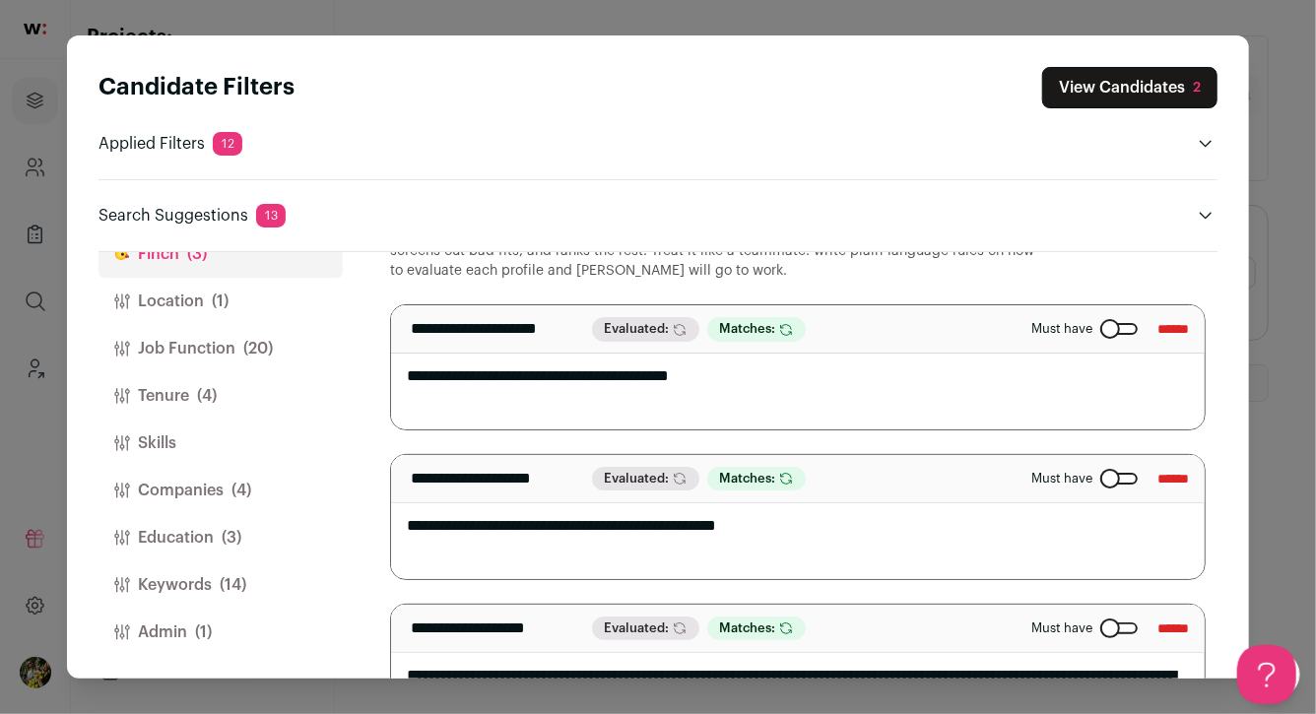
click at [1078, 82] on button "View Candidates 2" at bounding box center [1129, 87] width 175 height 41
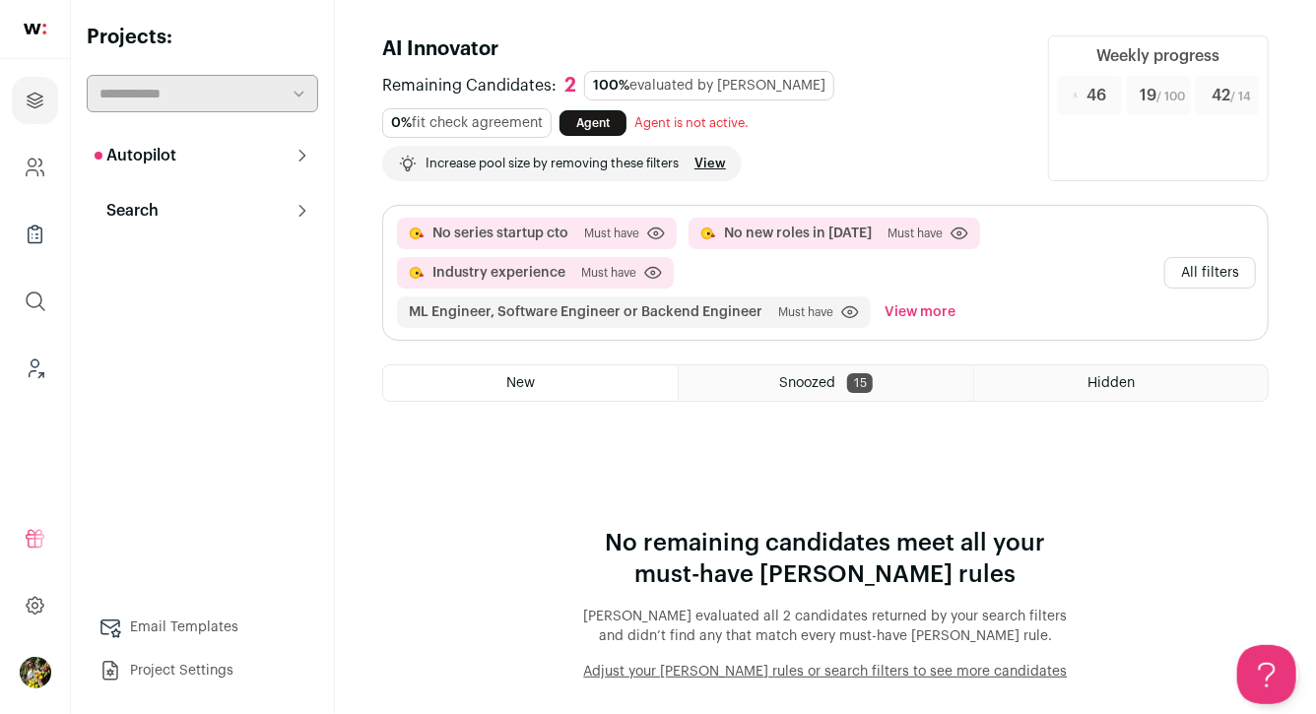
click at [723, 162] on link "View" at bounding box center [710, 164] width 32 height 16
click at [1238, 272] on button "All filters" at bounding box center [1210, 273] width 92 height 32
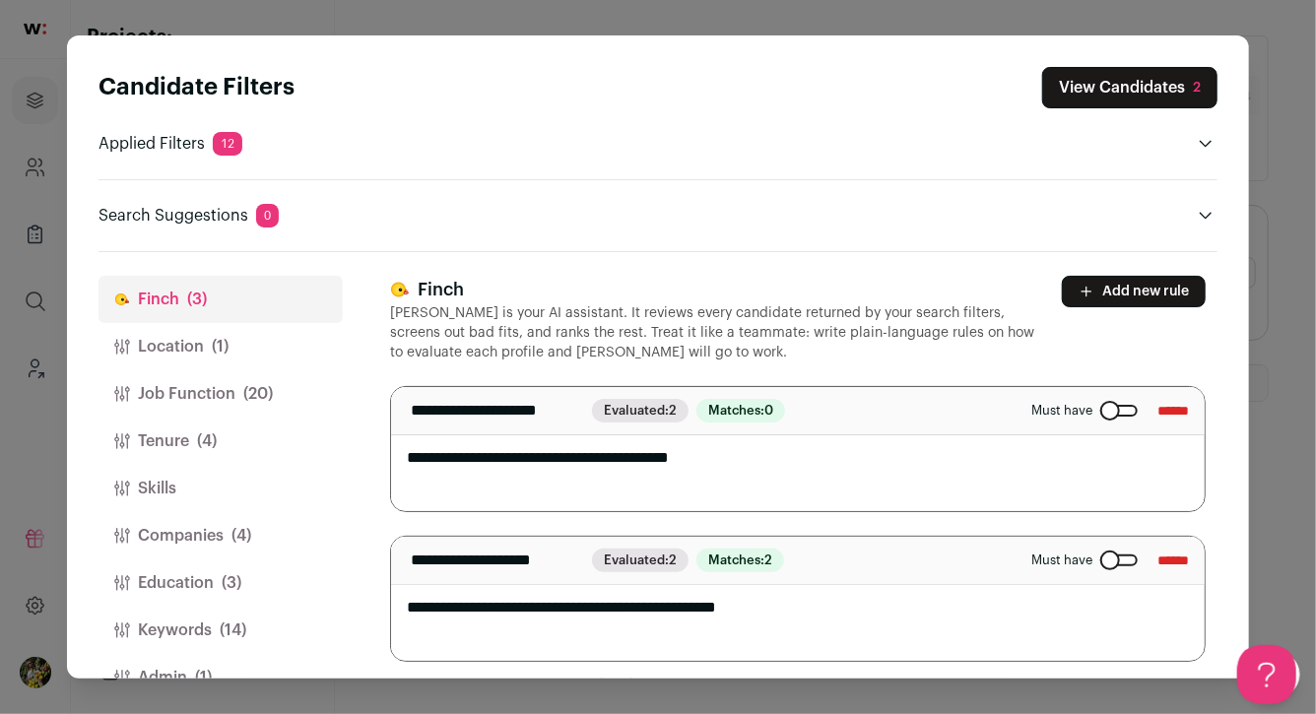
click at [267, 422] on button "Tenure (4)" at bounding box center [220, 441] width 244 height 47
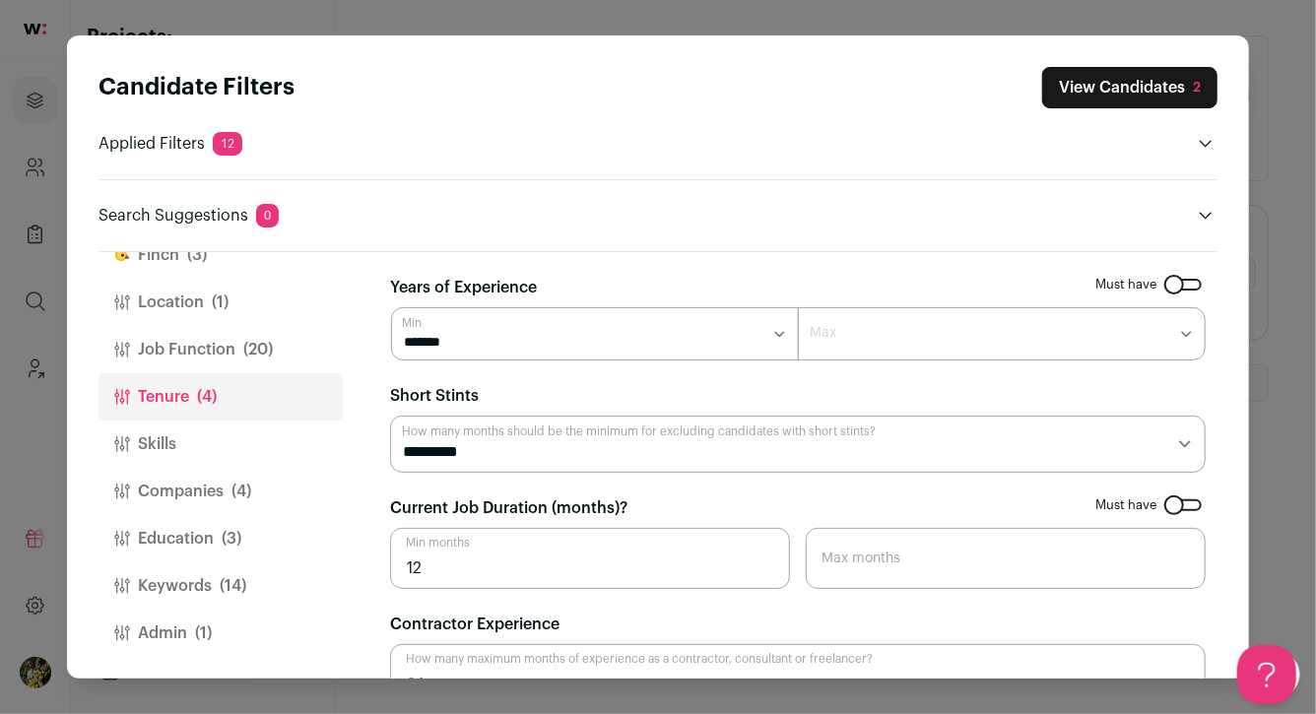
scroll to position [45, 0]
click at [256, 499] on button "Companies (4)" at bounding box center [220, 490] width 244 height 47
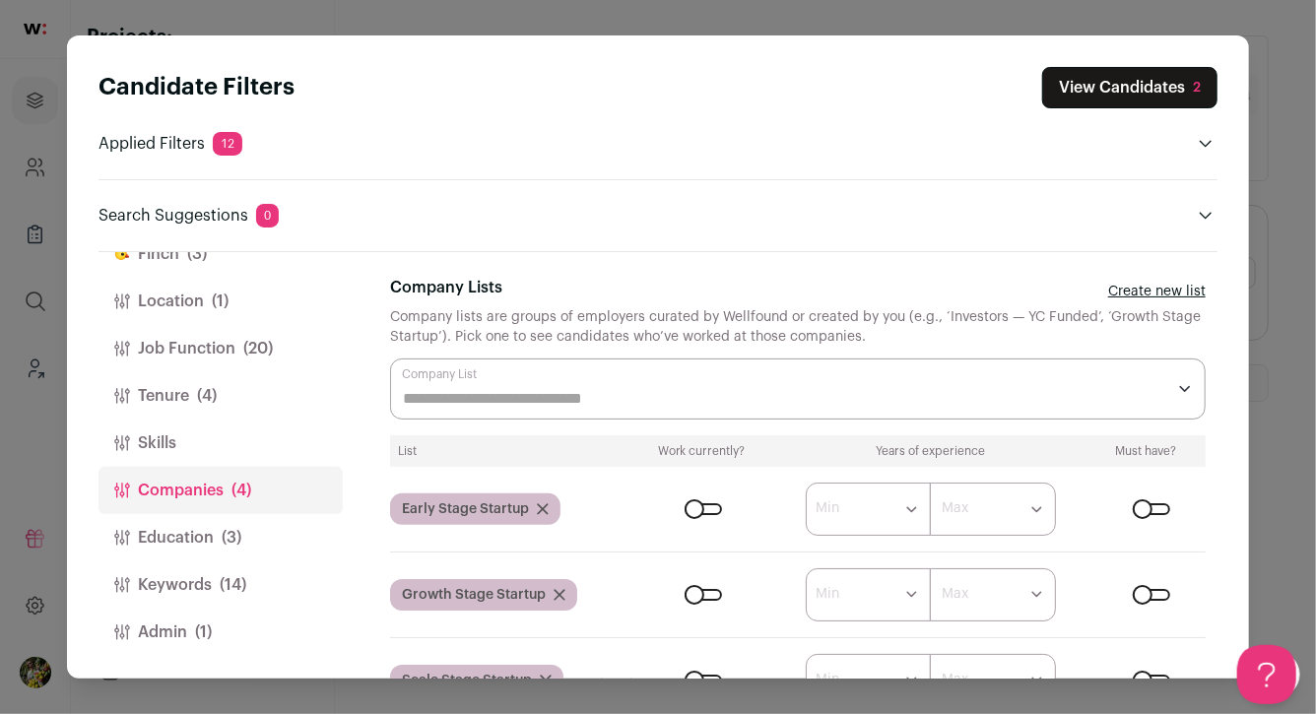
click at [251, 526] on button "Education (3)" at bounding box center [220, 537] width 244 height 47
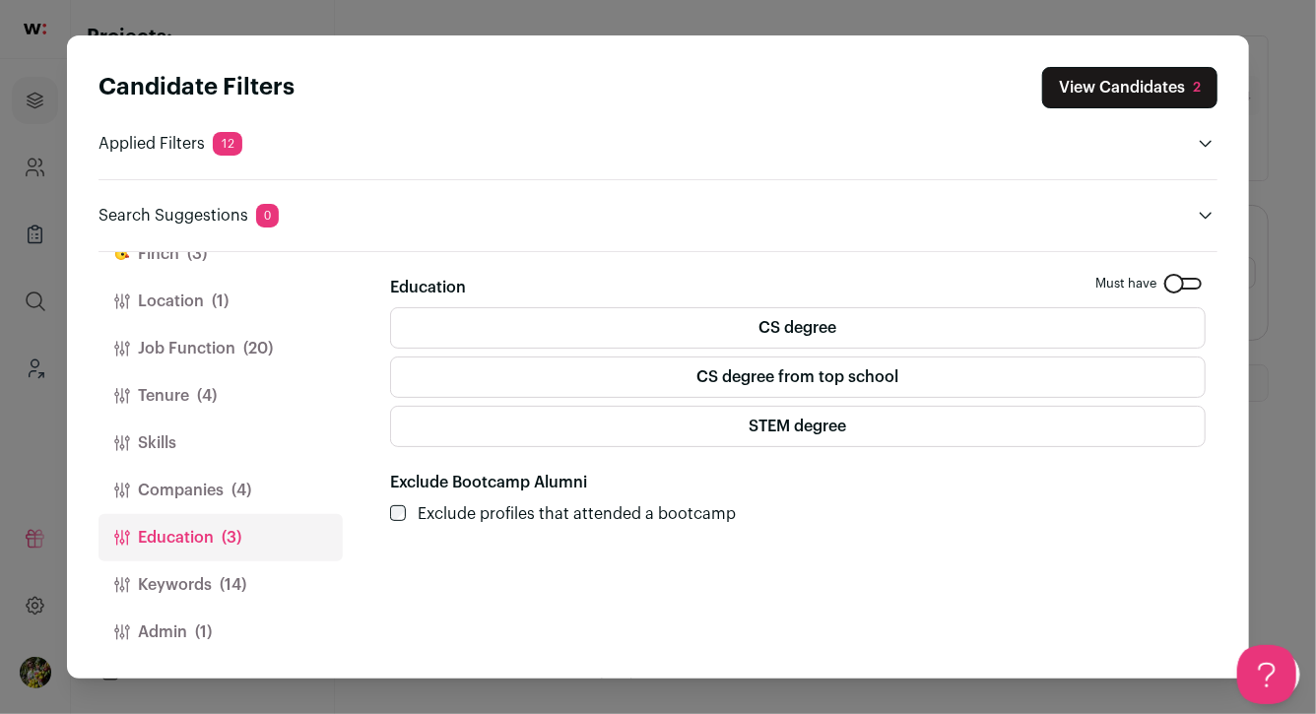
click at [262, 485] on button "Companies (4)" at bounding box center [220, 490] width 244 height 47
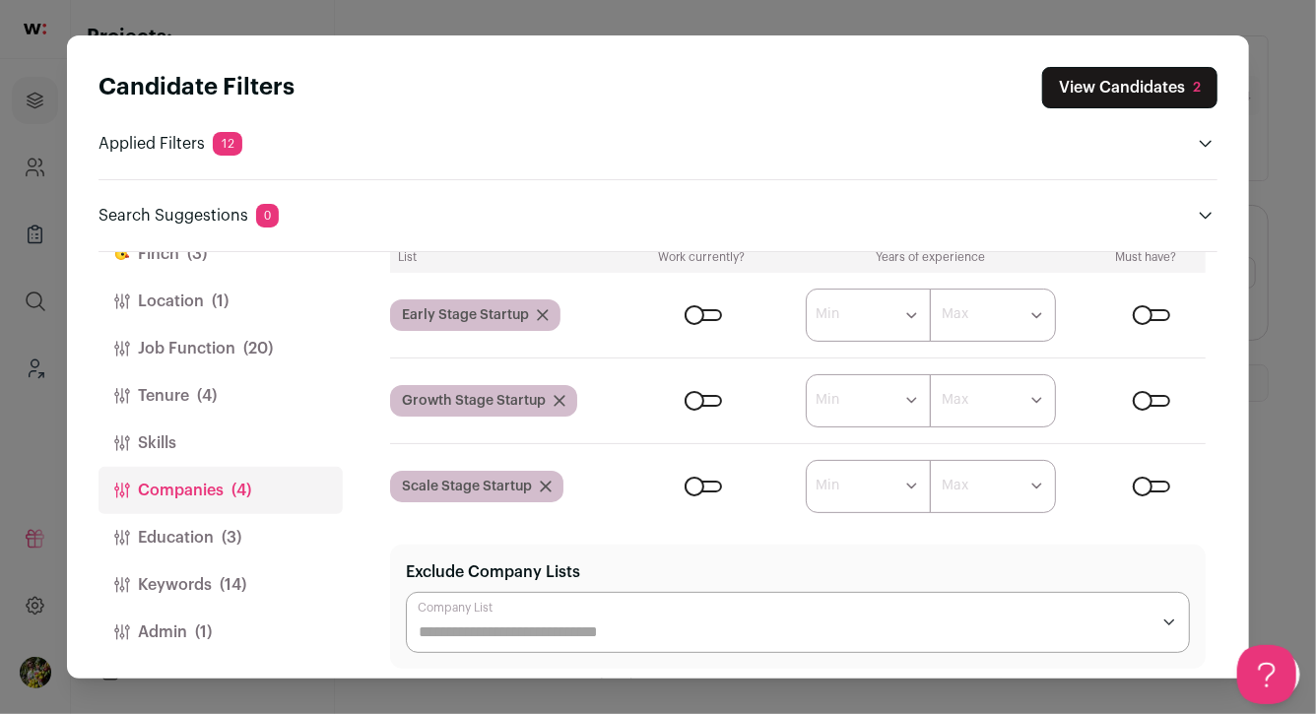
scroll to position [185, 0]
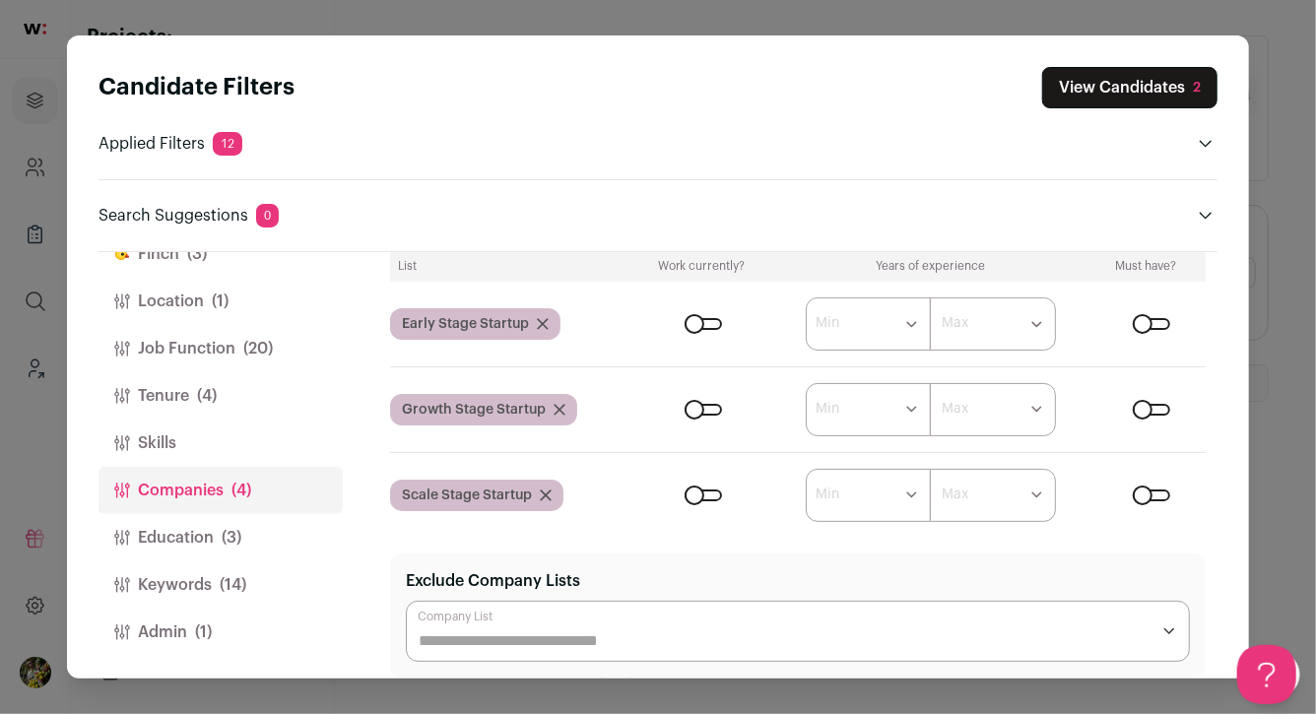
click at [288, 519] on button "Education (3)" at bounding box center [220, 537] width 244 height 47
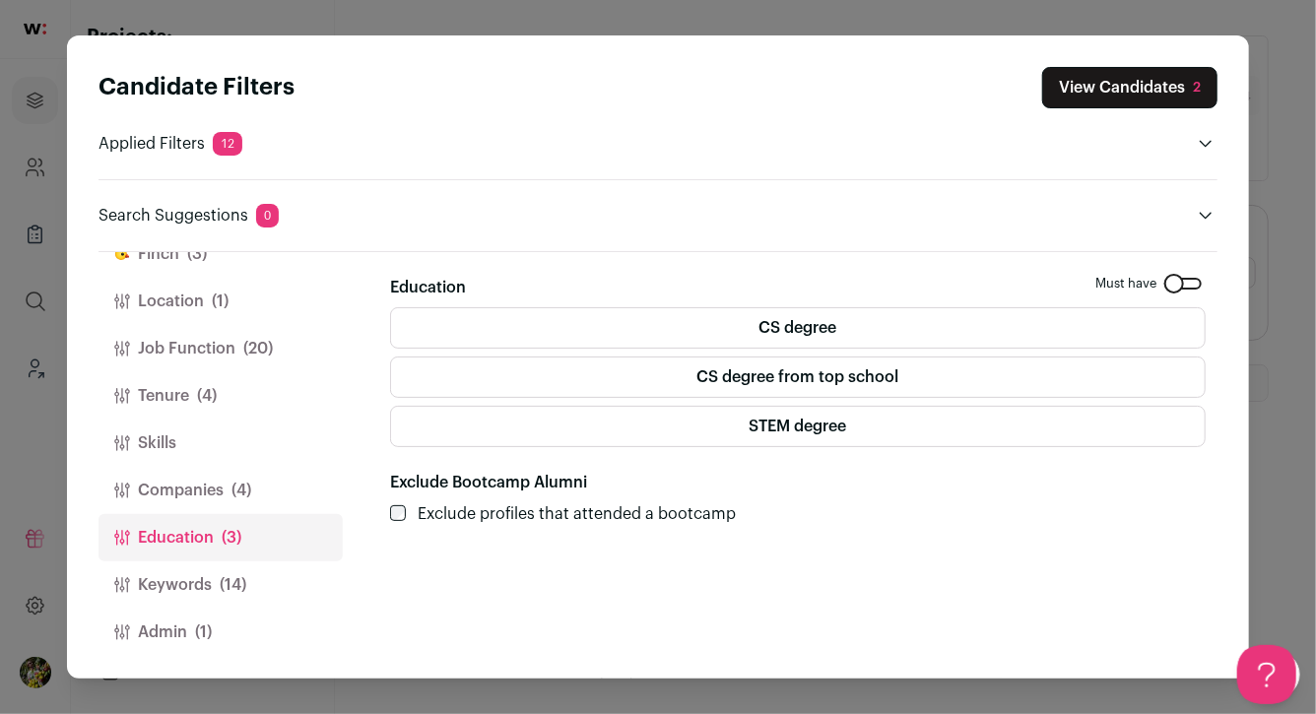
click at [240, 585] on span "(14)" at bounding box center [233, 585] width 27 height 24
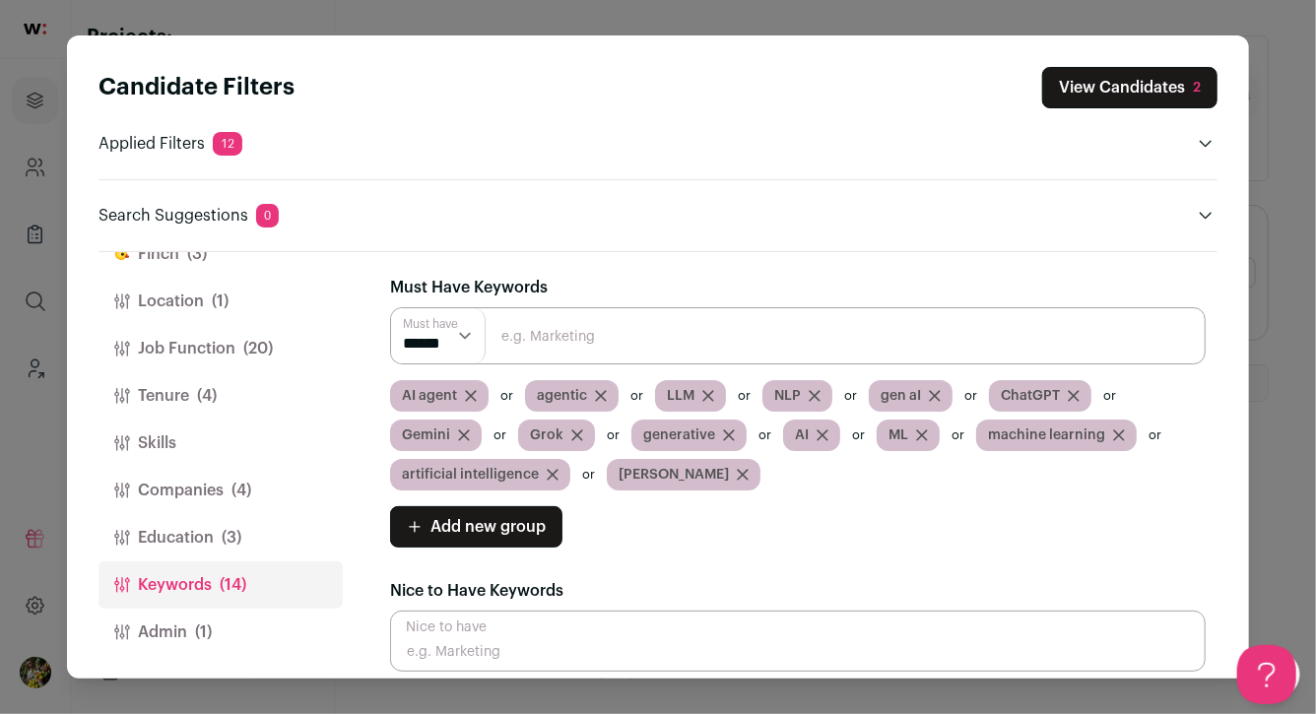
click at [244, 493] on span "(4)" at bounding box center [241, 491] width 20 height 24
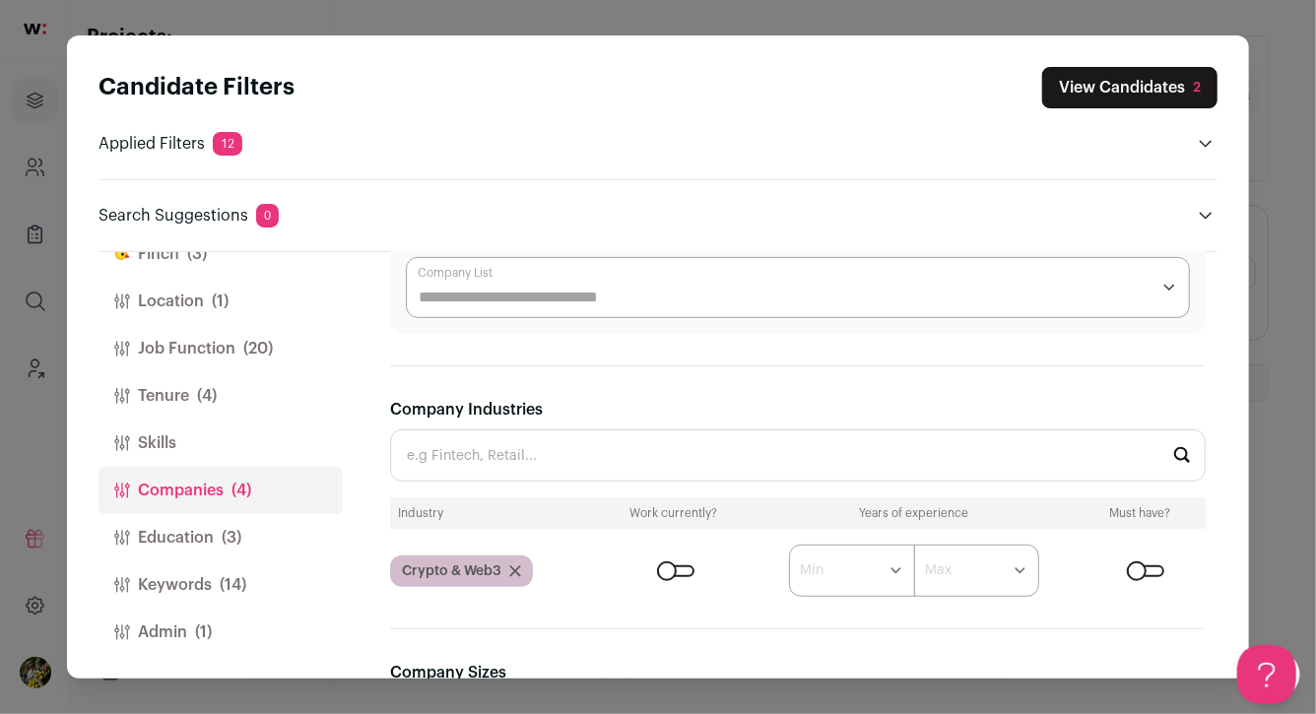
scroll to position [552, 0]
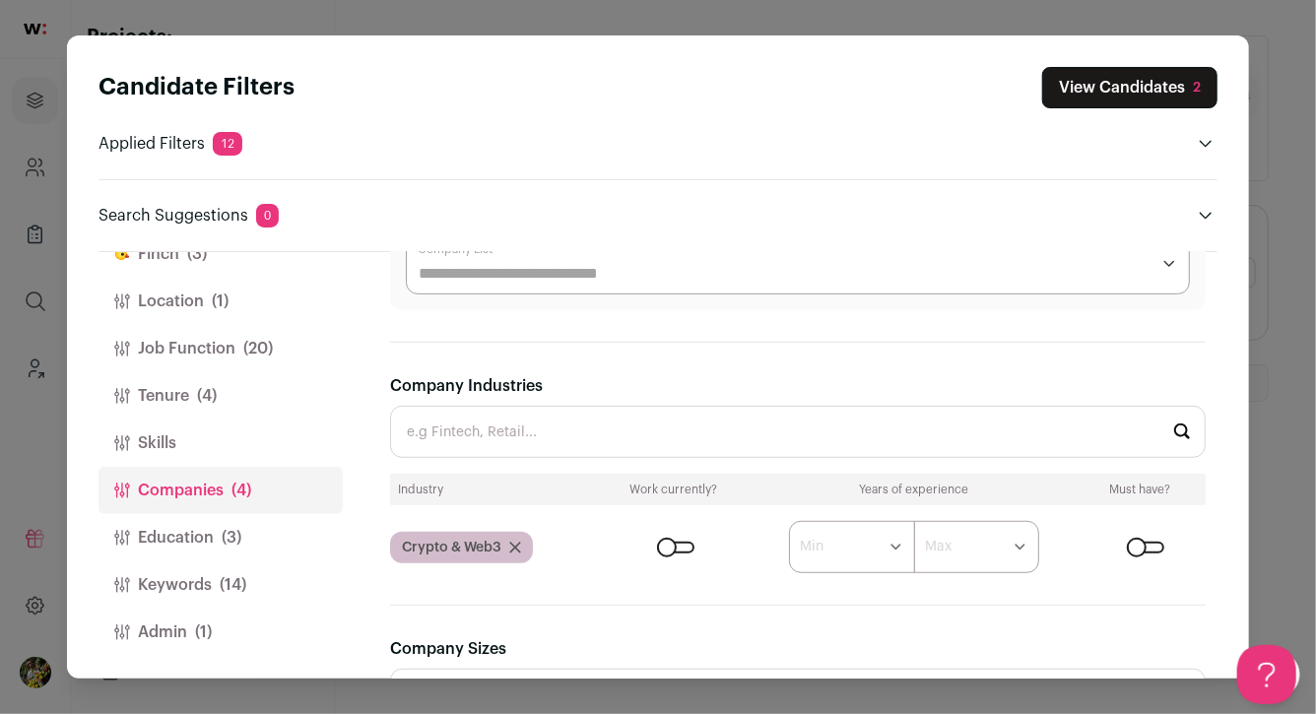
click at [1141, 542] on div "Close modal via background" at bounding box center [1145, 548] width 37 height 12
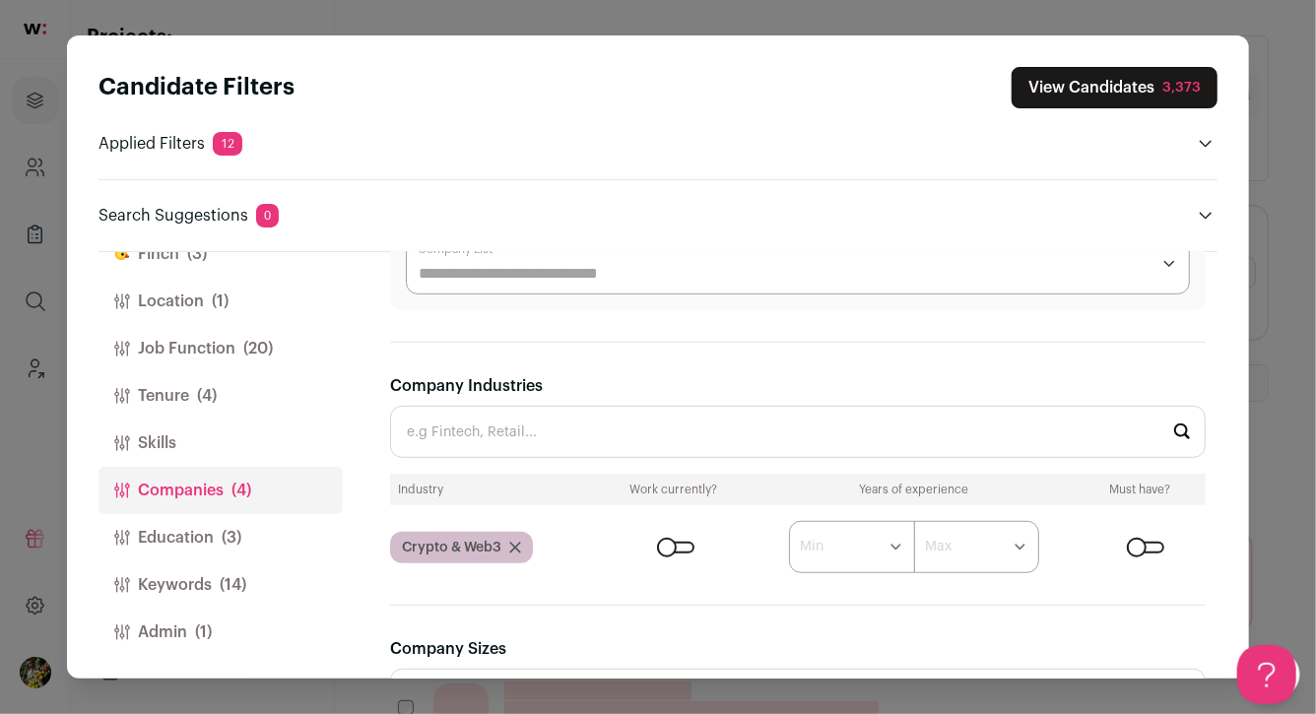
click at [213, 524] on button "Education (3)" at bounding box center [220, 537] width 244 height 47
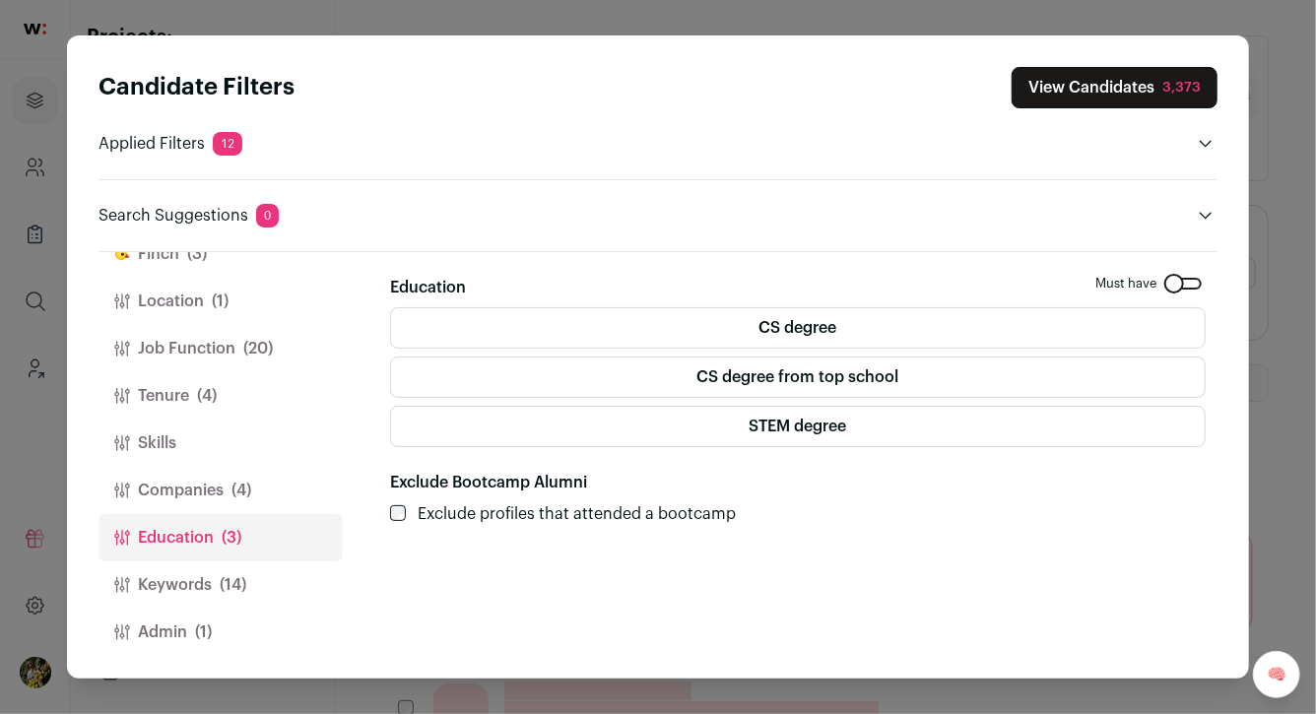
click at [653, 417] on label "STEM degree" at bounding box center [797, 426] width 815 height 41
click at [650, 312] on label "CS degree" at bounding box center [797, 327] width 815 height 41
click at [296, 579] on button "Keywords (14)" at bounding box center [220, 584] width 244 height 47
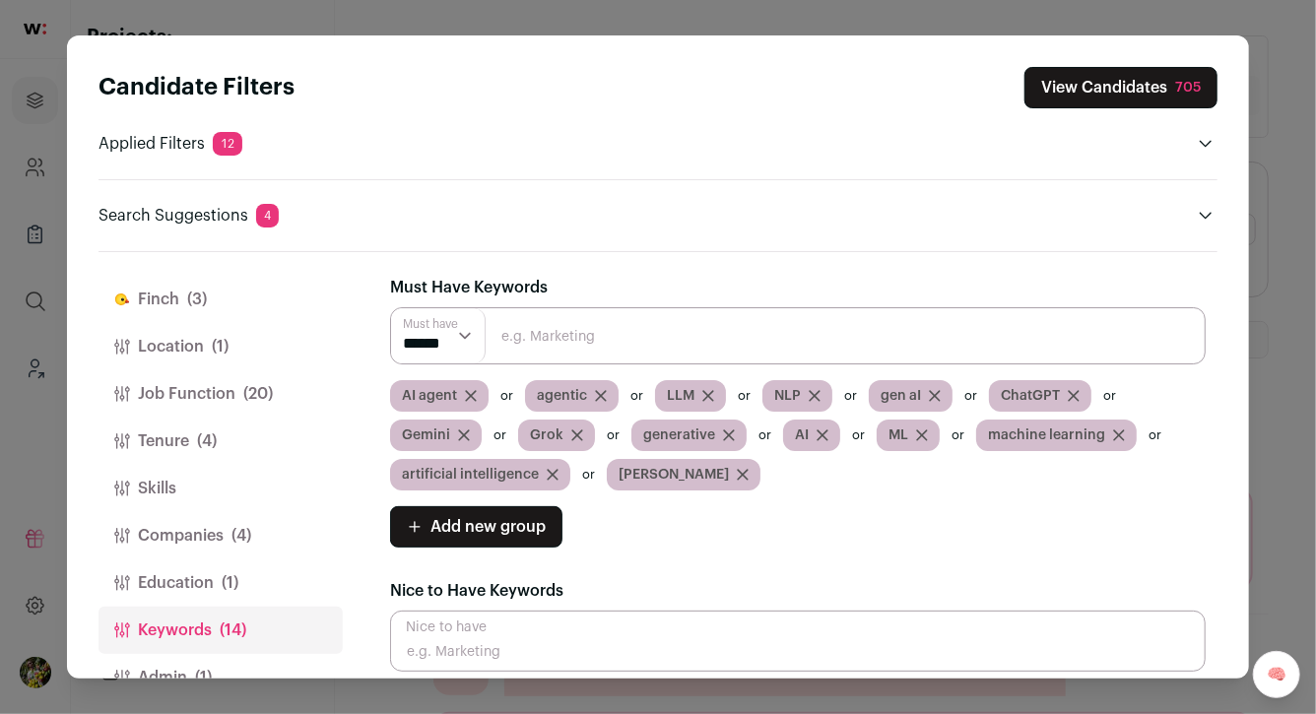
scroll to position [45, 0]
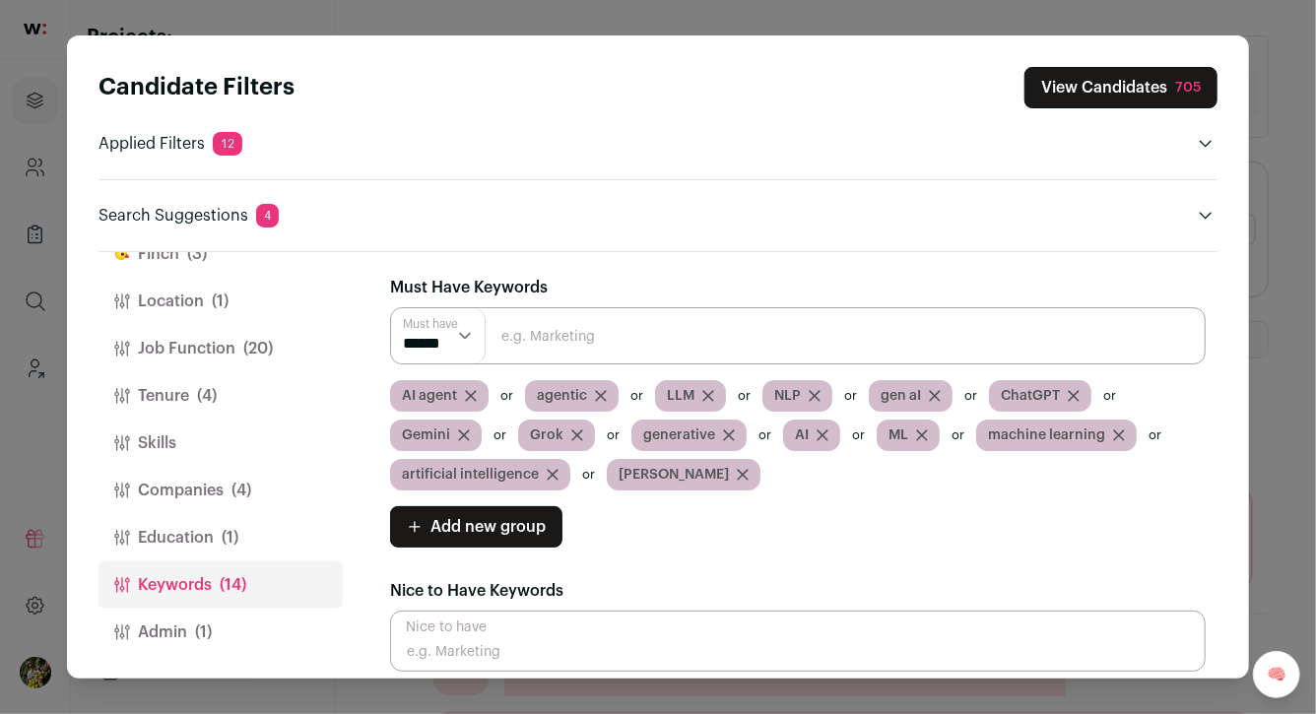
click at [250, 621] on button "Admin (1)" at bounding box center [220, 632] width 244 height 47
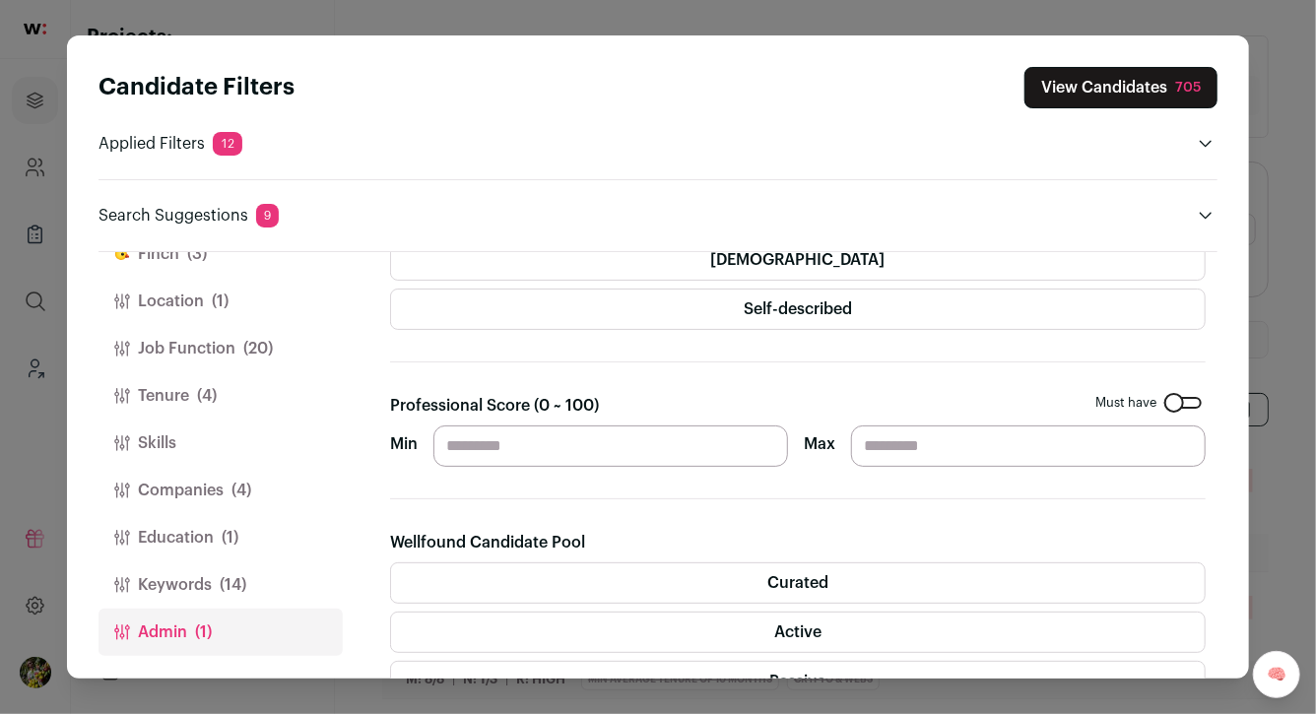
scroll to position [159, 0]
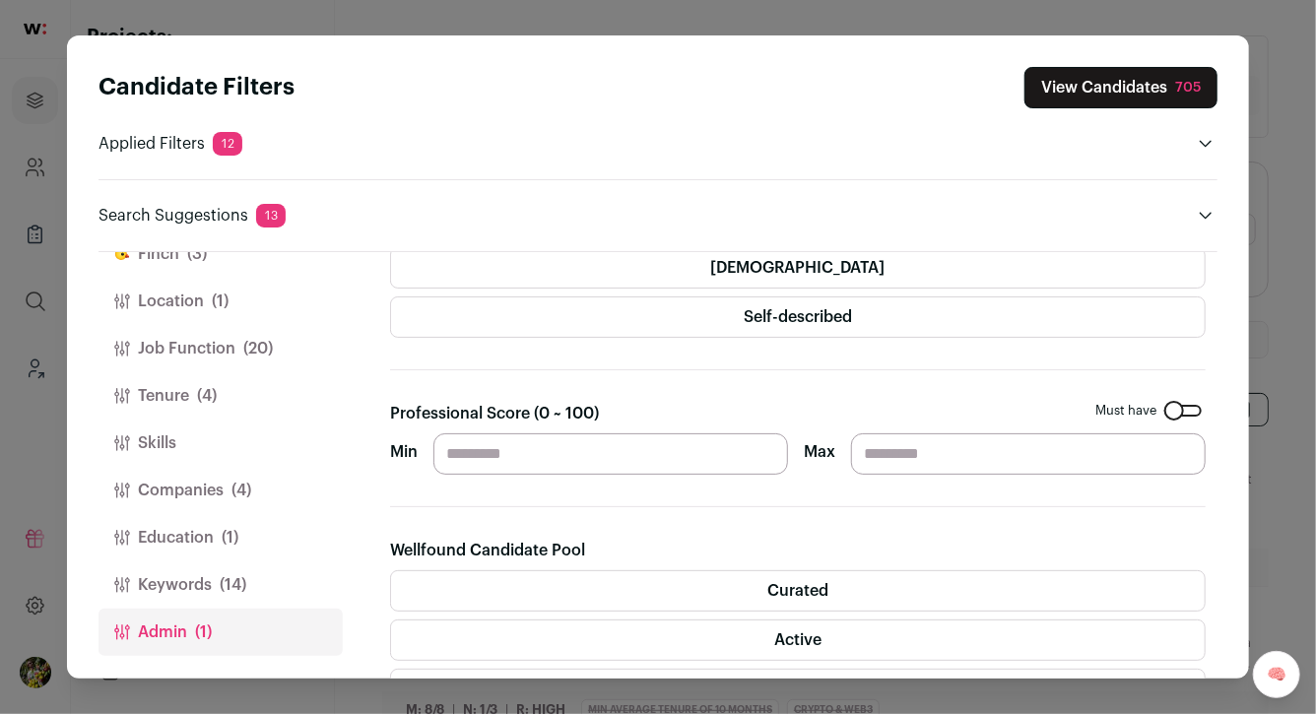
click at [667, 572] on label "Curated" at bounding box center [797, 590] width 815 height 41
click at [668, 623] on label "Active" at bounding box center [797, 639] width 815 height 41
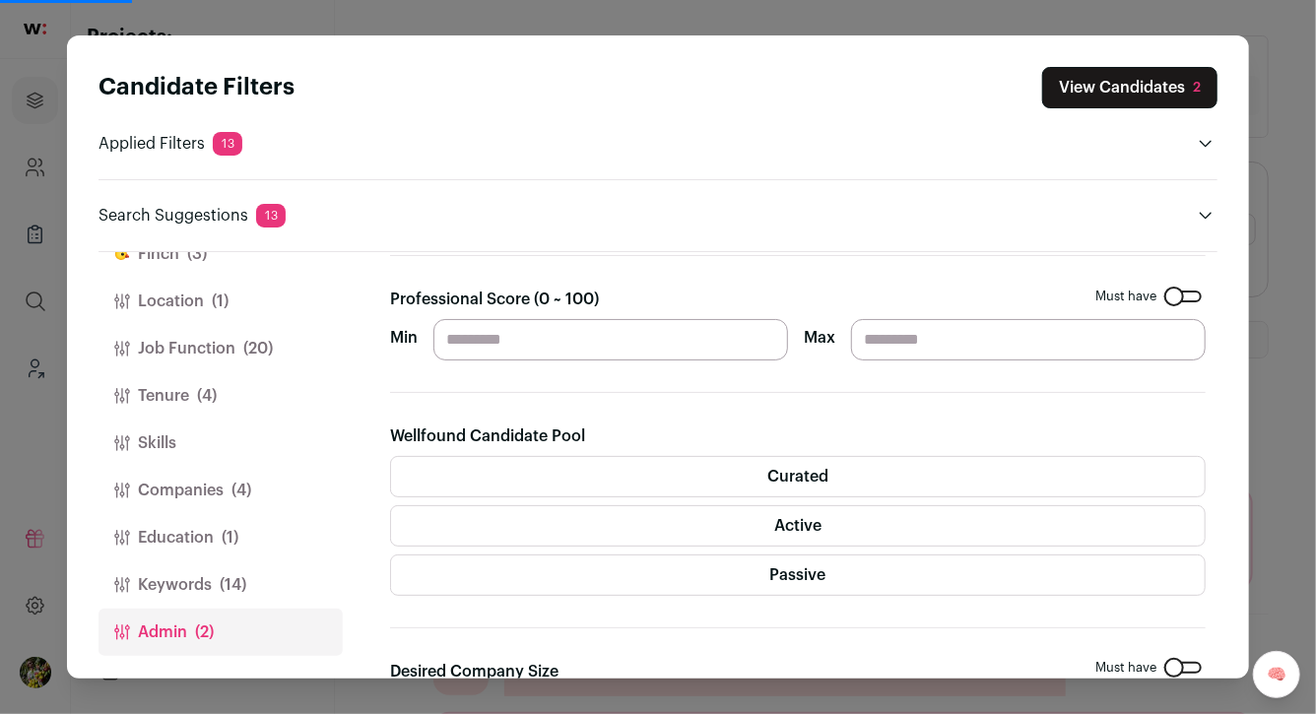
scroll to position [289, 0]
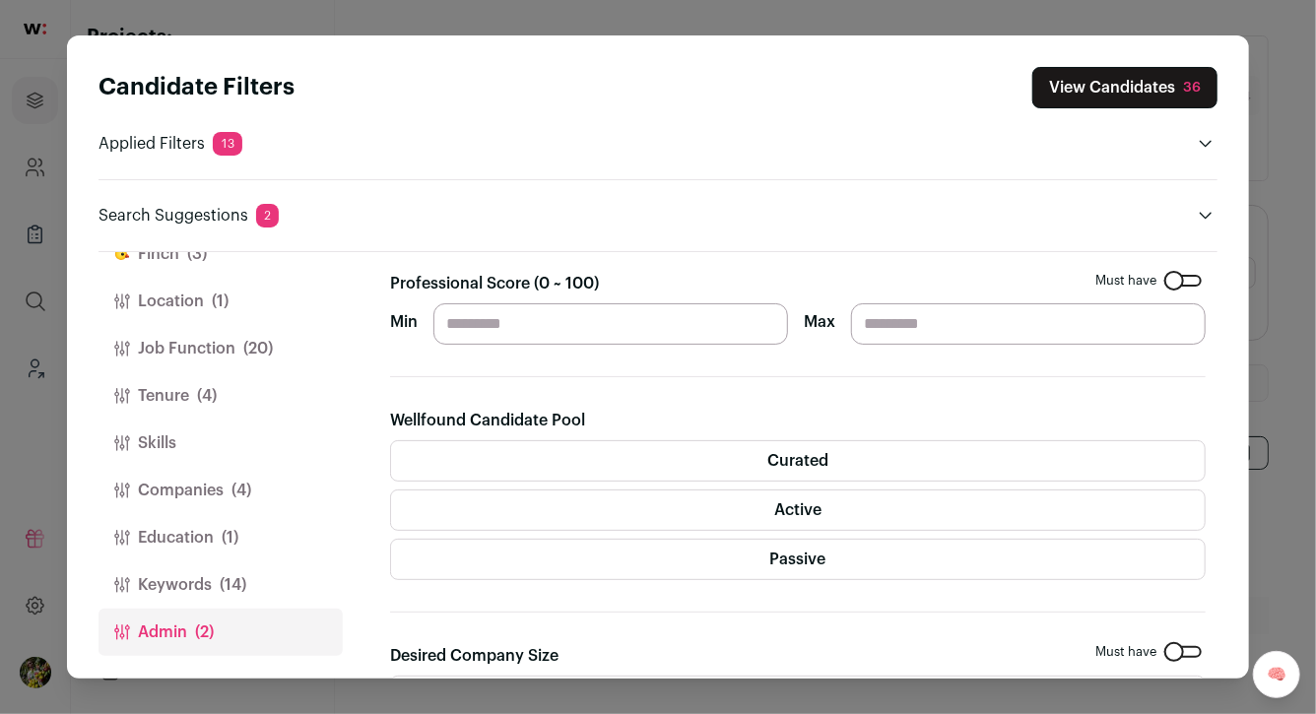
click at [1118, 78] on button "View Candidates 36" at bounding box center [1124, 87] width 185 height 41
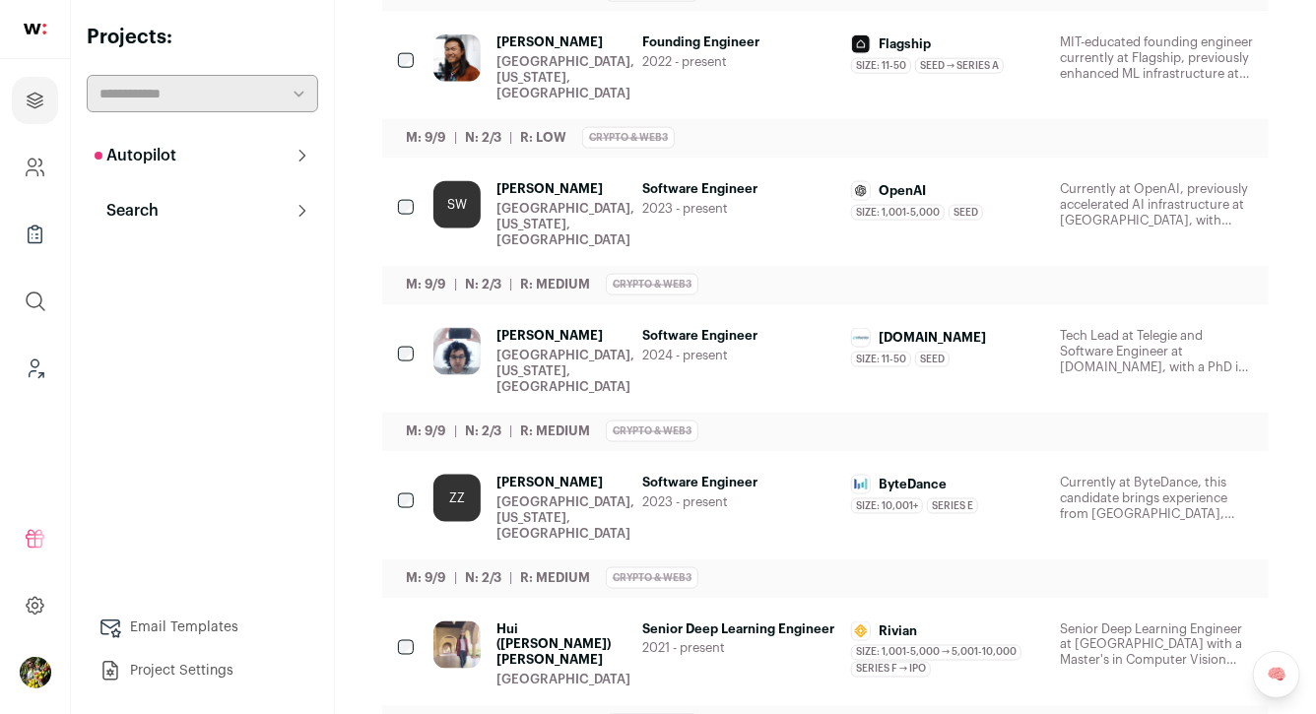
scroll to position [0, 0]
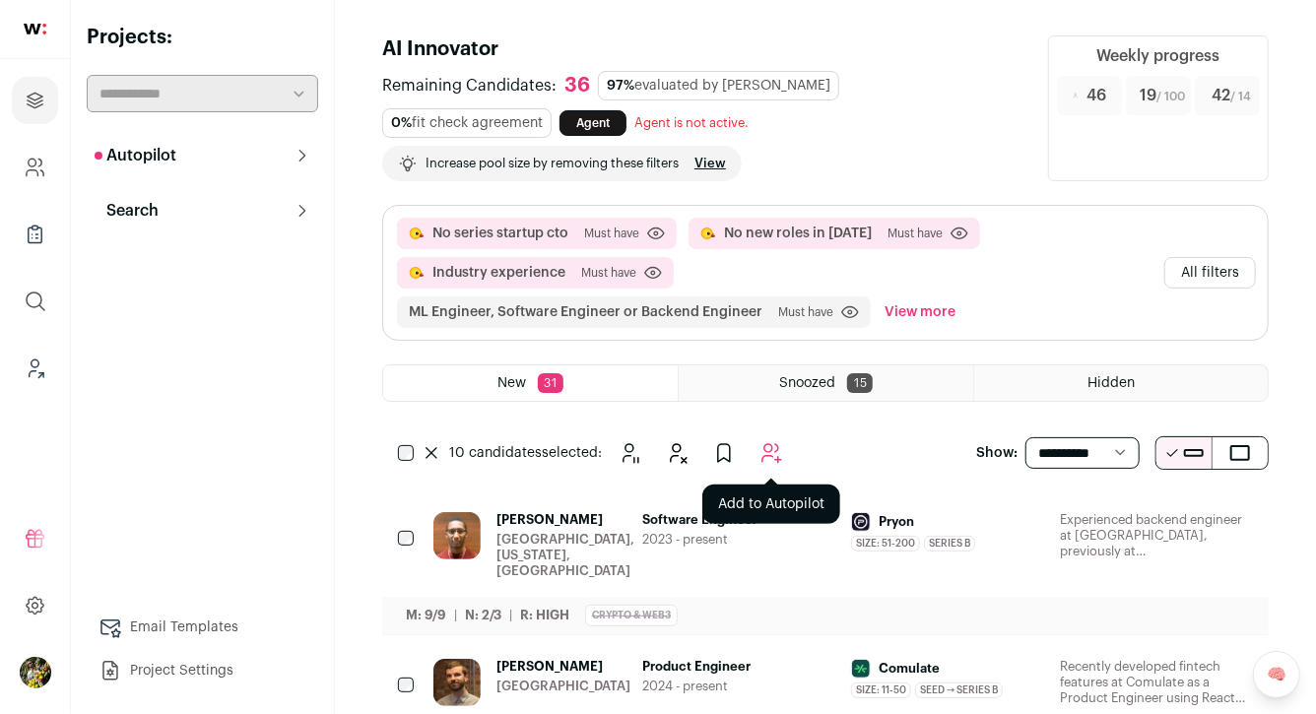
click at [775, 449] on icon "Add to Autopilot" at bounding box center [771, 453] width 24 height 24
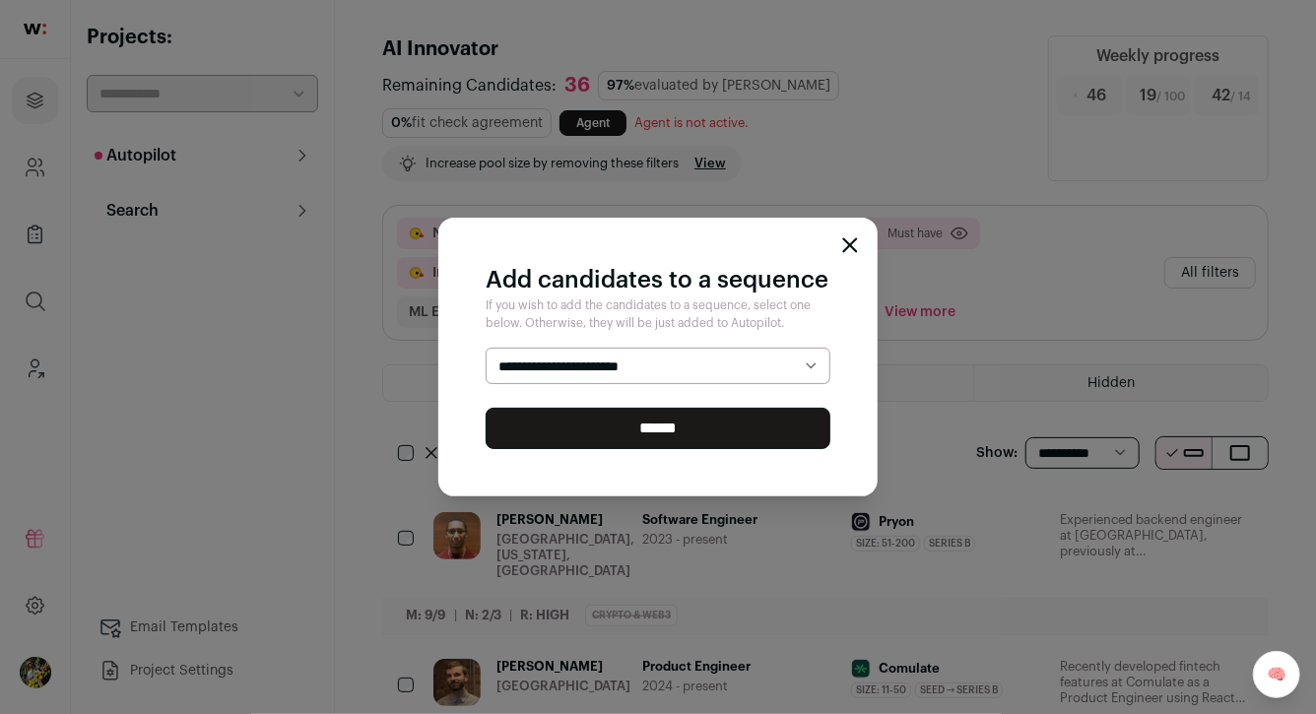
select select "*****"
click at [736, 414] on input "******" at bounding box center [658, 428] width 345 height 41
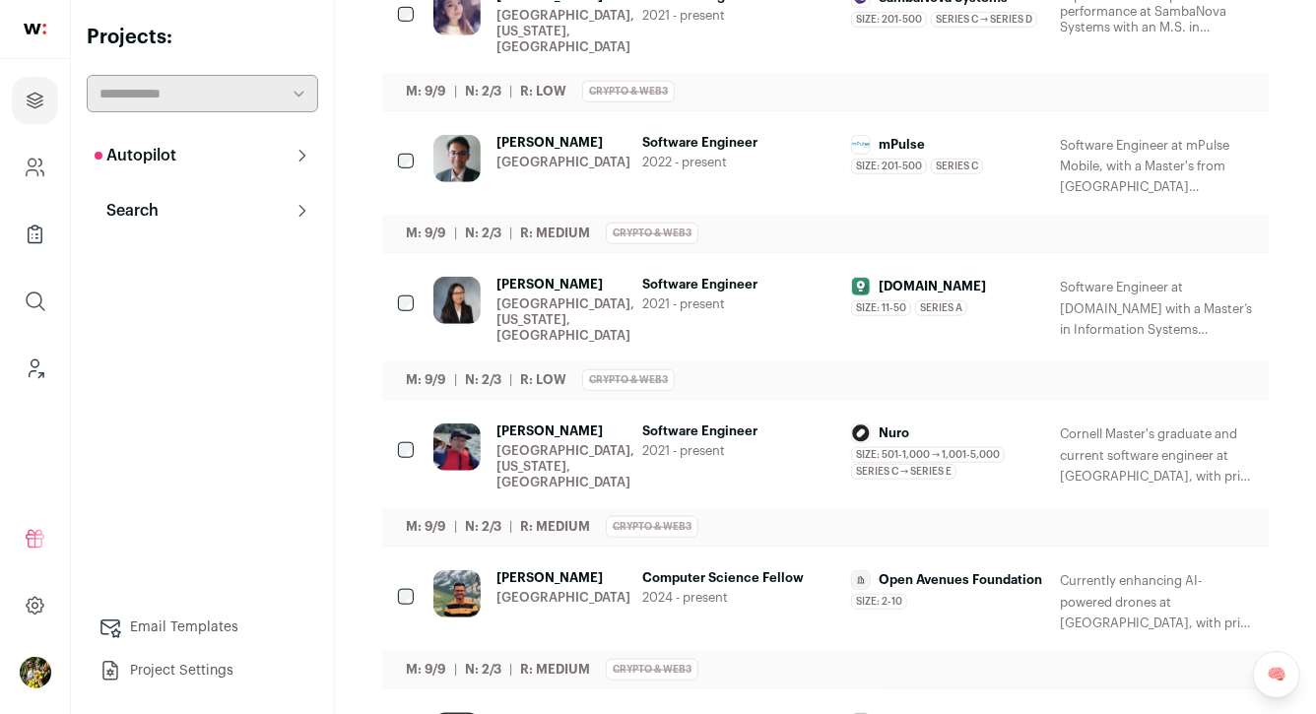
scroll to position [709, 0]
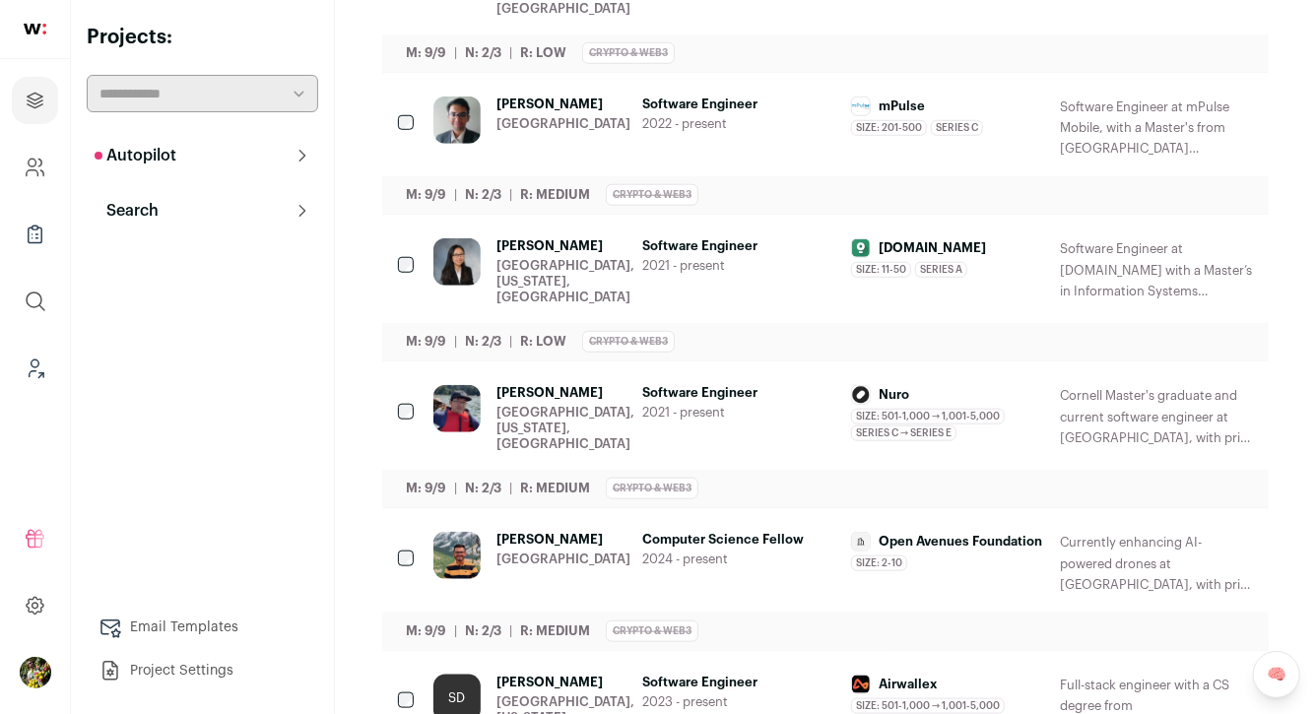
click at [678, 121] on div "Software Engineer 2022 - present" at bounding box center [738, 128] width 193 height 62
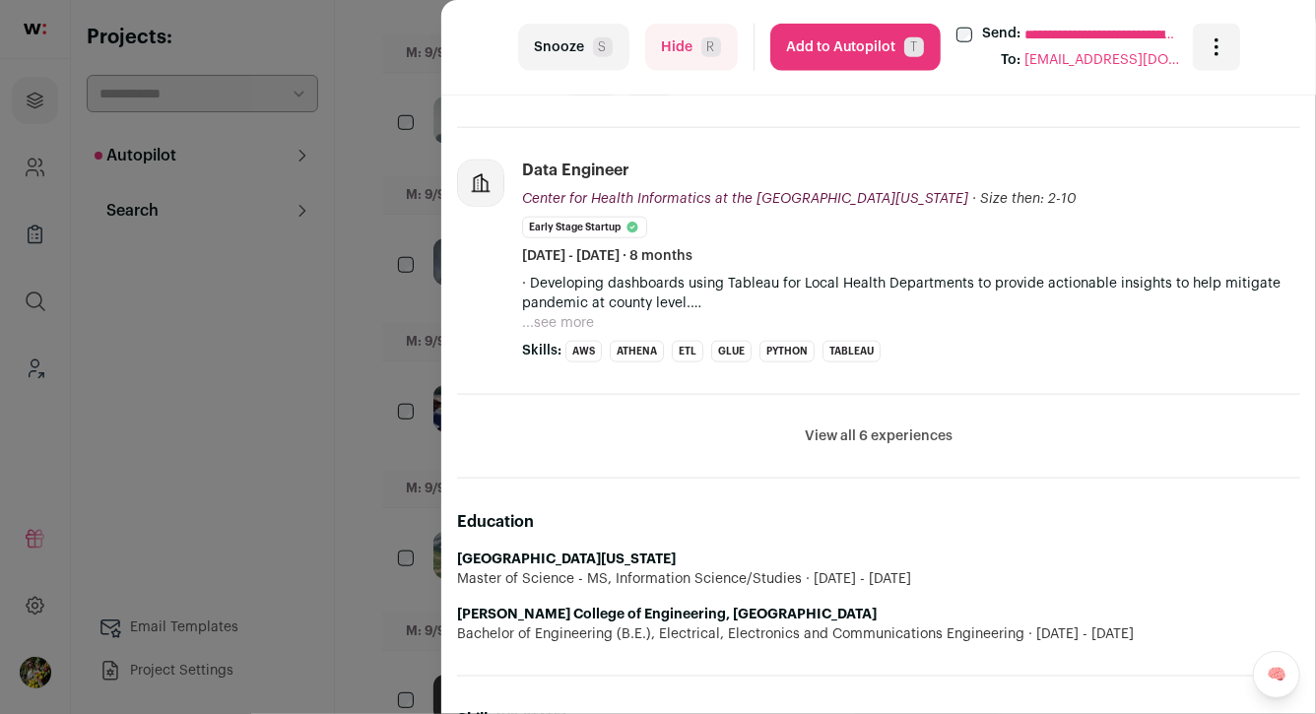
scroll to position [1024, 0]
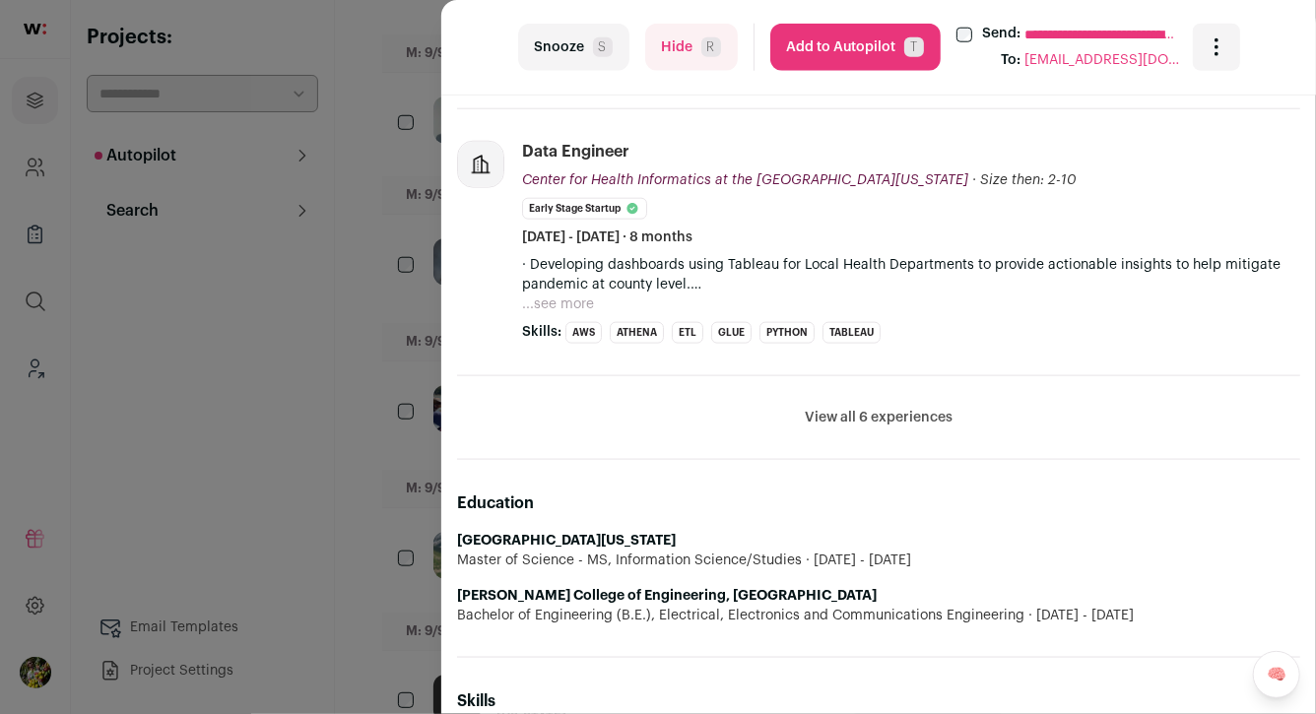
click at [375, 339] on div "**********" at bounding box center [658, 357] width 1316 height 714
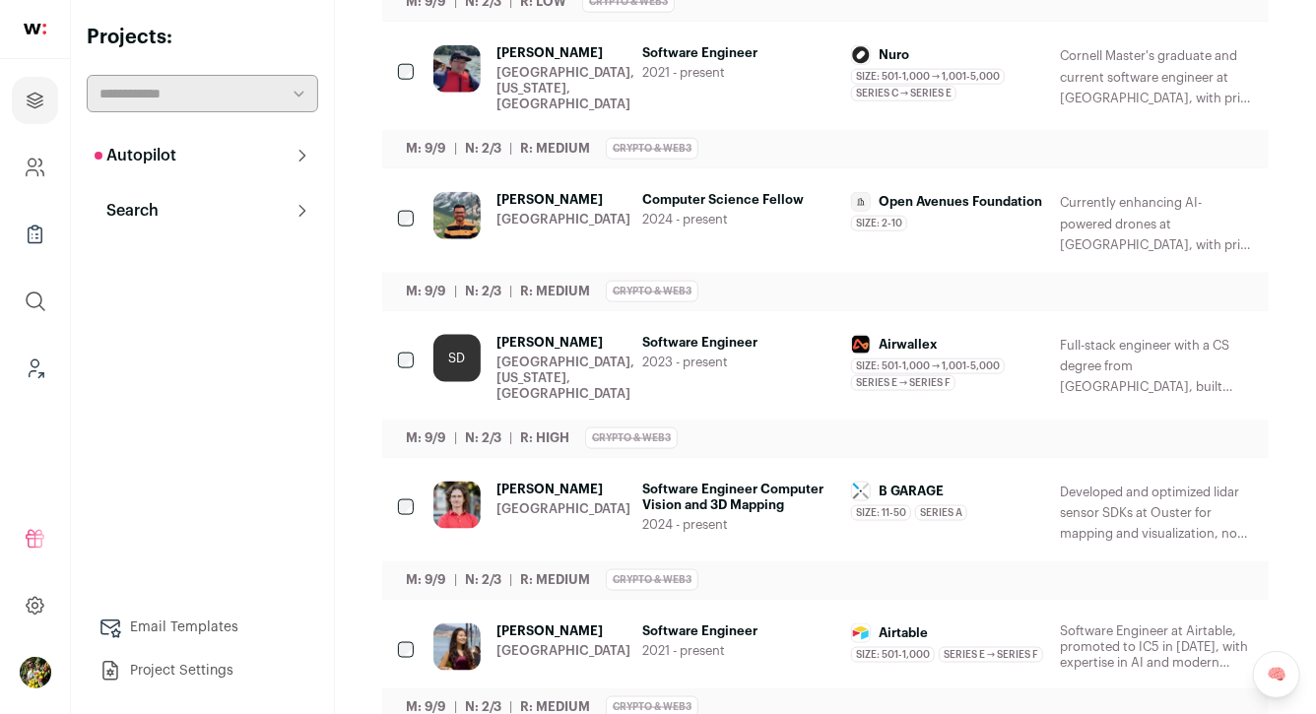
scroll to position [1051, 0]
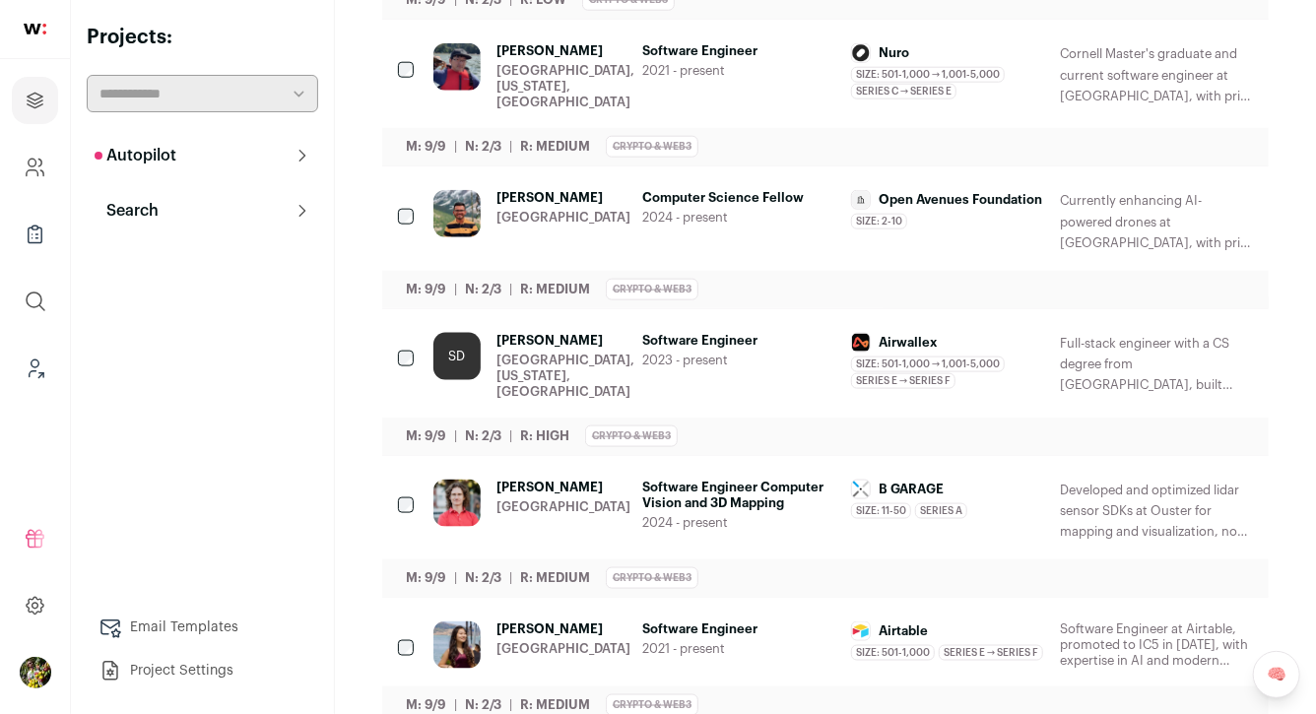
click at [589, 205] on div "Ayush Baid San Francisco Bay Area" at bounding box center [563, 221] width 134 height 62
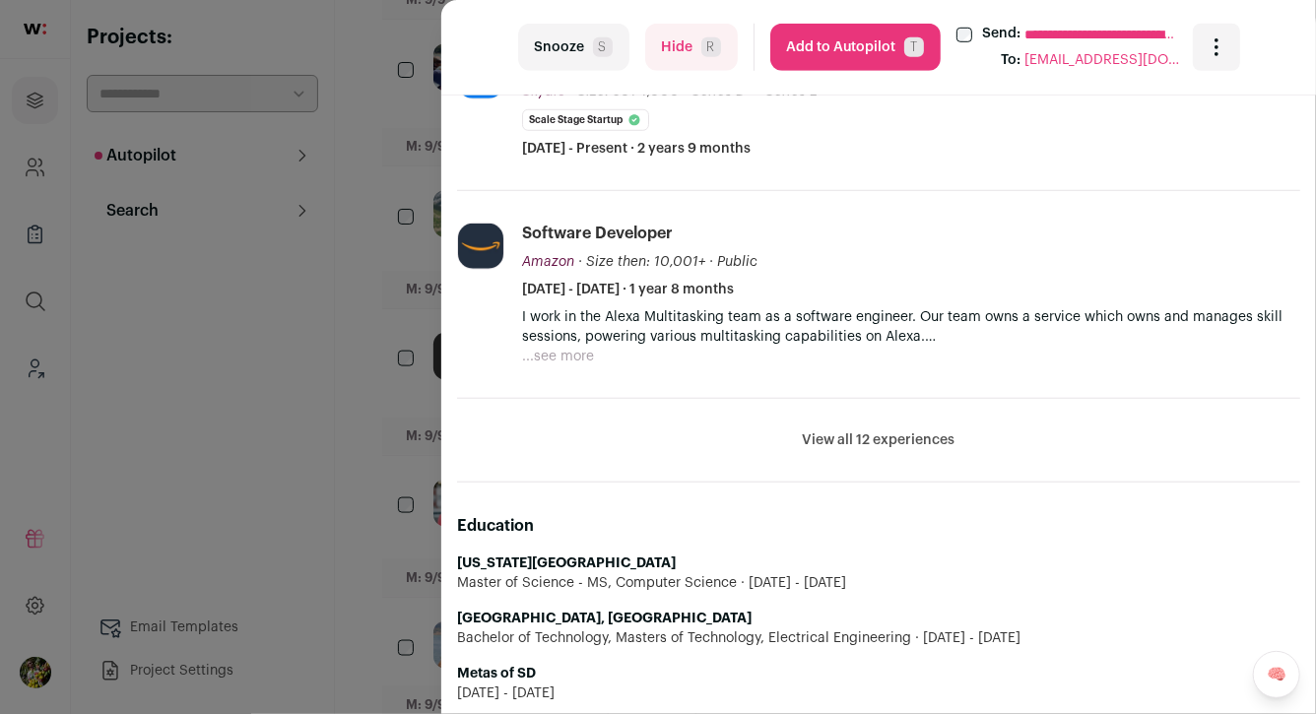
scroll to position [680, 0]
click at [688, 50] on button "Hide R" at bounding box center [691, 47] width 93 height 47
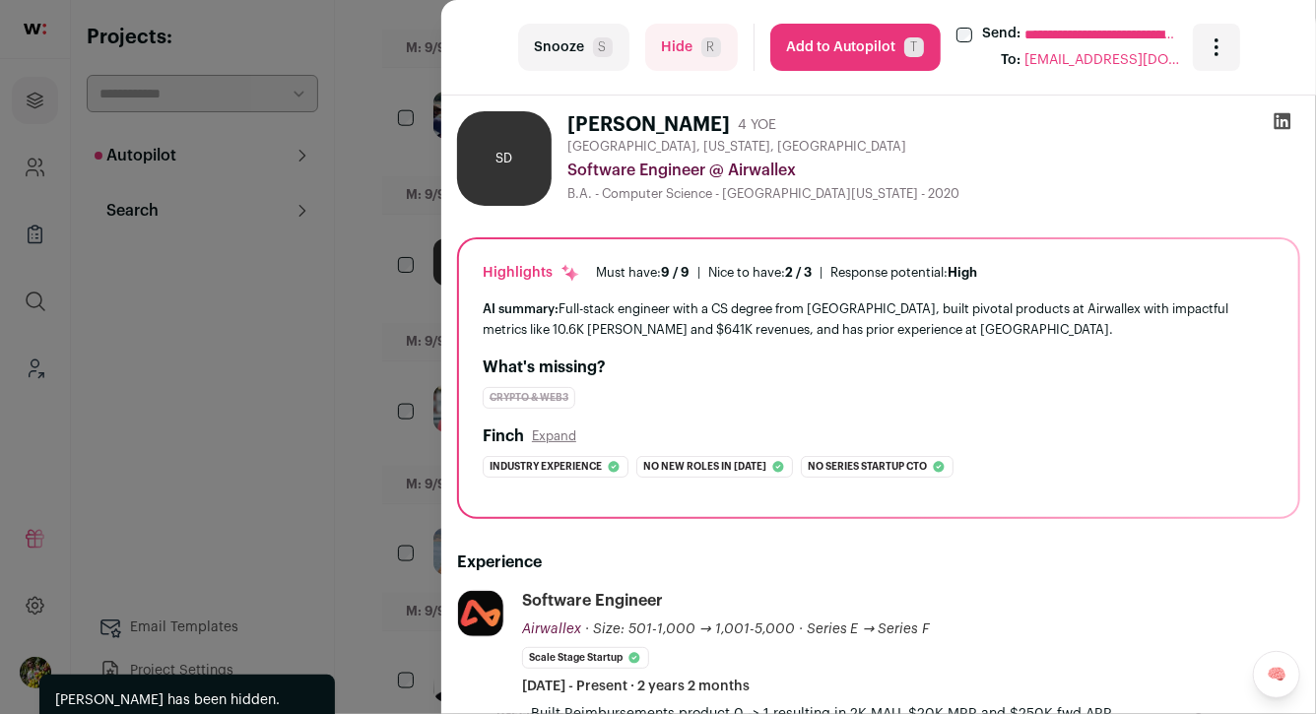
click at [388, 362] on div "**********" at bounding box center [658, 357] width 1316 height 714
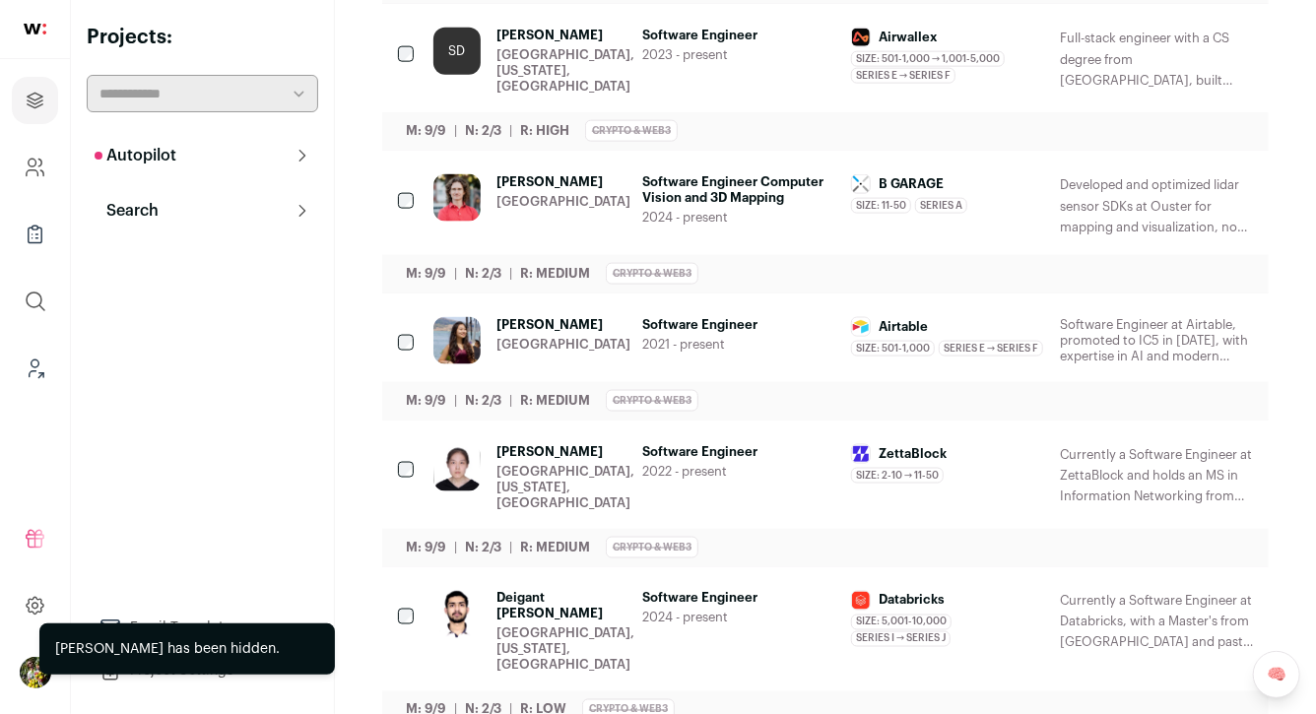
scroll to position [1216, 0]
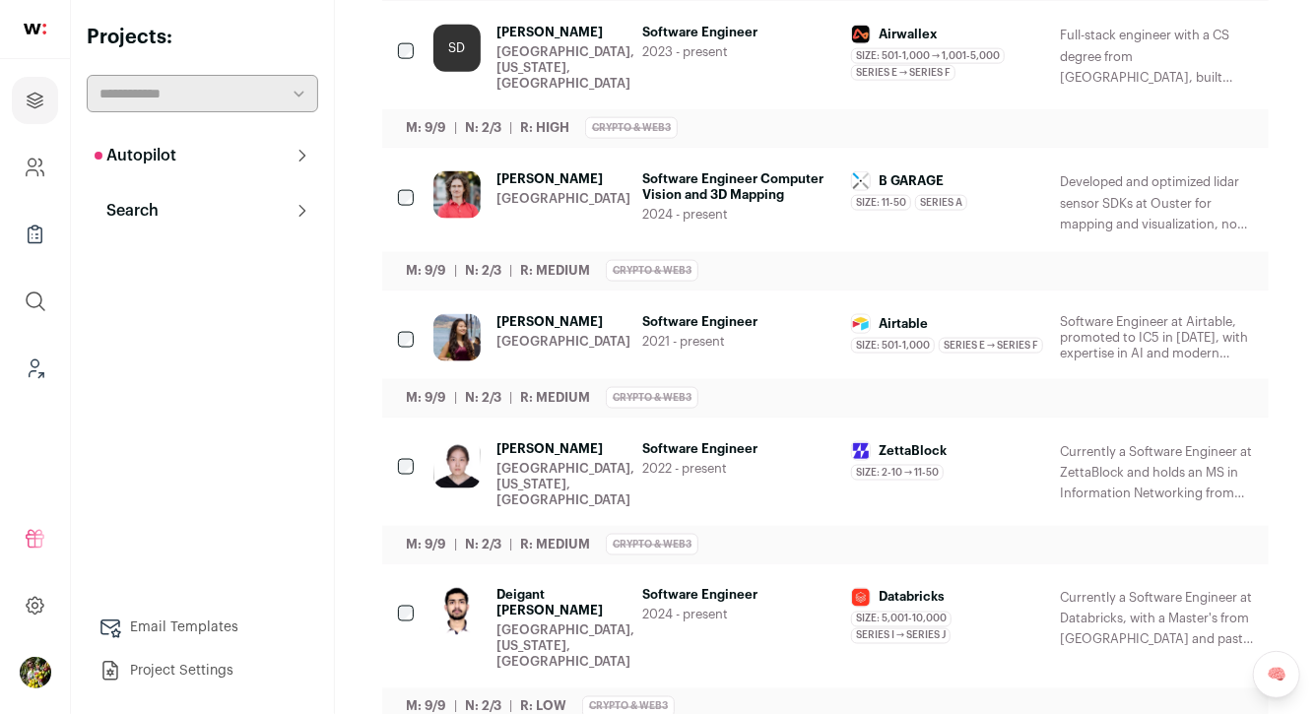
click at [505, 191] on div "San Francisco Bay Area" at bounding box center [563, 199] width 134 height 16
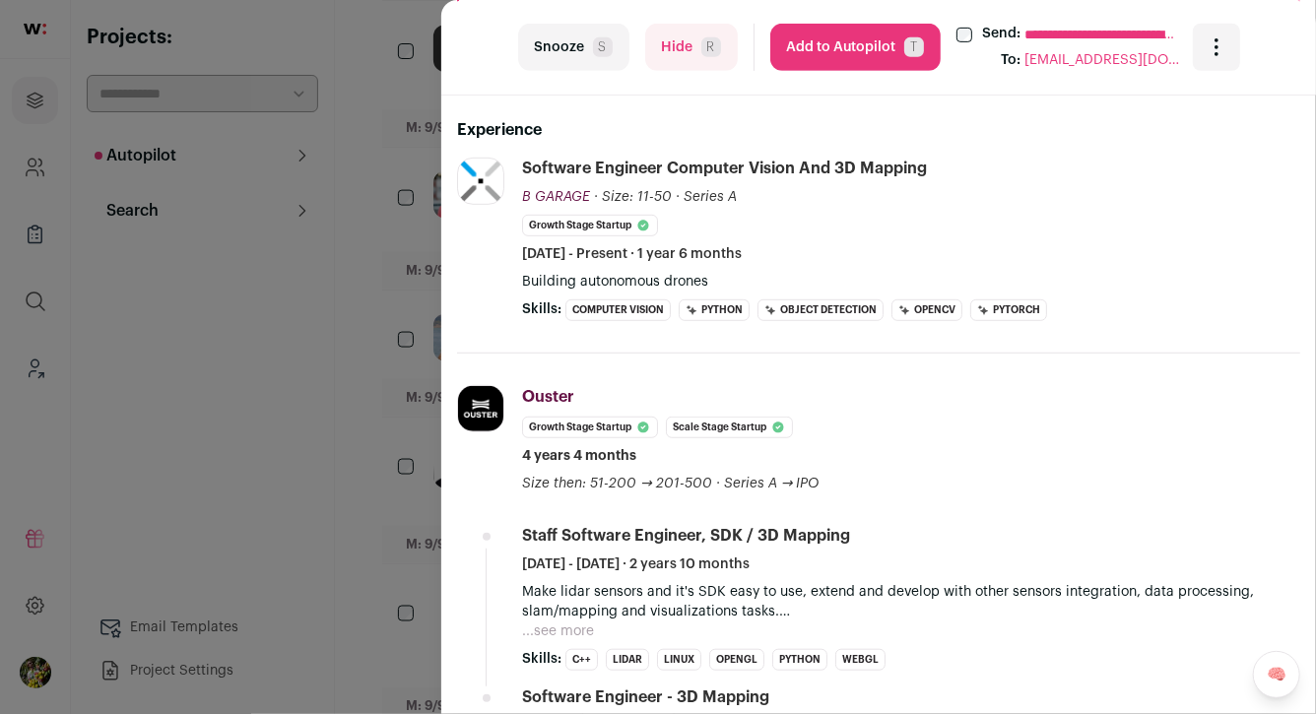
scroll to position [433, 0]
click at [393, 302] on div "**********" at bounding box center [658, 357] width 1316 height 714
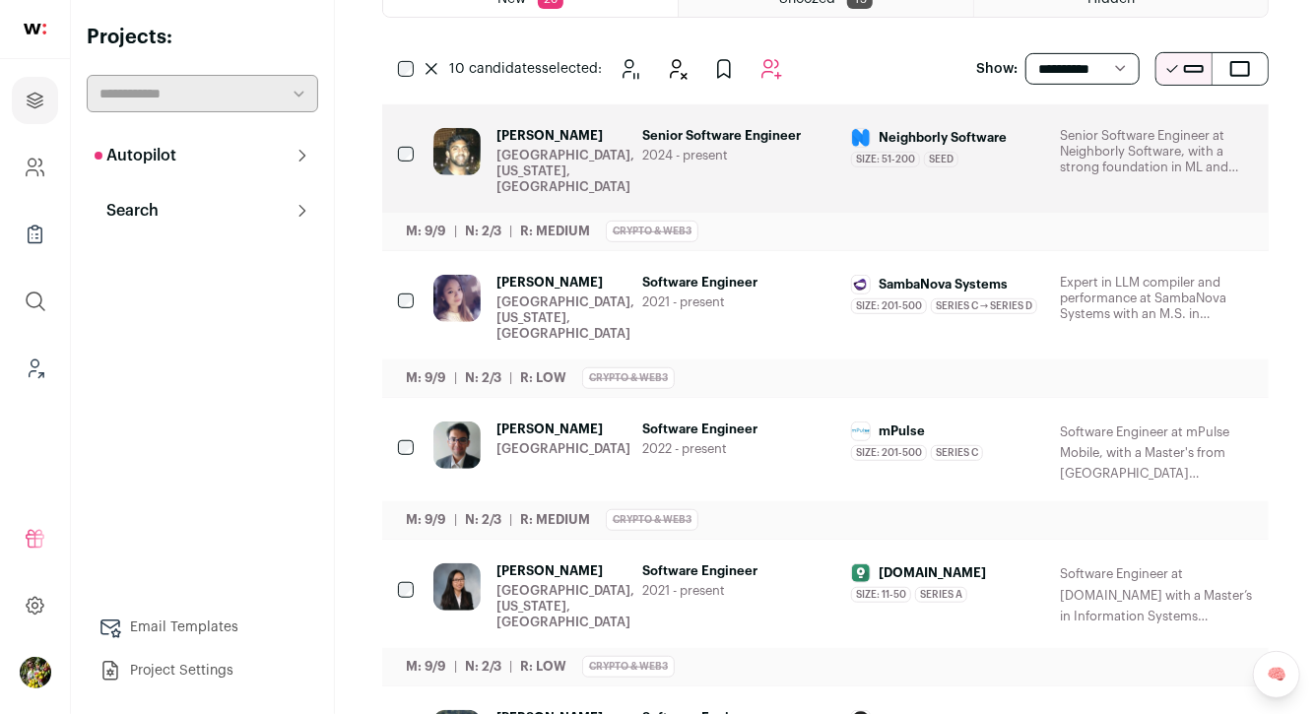
scroll to position [0, 0]
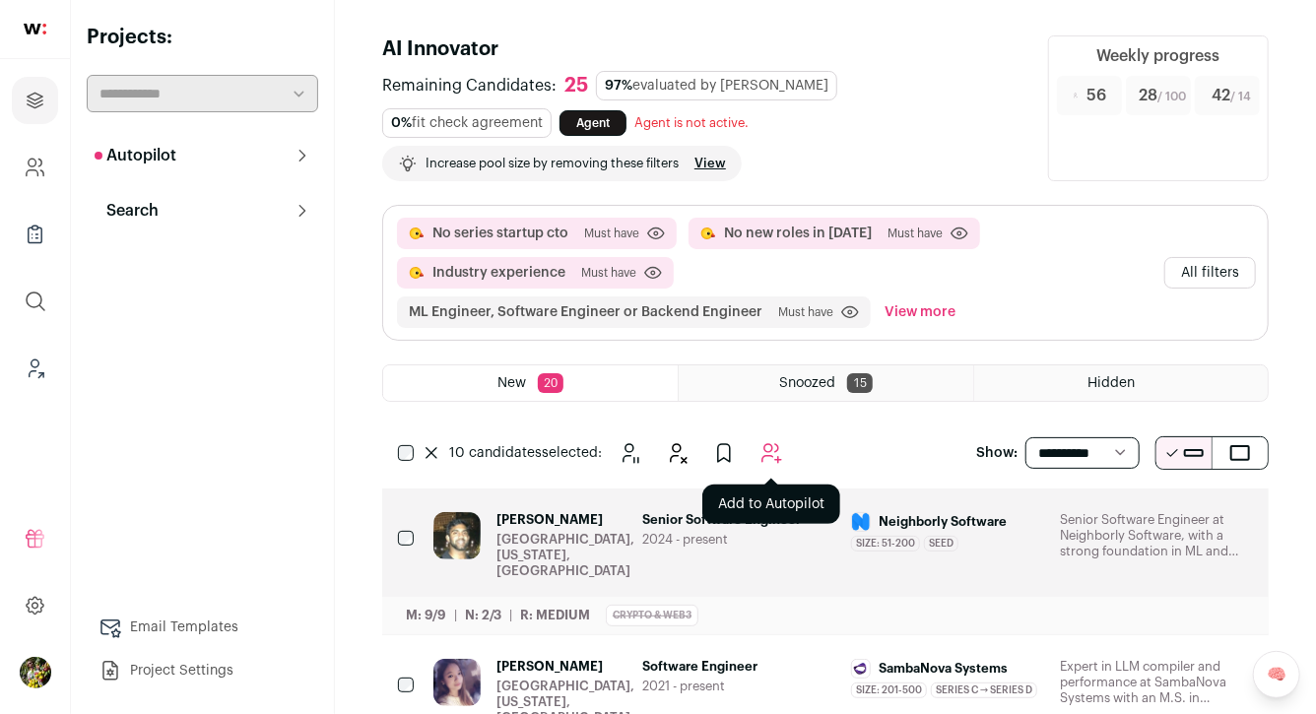
click at [767, 460] on button "Add to Autopilot" at bounding box center [770, 452] width 39 height 39
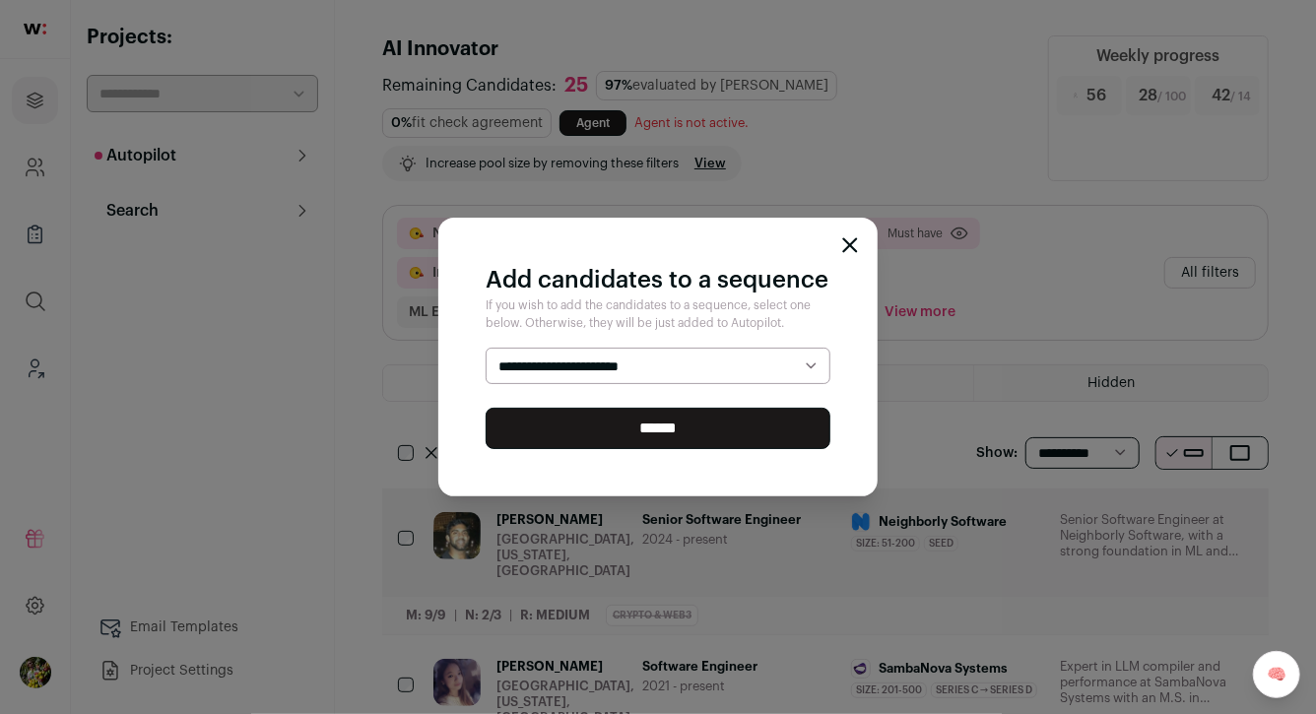
select select "*****"
click at [726, 421] on input "******" at bounding box center [658, 428] width 345 height 41
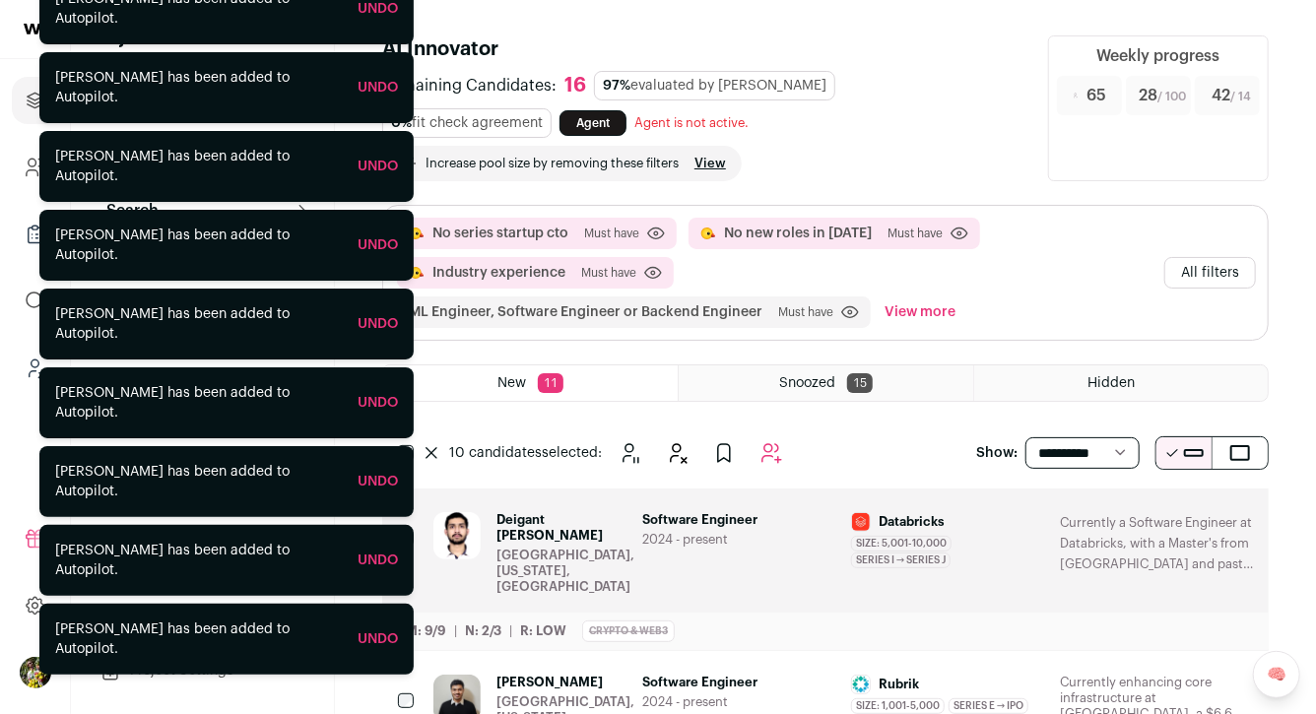
click at [218, 21] on aside "**********" at bounding box center [203, 357] width 264 height 714
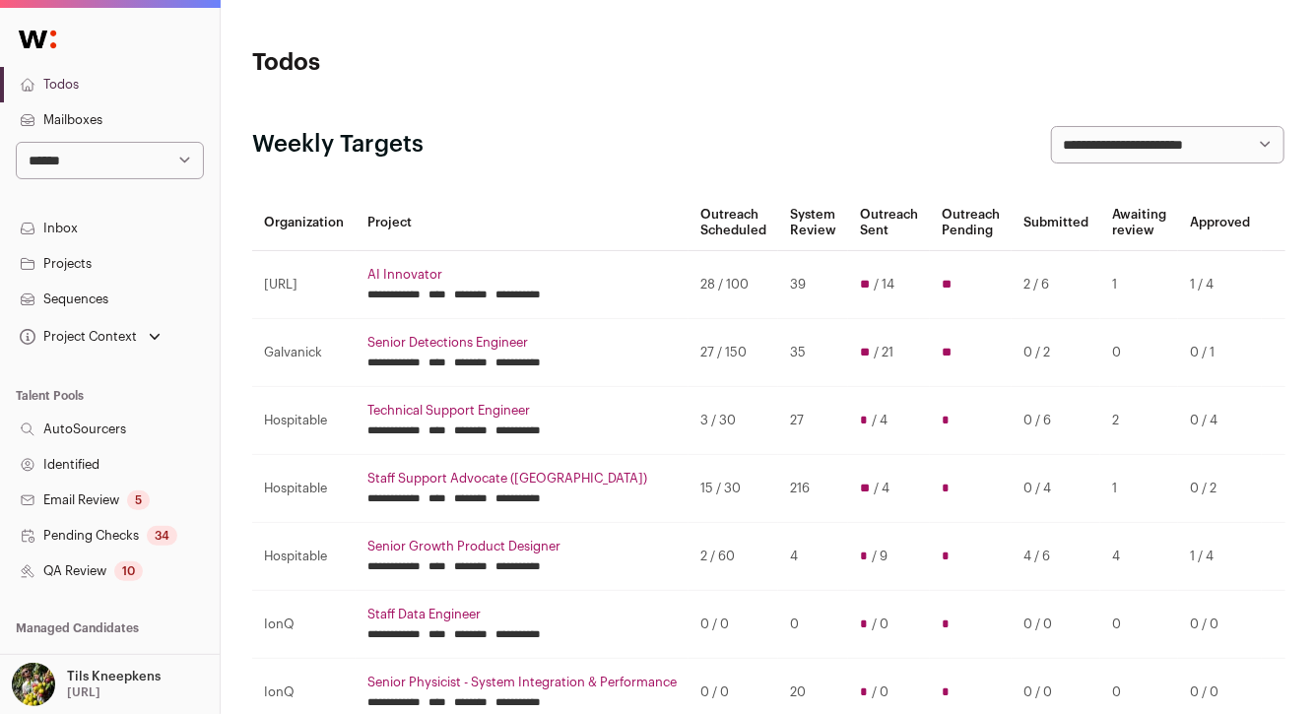
click at [166, 307] on link "Sequences" at bounding box center [110, 299] width 220 height 35
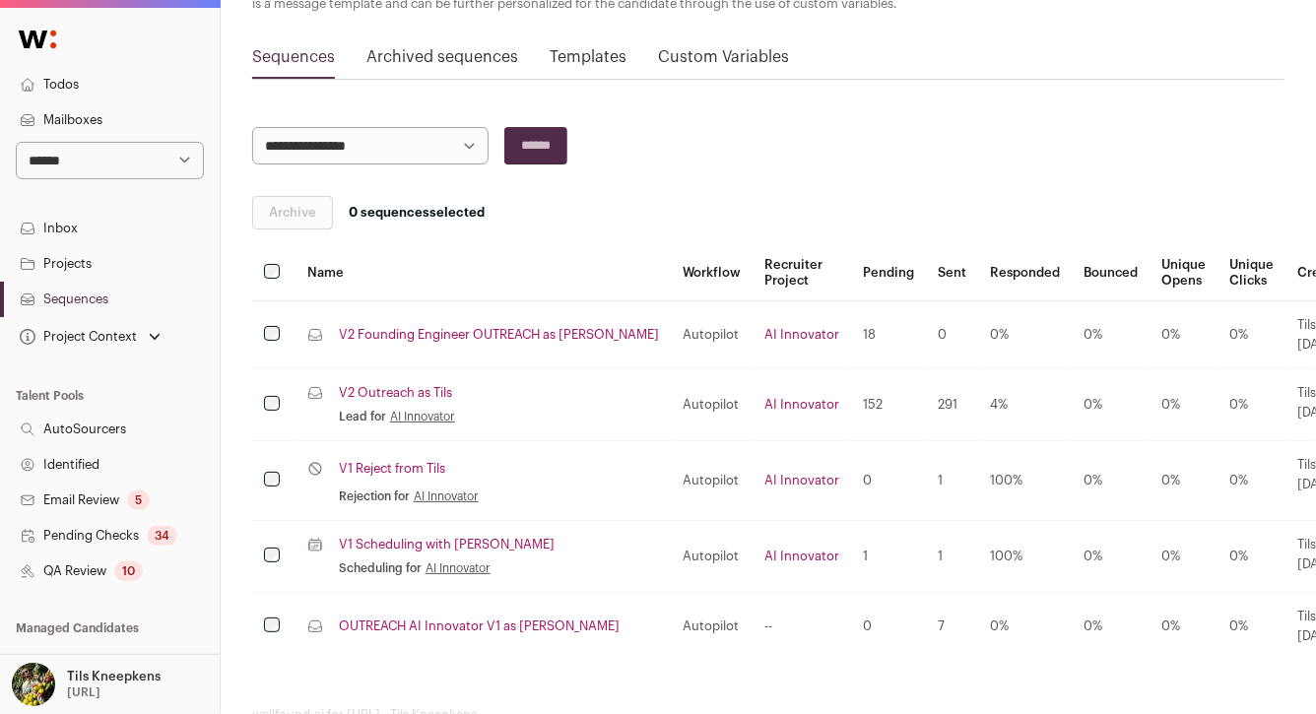
scroll to position [179, 0]
click at [394, 331] on link "V2 Founding Engineer OUTREACH as [PERSON_NAME]" at bounding box center [499, 333] width 320 height 16
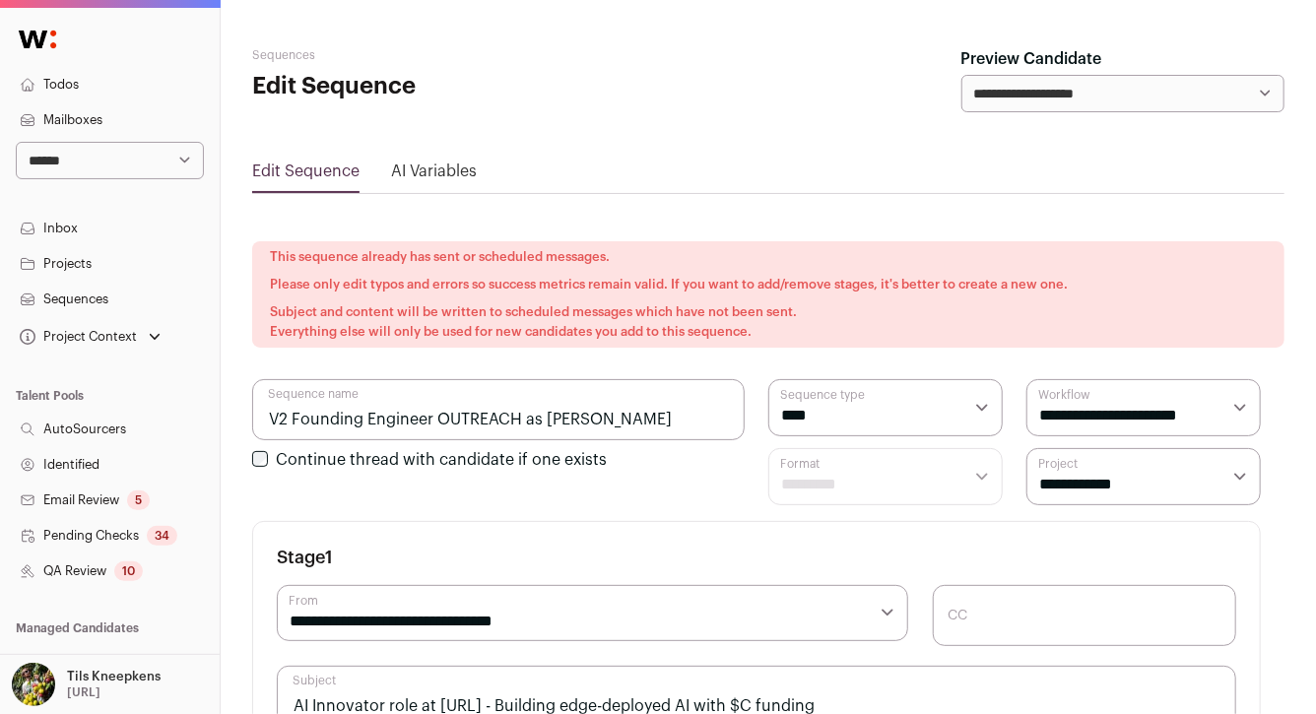
select select "****"
click at [76, 268] on link "Projects" at bounding box center [110, 263] width 220 height 35
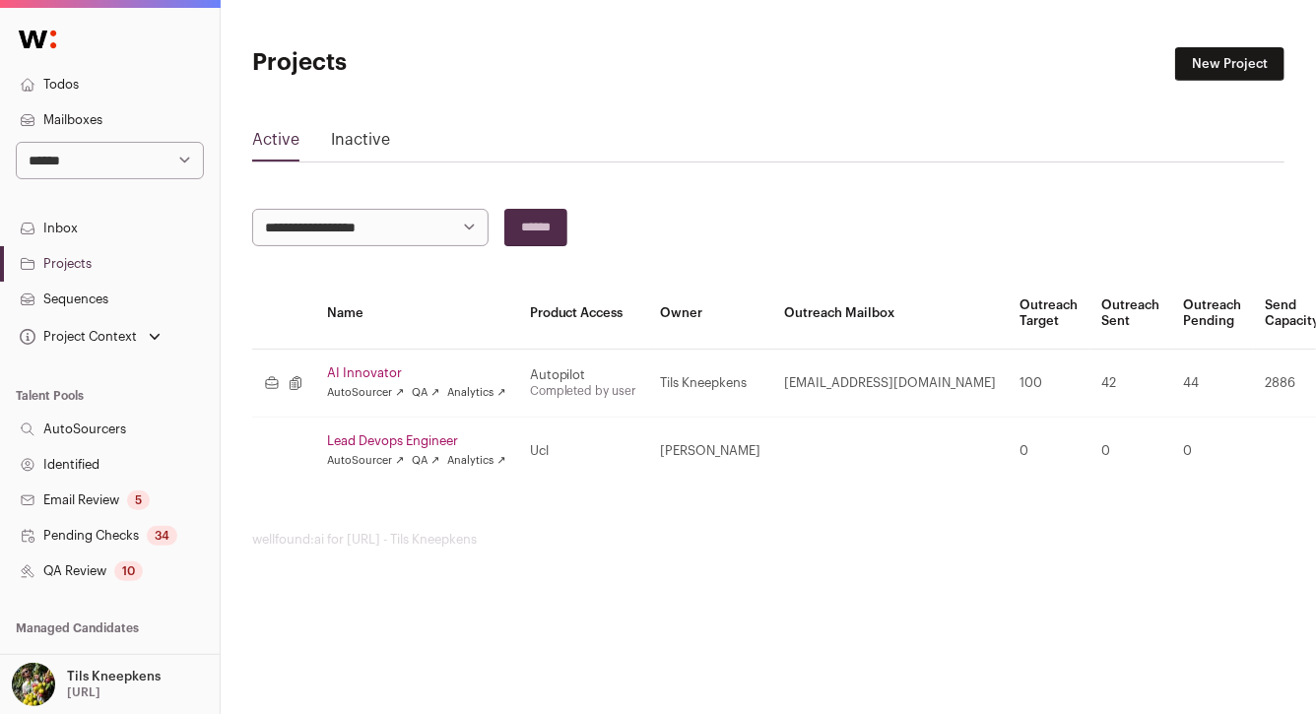
click at [353, 373] on link "AI Innovator" at bounding box center [416, 373] width 179 height 16
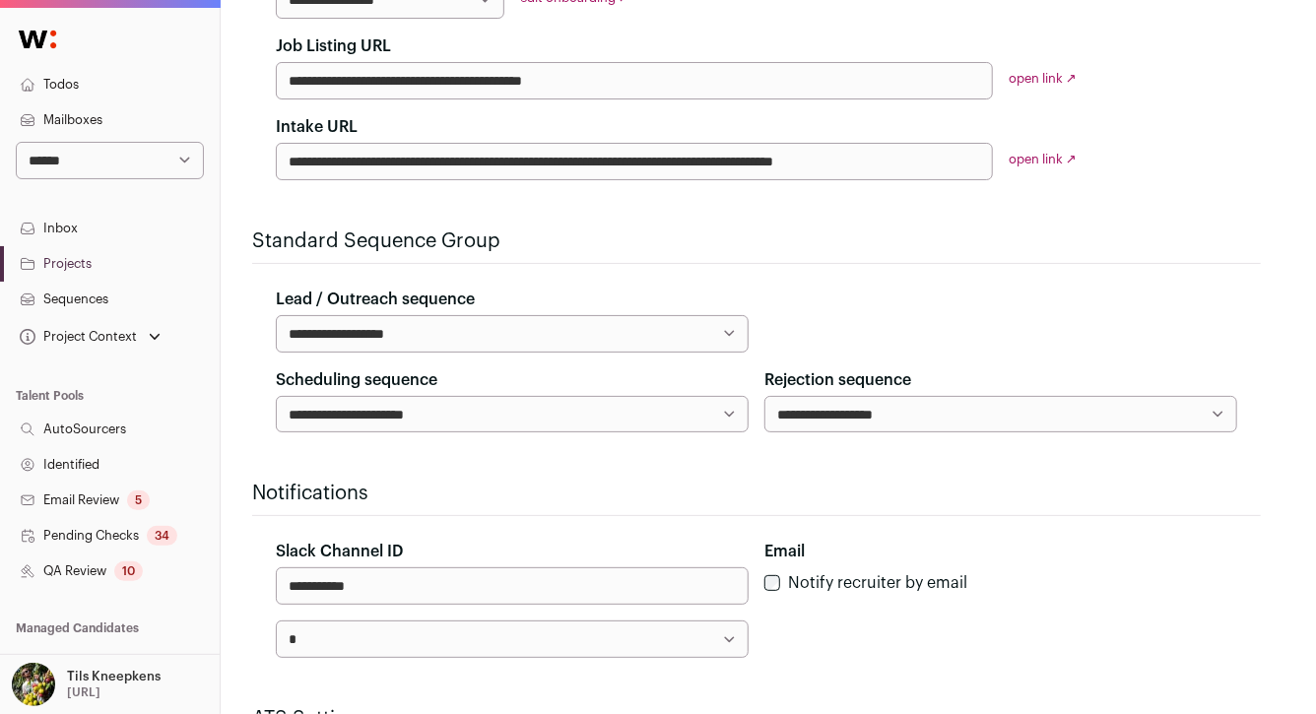
scroll to position [536, 0]
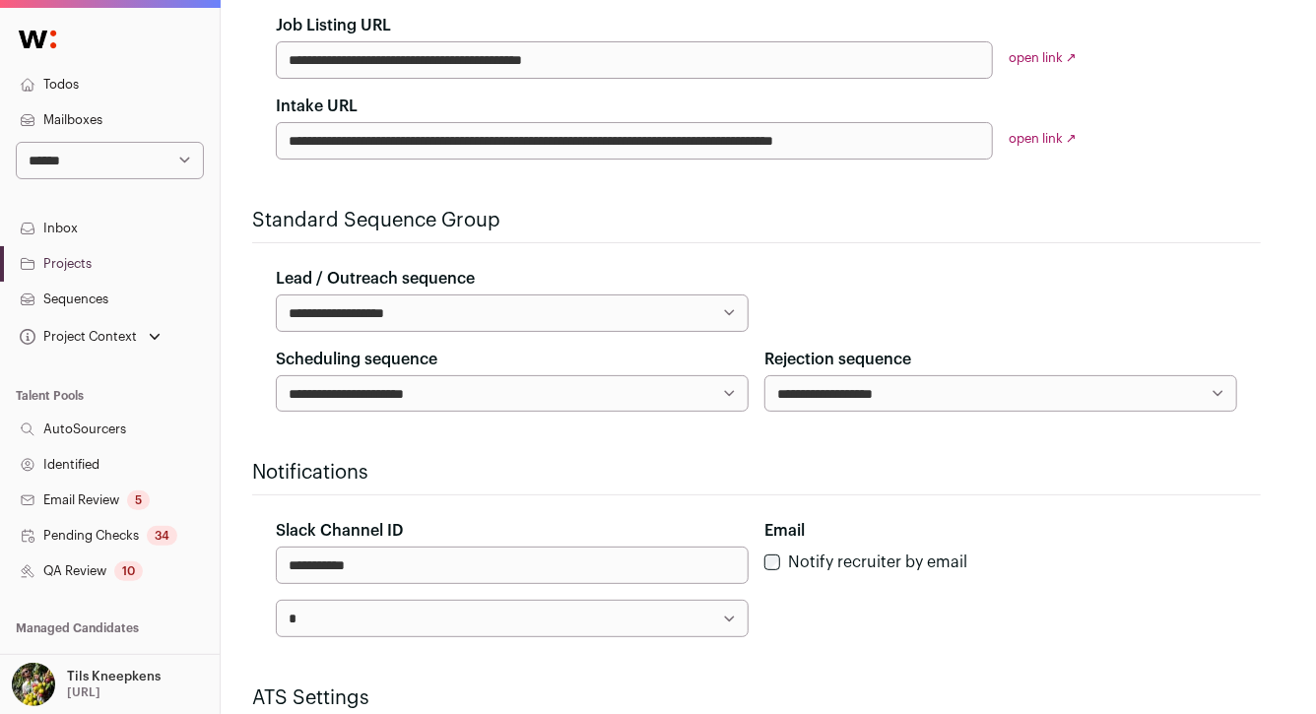
click at [432, 307] on select "**********" at bounding box center [512, 312] width 473 height 37
select select "*****"
click at [701, 316] on select "**********" at bounding box center [512, 312] width 473 height 37
click at [726, 325] on select "**********" at bounding box center [512, 312] width 473 height 37
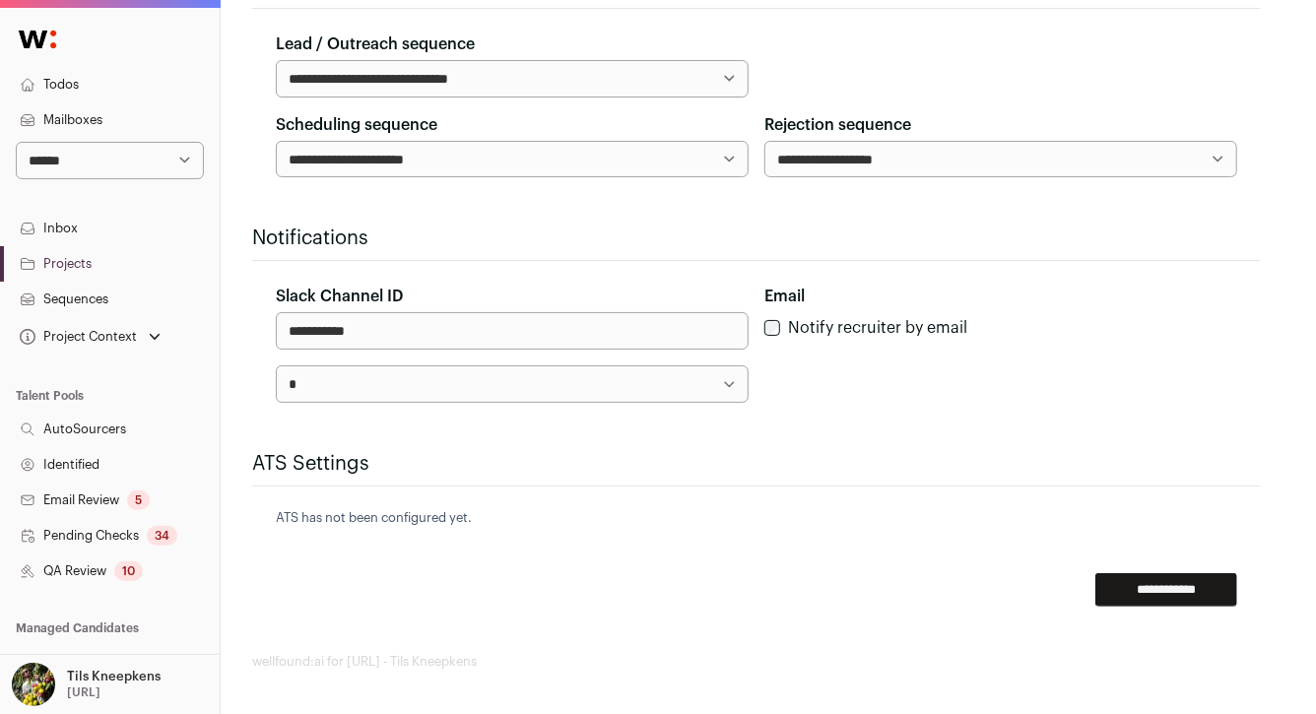
click at [1149, 568] on form "**********" at bounding box center [756, 26] width 1008 height 1161
click at [1152, 585] on input "**********" at bounding box center [1166, 589] width 142 height 33
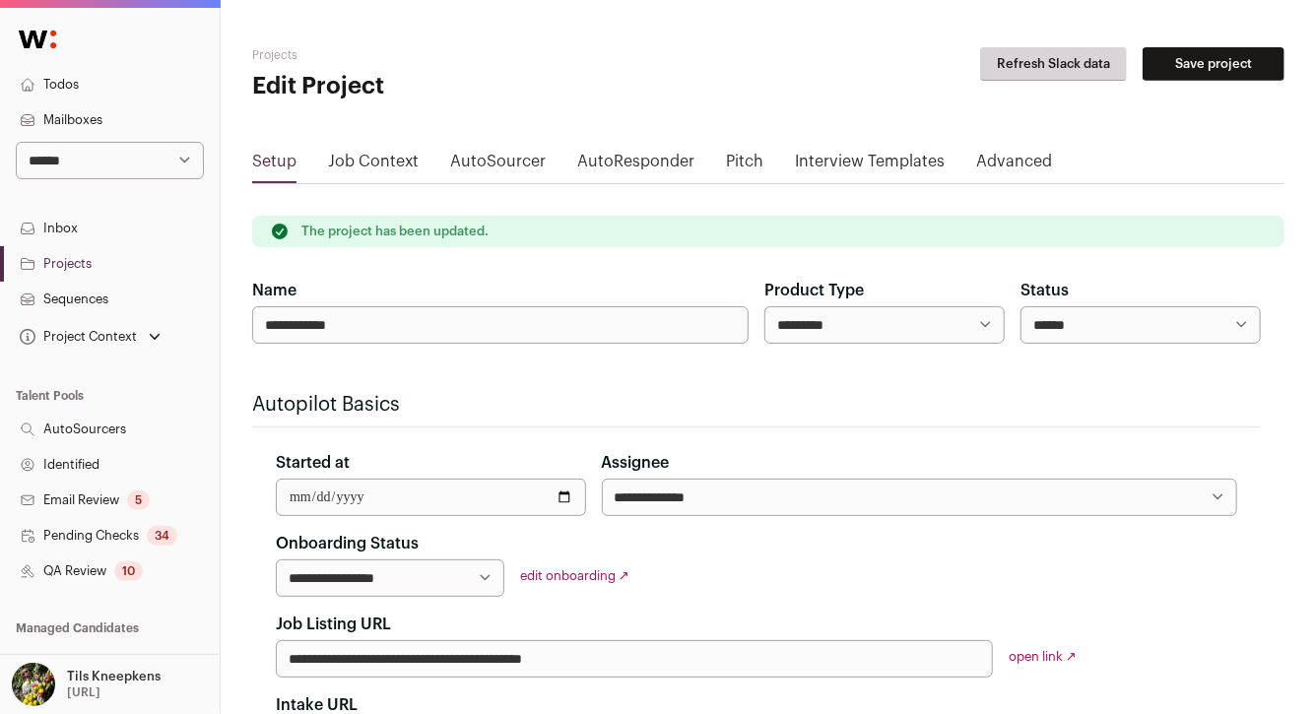
click at [96, 290] on link "Sequences" at bounding box center [110, 299] width 220 height 35
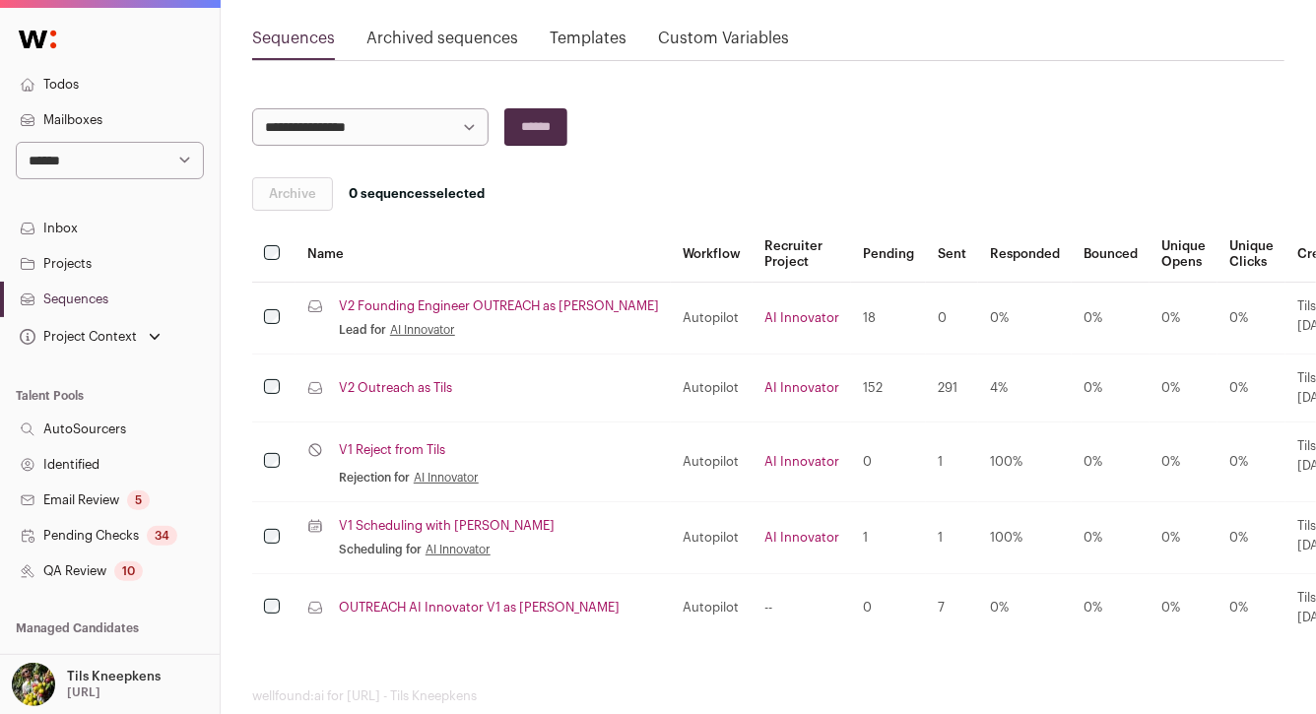
scroll to position [231, 0]
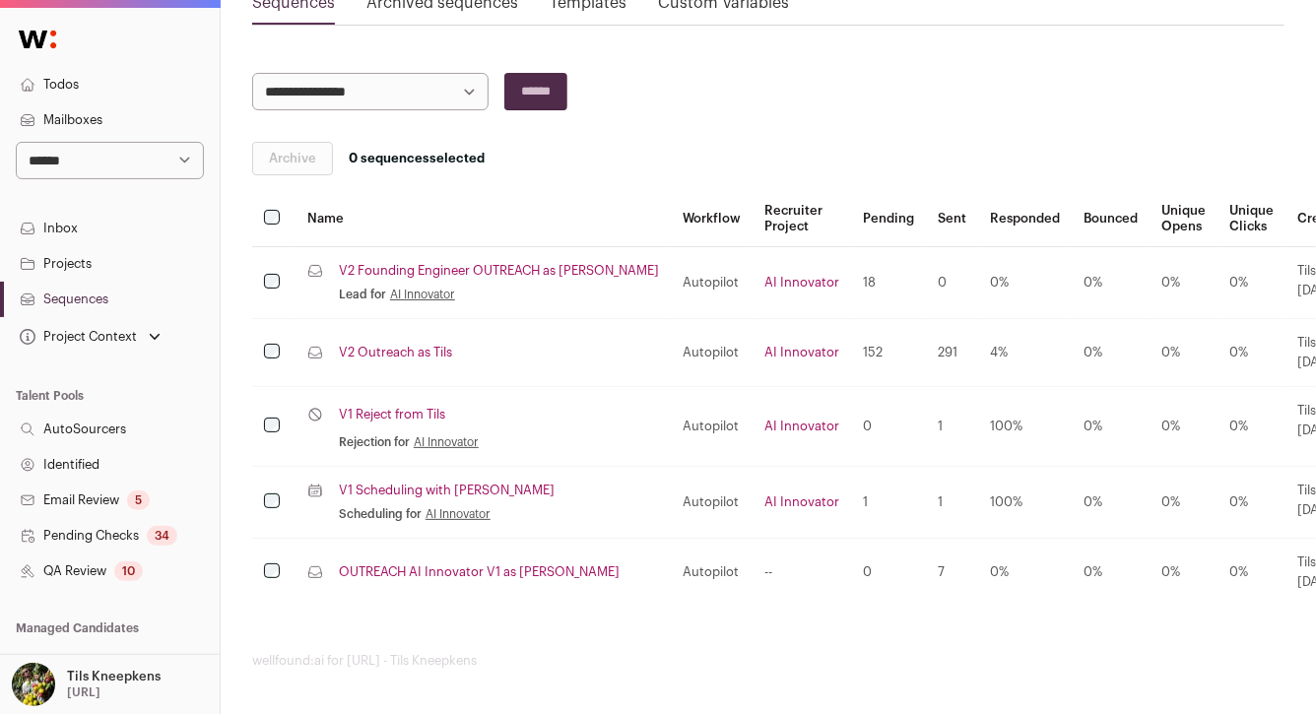
click at [390, 271] on link "V2 Founding Engineer OUTREACH as [PERSON_NAME]" at bounding box center [499, 271] width 320 height 16
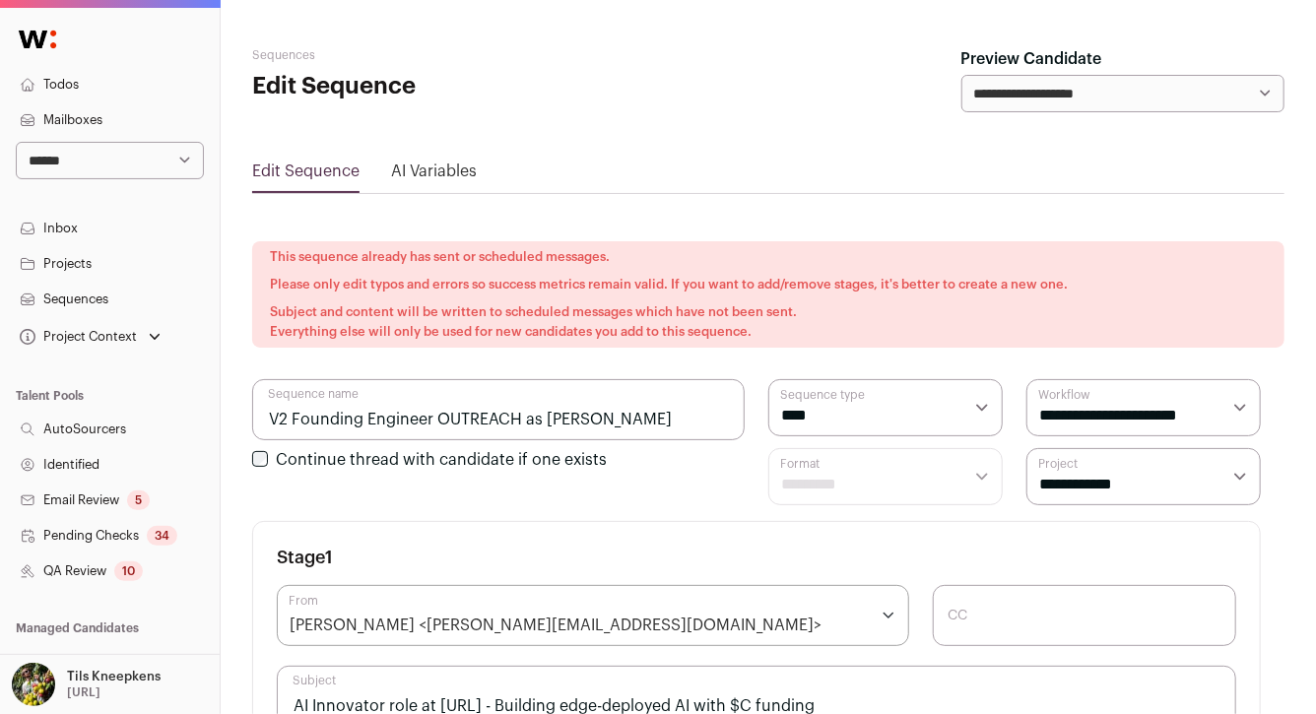
click at [284, 421] on input "V2 Founding Engineer OUTREACH as [PERSON_NAME]" at bounding box center [498, 409] width 492 height 61
type input "V3 Founding Engineer OUTREACH as FRED"
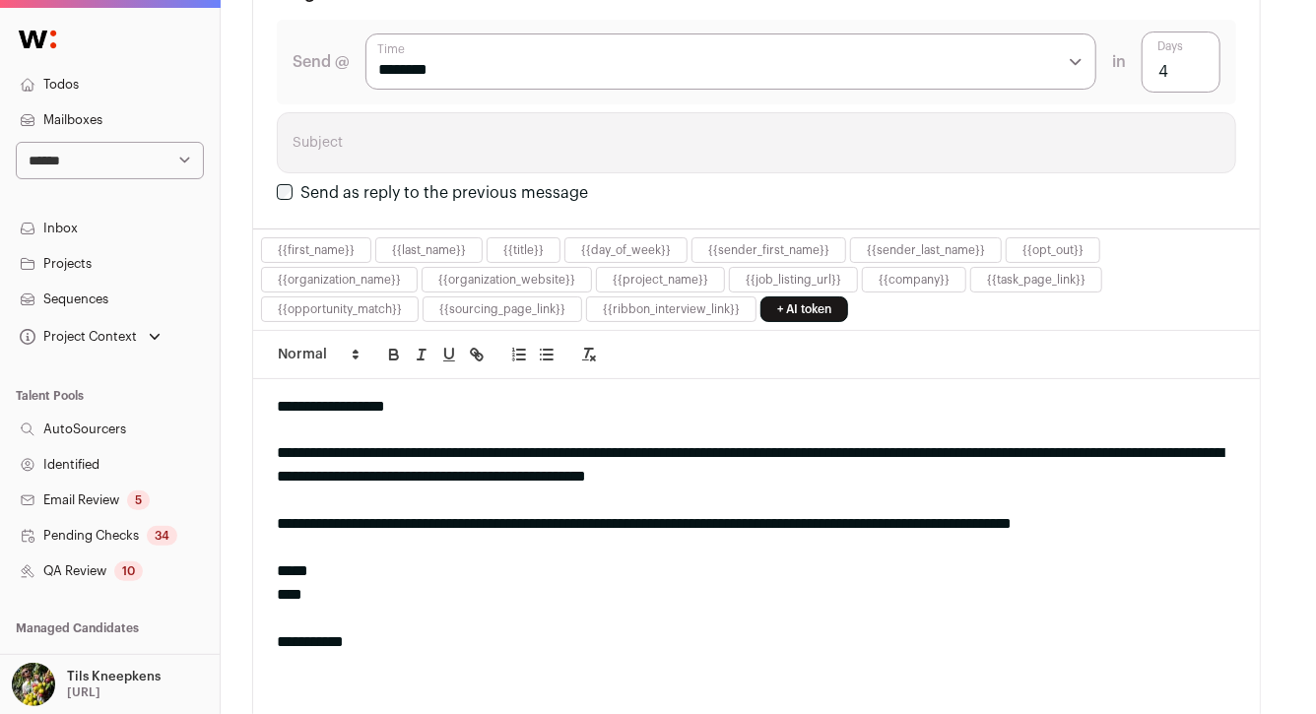
scroll to position [2390, 0]
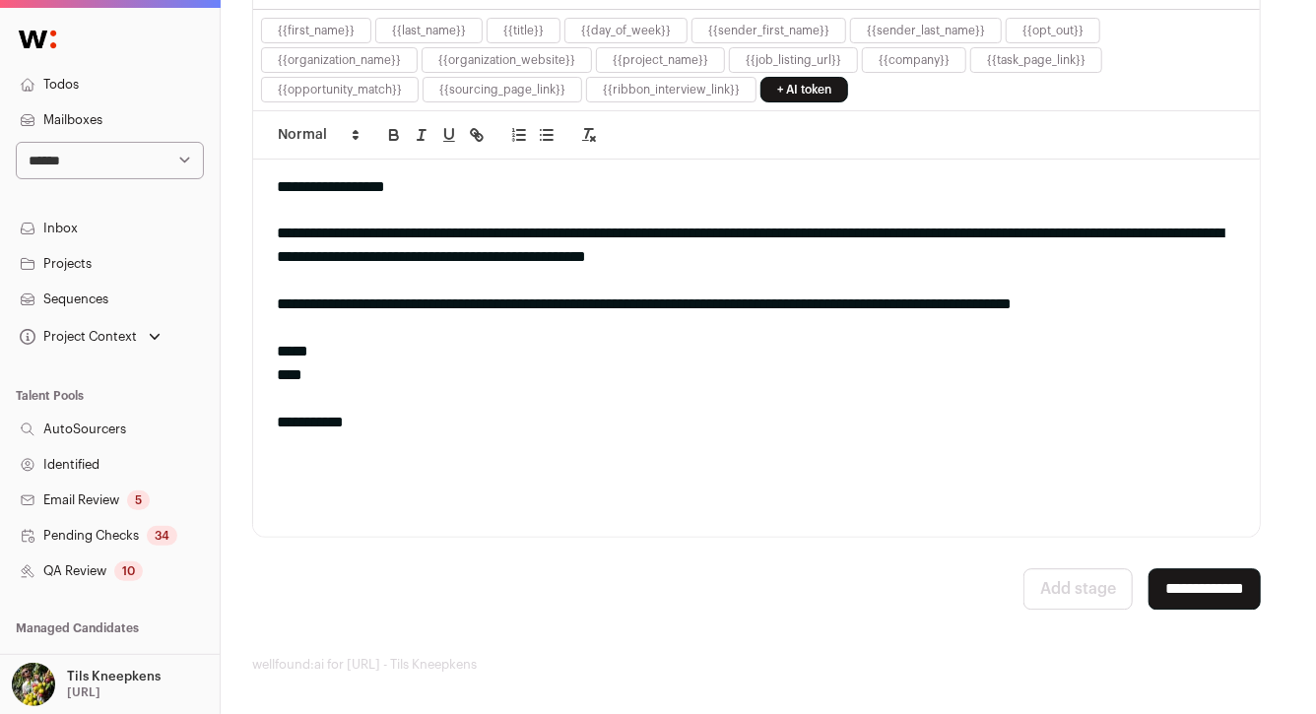
click at [1169, 587] on input "**********" at bounding box center [1204, 588] width 112 height 41
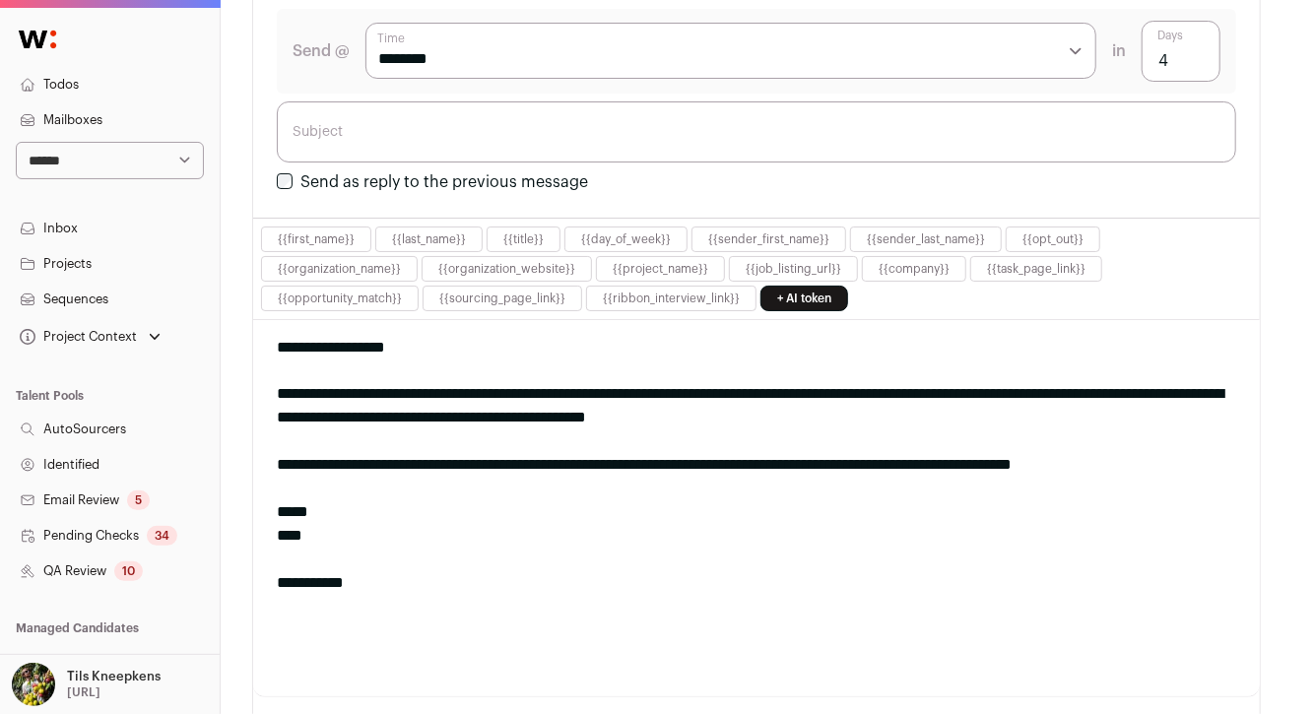
scroll to position [0, 0]
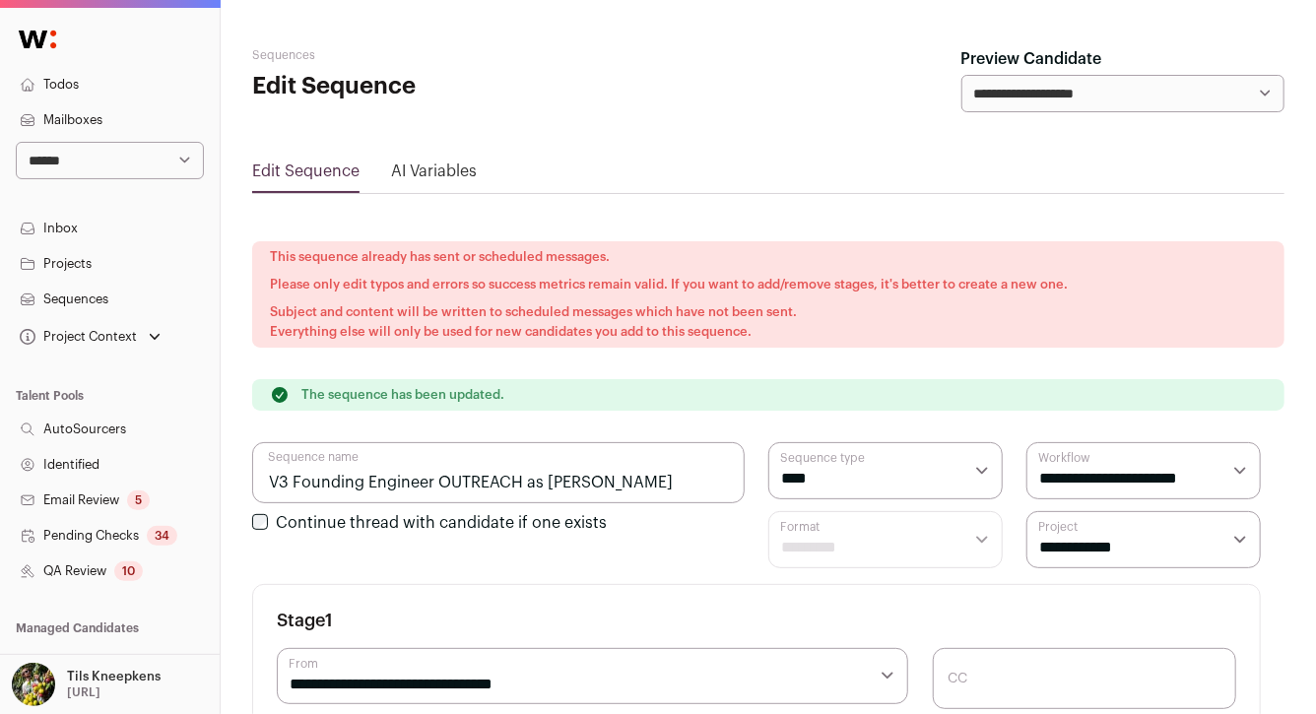
click at [104, 297] on link "Sequences" at bounding box center [110, 299] width 220 height 35
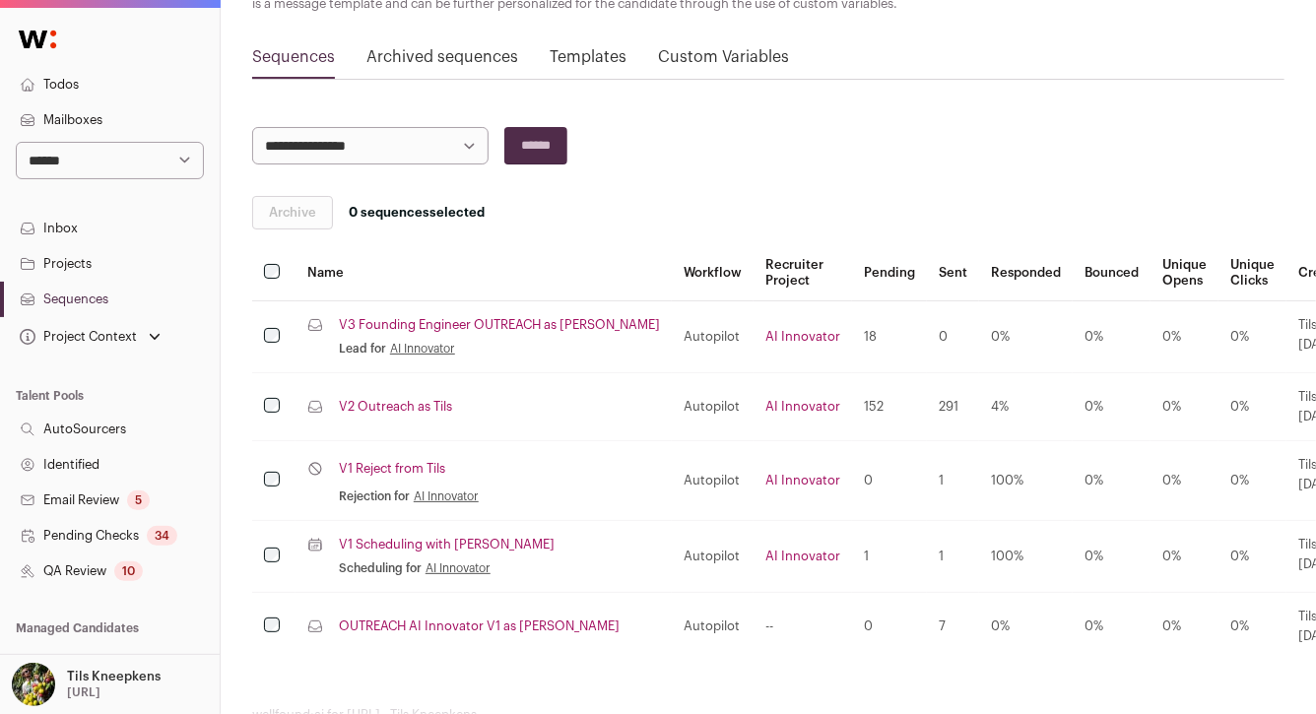
scroll to position [231, 0]
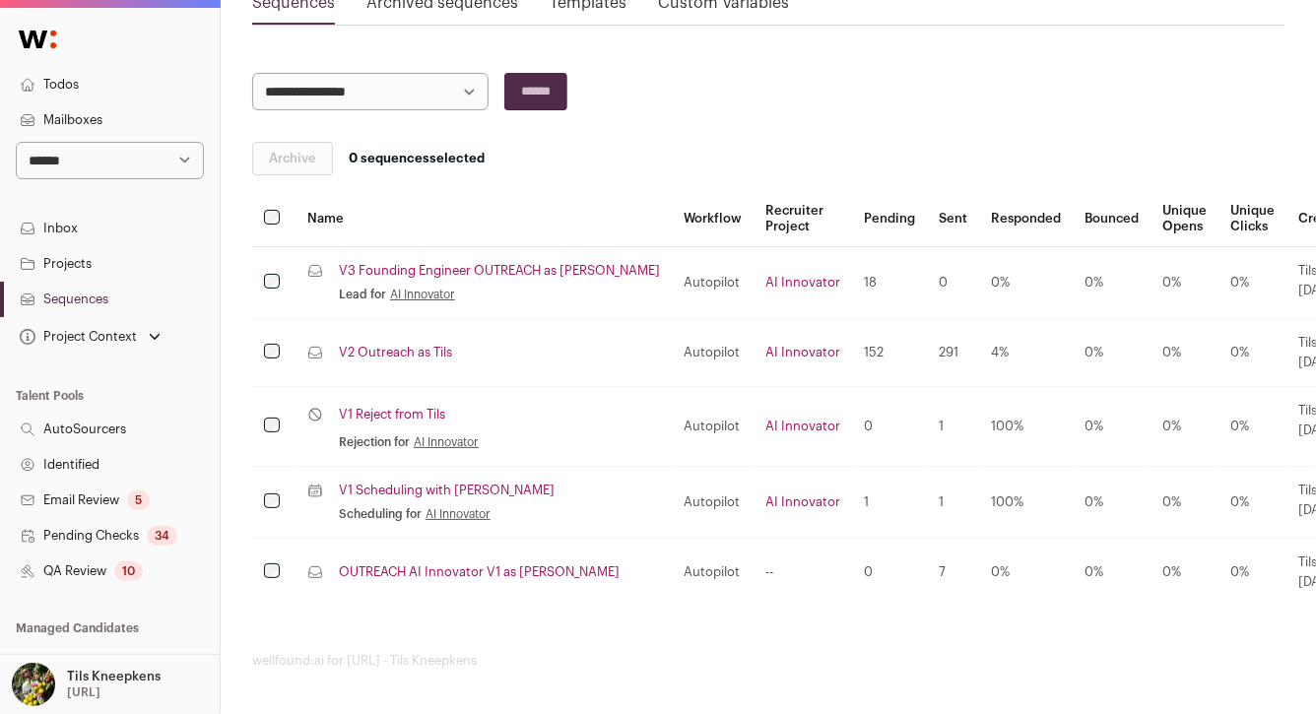
click at [404, 572] on link "OUTREACH AI Innovator V1 as [PERSON_NAME]" at bounding box center [479, 572] width 281 height 16
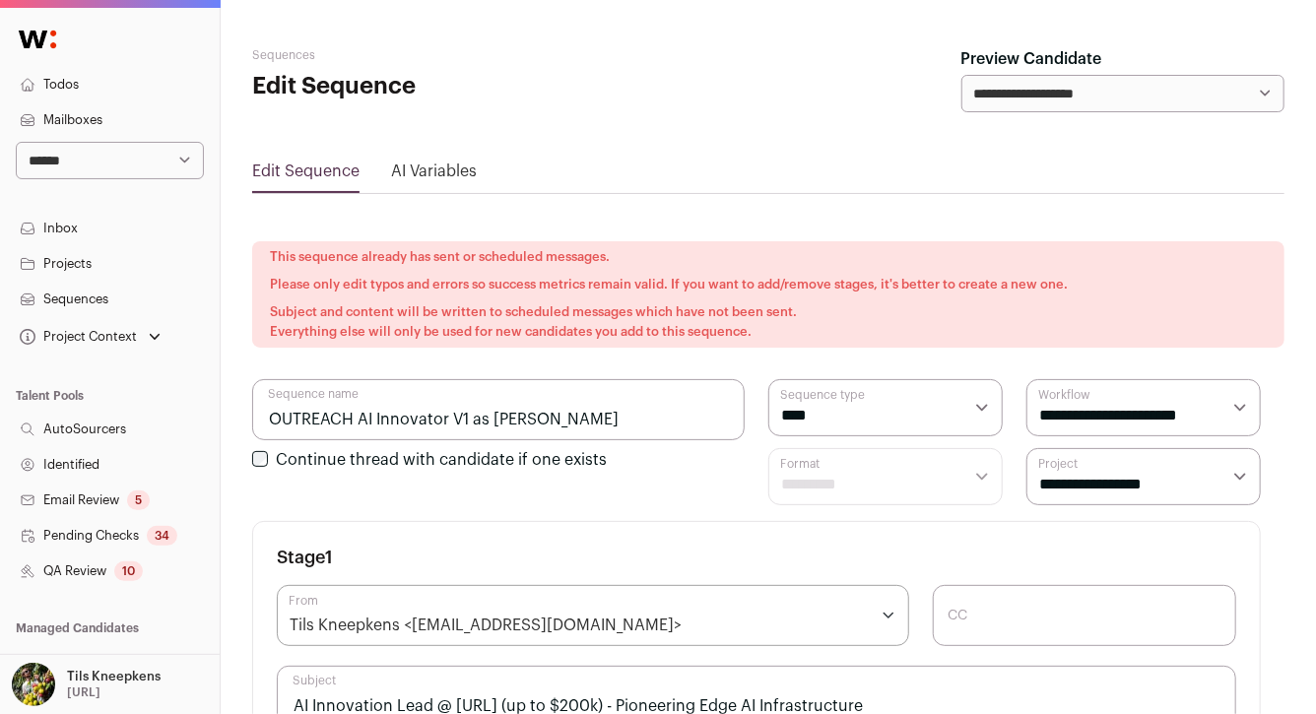
click at [270, 418] on input "OUTREACH AI Innovator V1 as [PERSON_NAME]" at bounding box center [498, 409] width 492 height 61
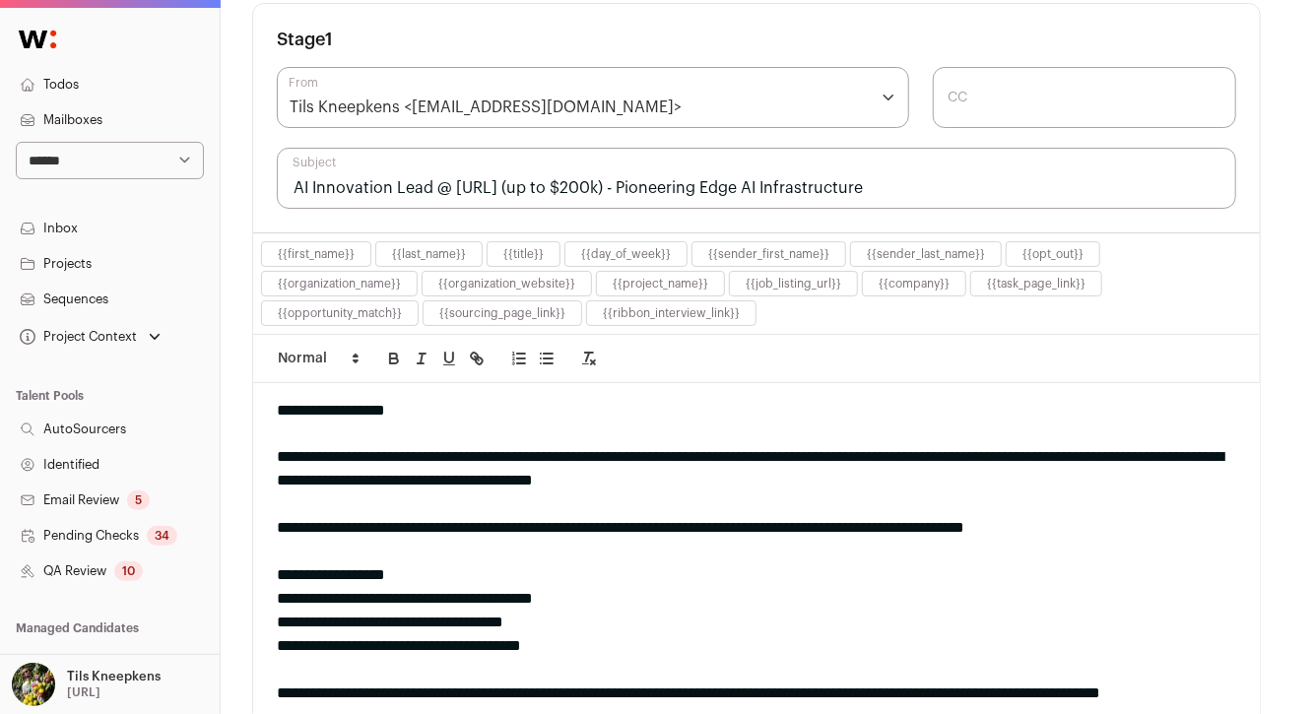
scroll to position [568, 0]
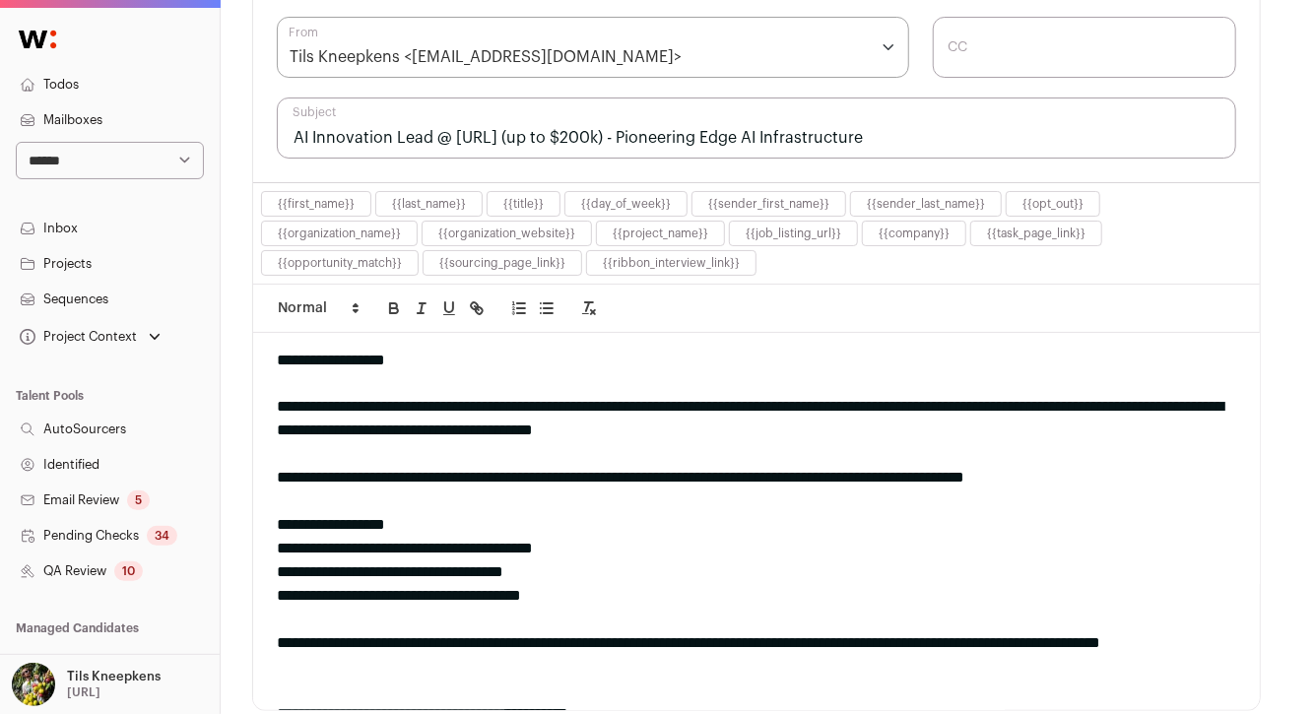
click at [447, 57] on div "Tils Kneepkens <cefai@wellfound.us>" at bounding box center [486, 57] width 392 height 24
type input "V1 OUTREACH AI Innovator V1 as Fred"
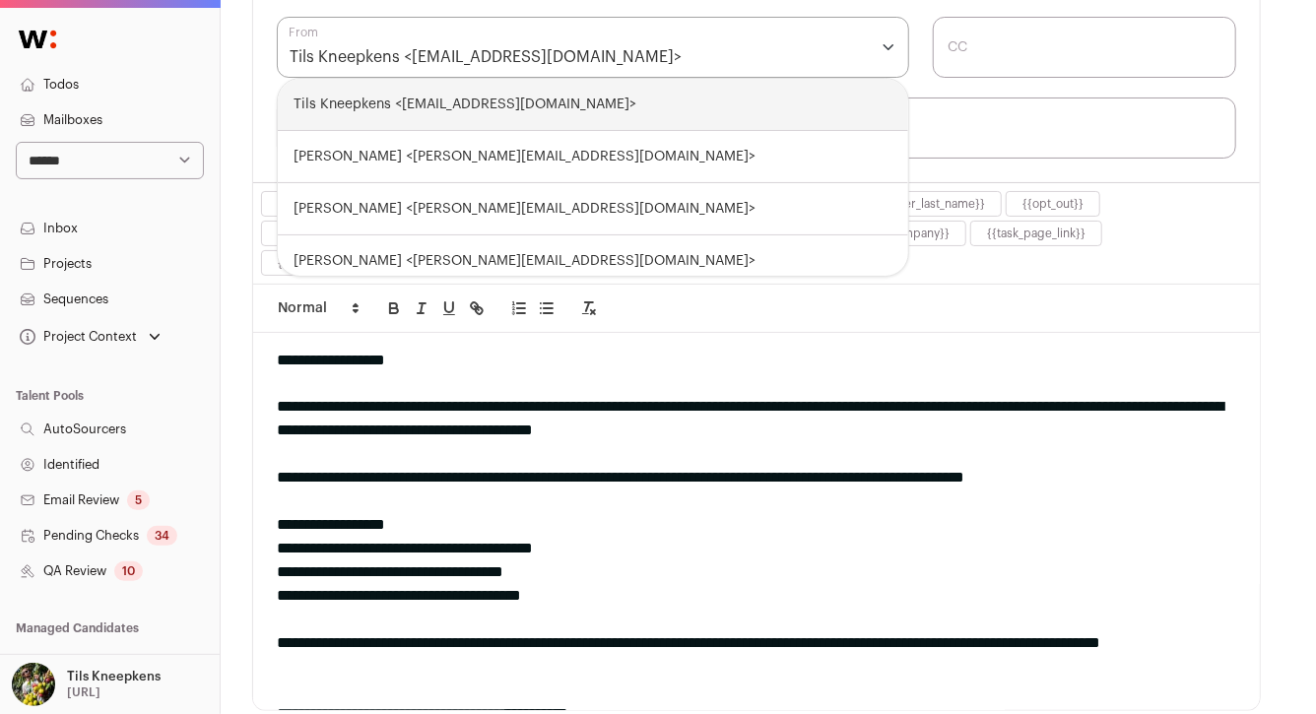
type input "*"
click at [459, 56] on div "Tils Kneepkens <cefai@wellfound.us>" at bounding box center [486, 57] width 392 height 24
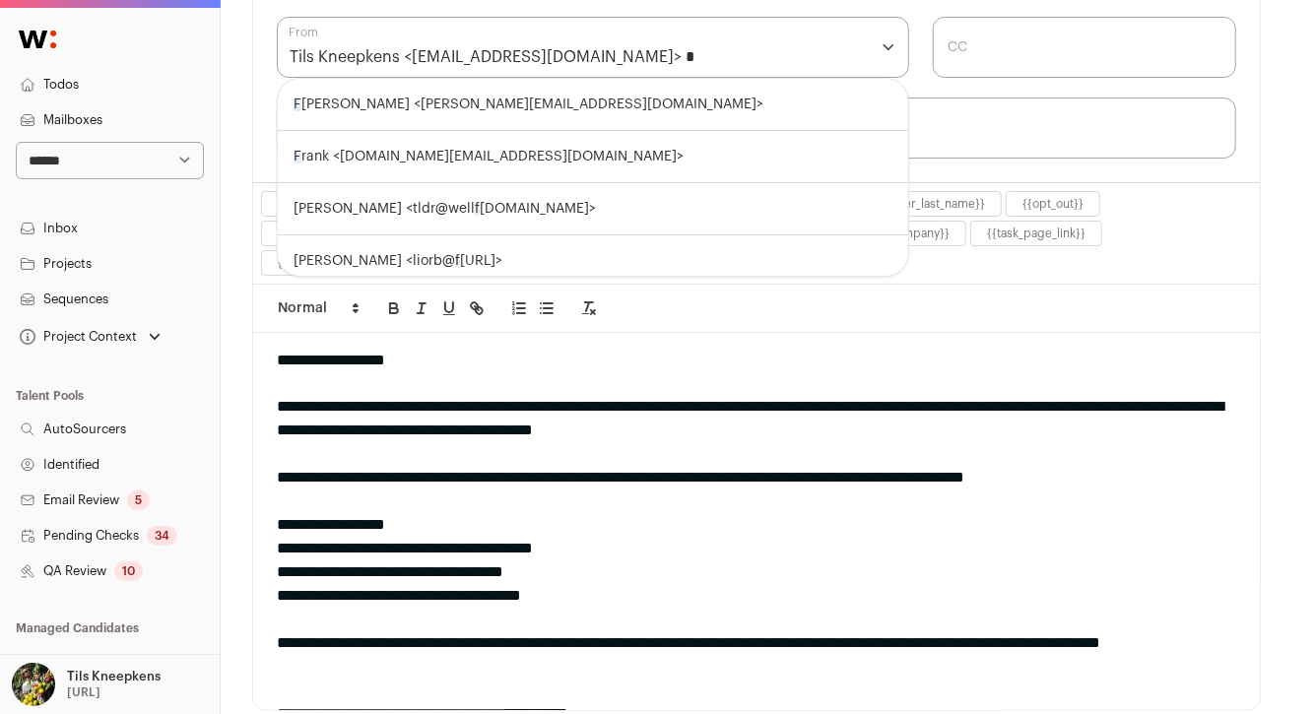
click at [459, 56] on div "Tils Kneepkens <cefai@wellfound.us>" at bounding box center [486, 57] width 392 height 24
click at [570, 97] on div "F red Jin <fred-cefai@wellfound.us>" at bounding box center [593, 105] width 630 height 52
select select "****"
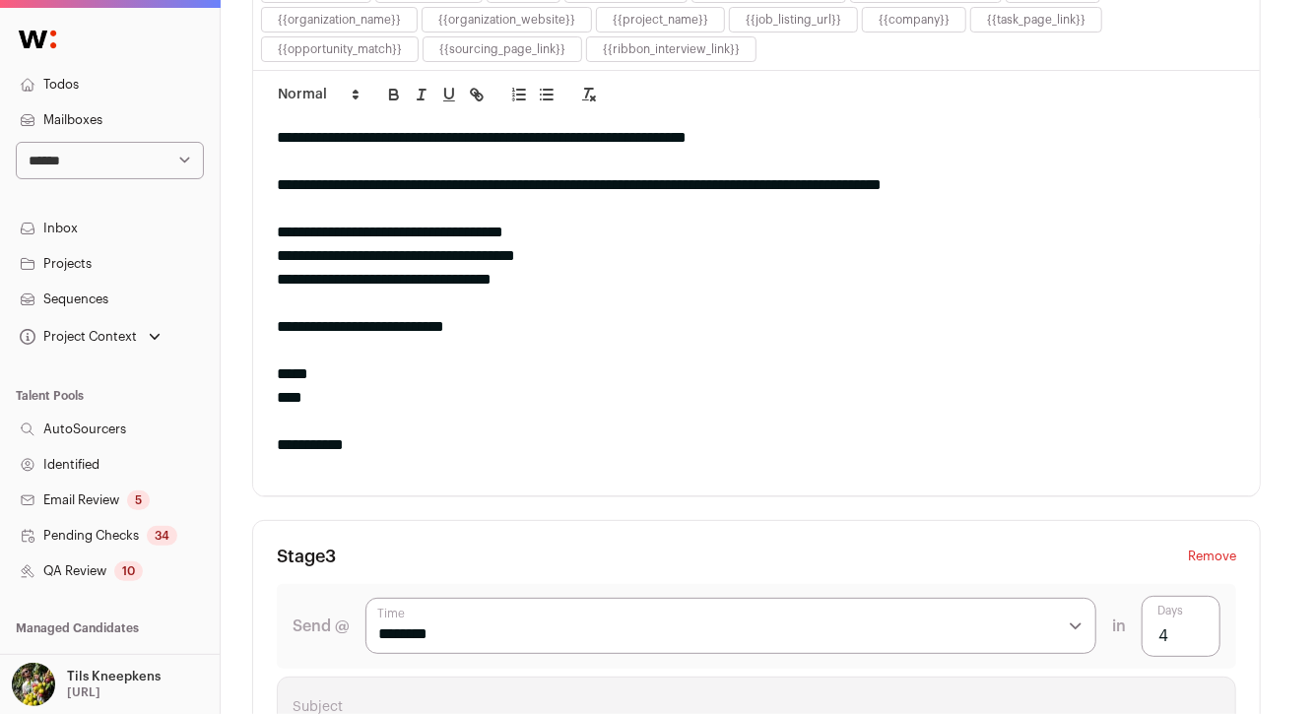
scroll to position [2390, 0]
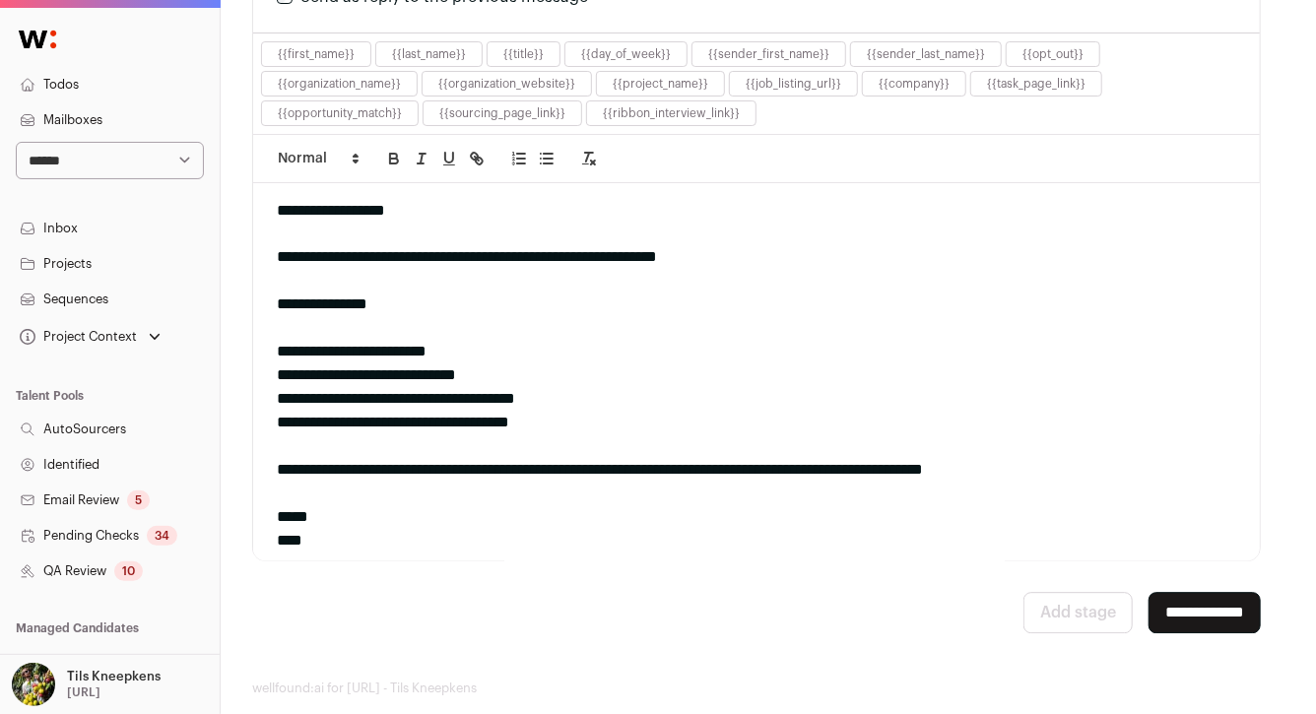
click at [1165, 592] on input "**********" at bounding box center [1204, 612] width 112 height 41
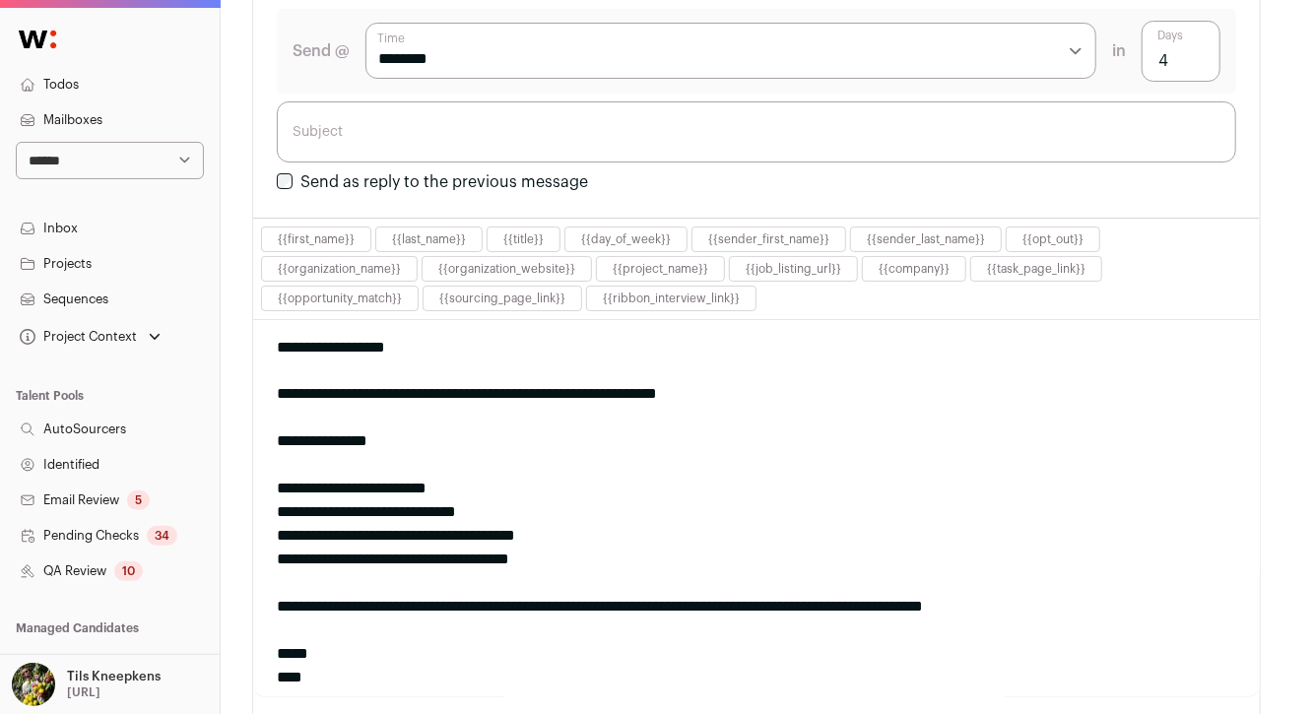
scroll to position [0, 0]
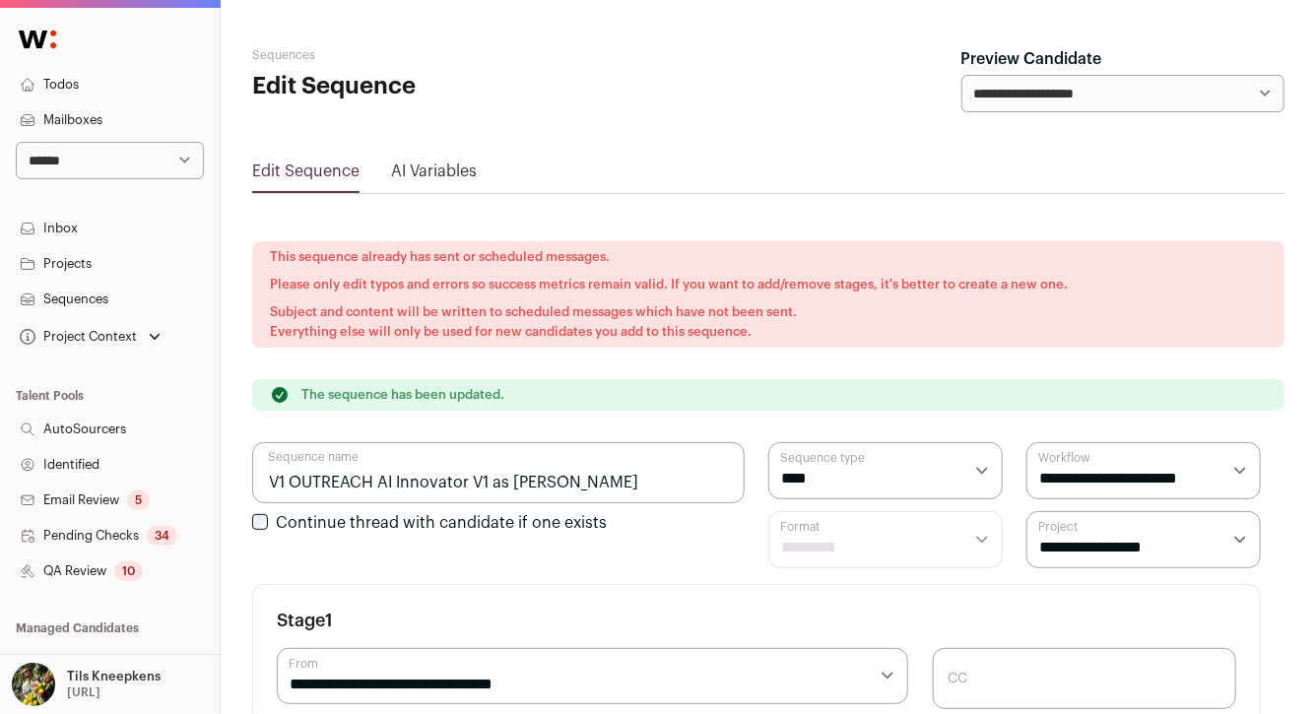
click at [177, 157] on select "**********" at bounding box center [110, 160] width 188 height 37
select select "****"
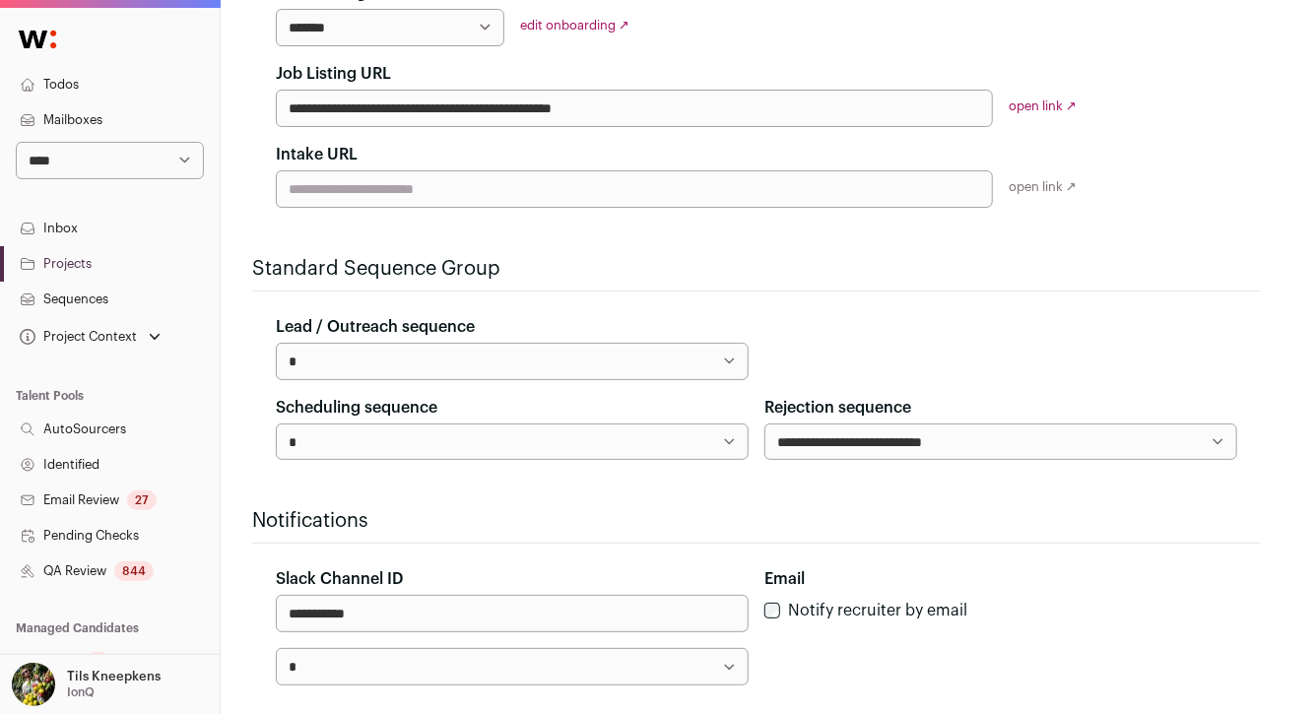
scroll to position [902, 0]
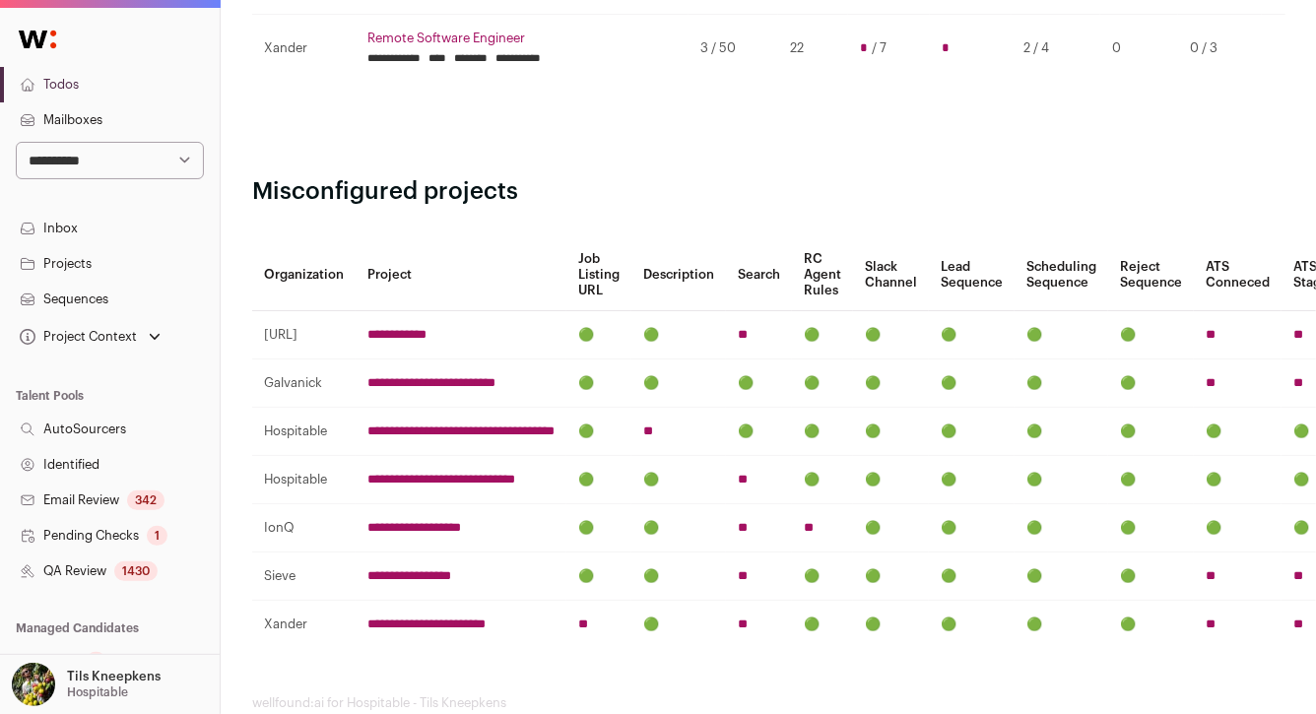
scroll to position [889, 0]
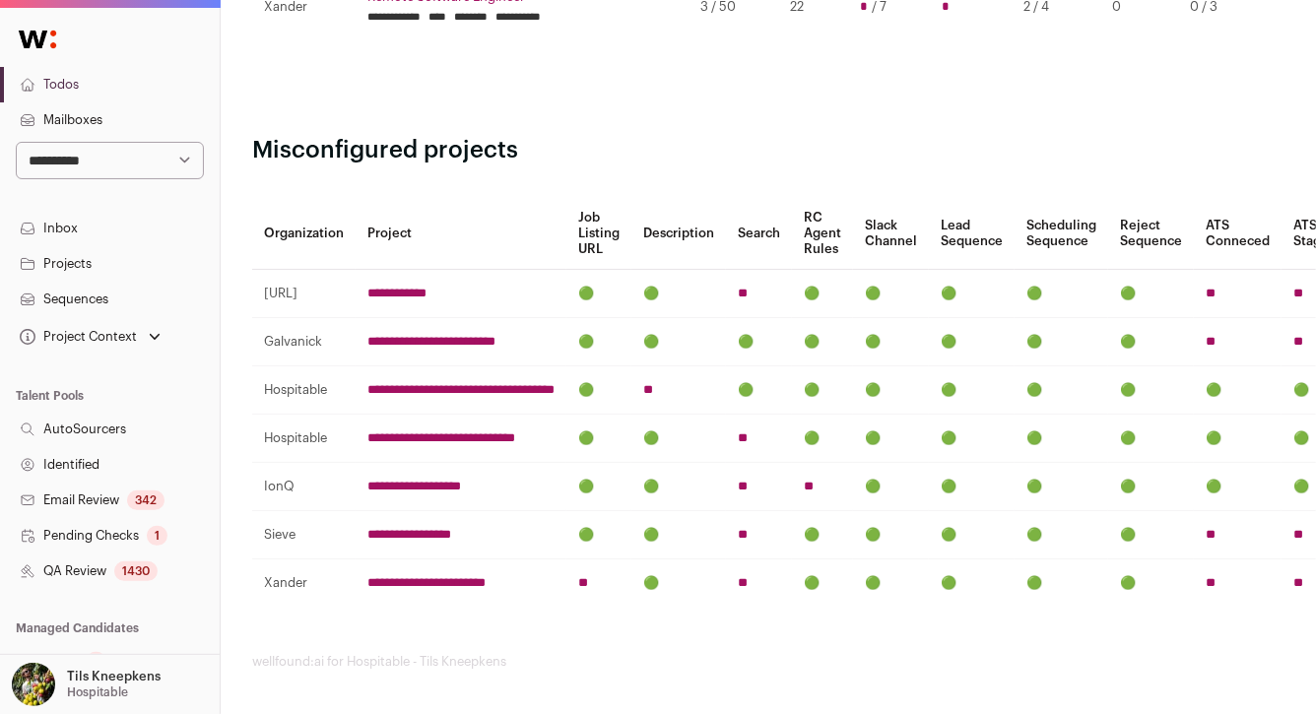
drag, startPoint x: 583, startPoint y: 436, endPoint x: 356, endPoint y: 439, distance: 226.5
click at [357, 439] on td "**********" at bounding box center [461, 438] width 211 height 48
drag, startPoint x: 356, startPoint y: 439, endPoint x: 592, endPoint y: 425, distance: 235.8
click at [566, 425] on td "**********" at bounding box center [461, 438] width 211 height 48
click at [589, 156] on h2 "Misconfigured projects" at bounding box center [768, 151] width 1032 height 32
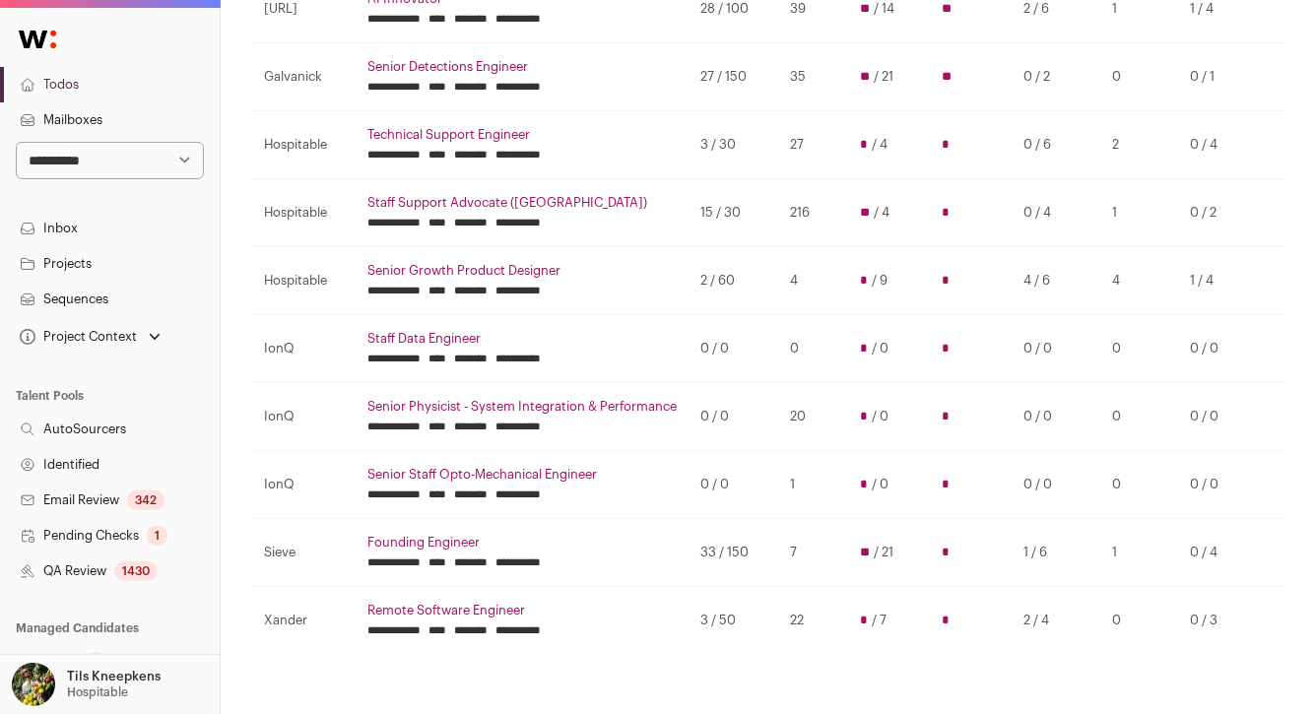
scroll to position [258, 0]
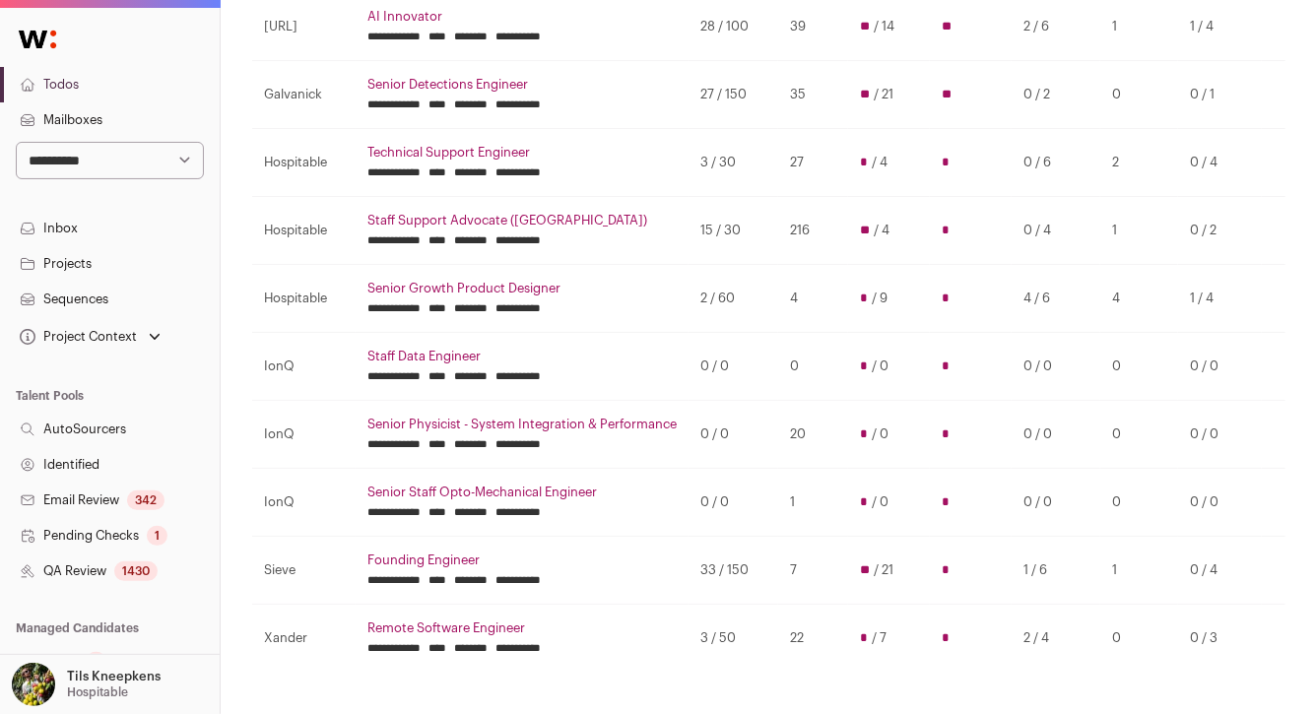
click at [724, 632] on td "3 / 50" at bounding box center [733, 638] width 90 height 68
click at [792, 636] on td "22" at bounding box center [813, 638] width 70 height 68
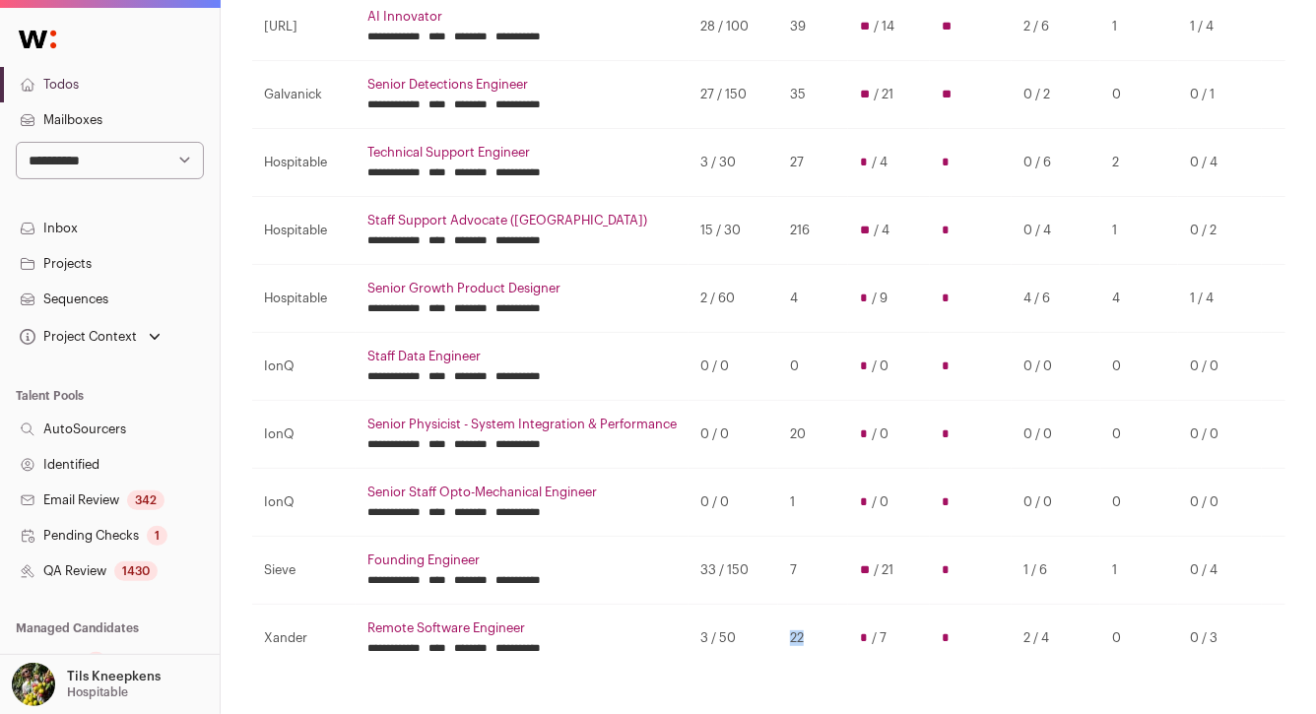
click at [792, 636] on td "22" at bounding box center [813, 638] width 70 height 68
click at [793, 579] on td "7" at bounding box center [813, 570] width 70 height 68
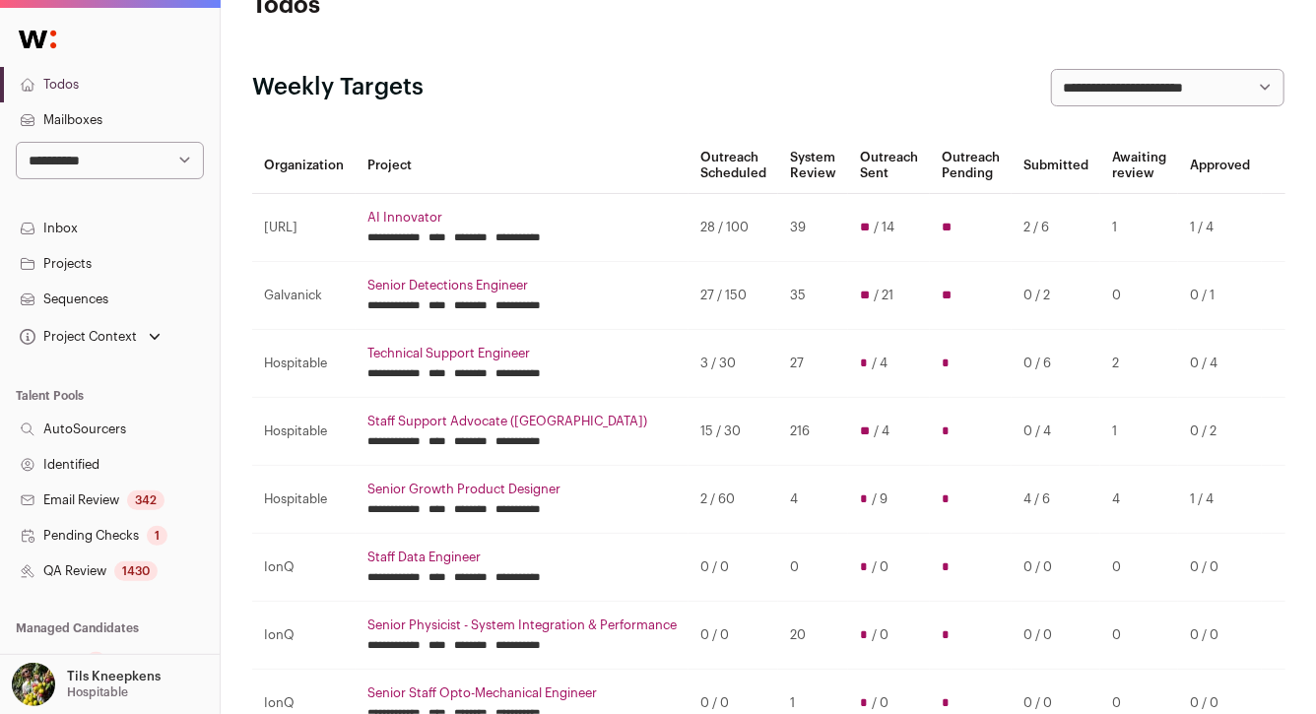
scroll to position [0, 0]
